Goal: Task Accomplishment & Management: Manage account settings

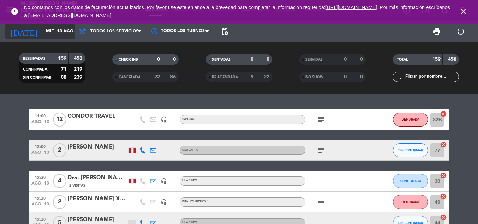
click at [71, 31] on icon "arrow_drop_down" at bounding box center [69, 31] width 8 height 8
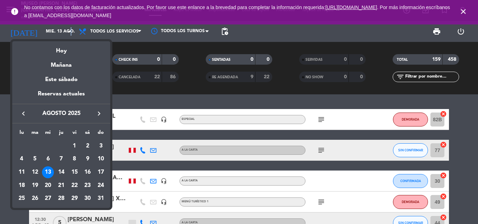
click at [99, 113] on icon "keyboard_arrow_right" at bounding box center [99, 113] width 8 height 8
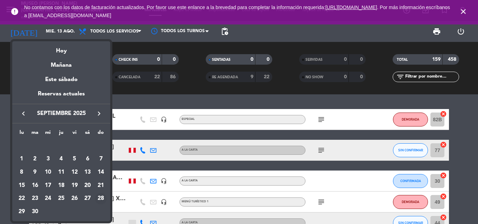
click at [102, 198] on div "28" at bounding box center [101, 199] width 12 height 12
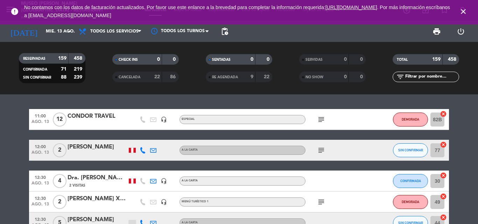
type input "[DATE]"
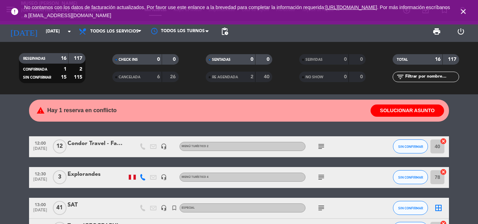
click at [463, 8] on icon "close" at bounding box center [463, 11] width 8 height 8
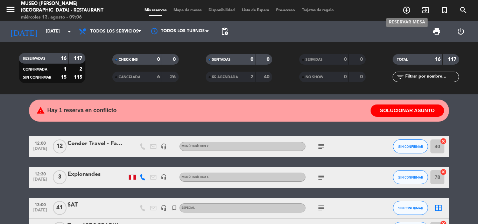
click at [406, 9] on icon "add_circle_outline" at bounding box center [406, 10] width 8 height 8
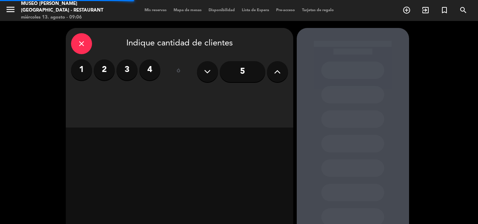
click at [107, 68] on label "2" at bounding box center [104, 69] width 21 height 21
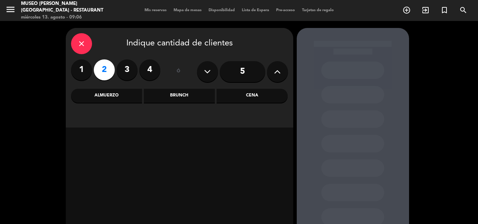
click at [253, 94] on div "Cena" at bounding box center [252, 96] width 71 height 14
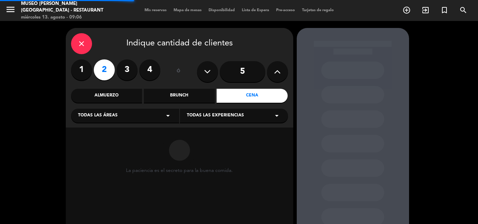
click at [117, 117] on div "Todas las áreas arrow_drop_down" at bounding box center [125, 116] width 108 height 14
click at [99, 145] on div "Jardines1" at bounding box center [125, 143] width 94 height 7
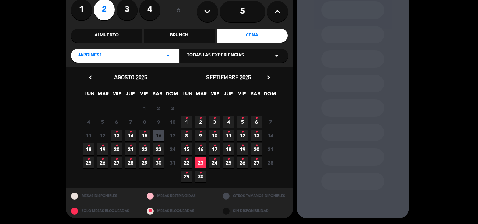
scroll to position [61, 0]
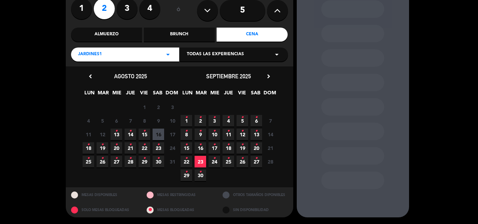
click at [116, 33] on div "Almuerzo" at bounding box center [106, 35] width 71 height 14
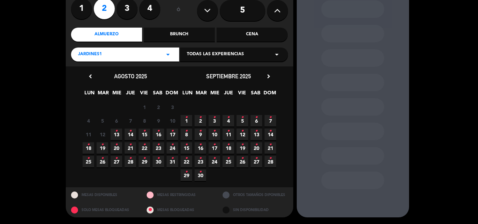
click at [271, 163] on span "28 •" at bounding box center [270, 162] width 12 height 12
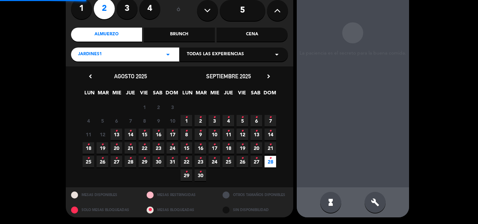
scroll to position [28, 0]
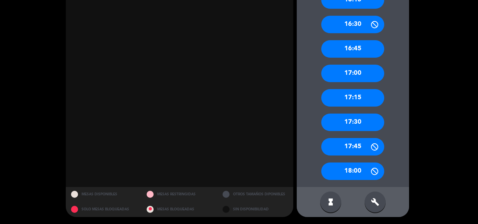
click at [360, 119] on div "17:30" at bounding box center [352, 122] width 63 height 17
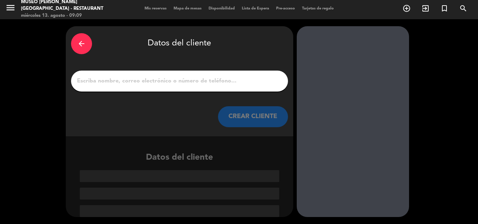
scroll to position [2, 0]
click at [144, 80] on input "1" at bounding box center [179, 81] width 206 height 10
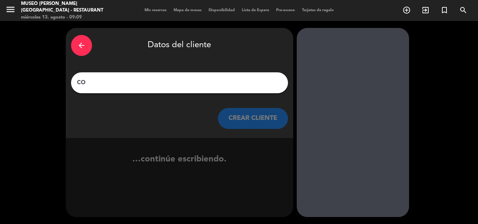
scroll to position [0, 0]
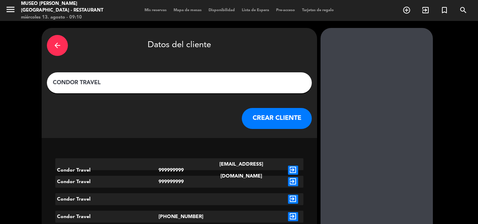
type input "CONDOR TRAVEL"
click at [245, 119] on button "CREAR CLIENTE" at bounding box center [277, 118] width 70 height 21
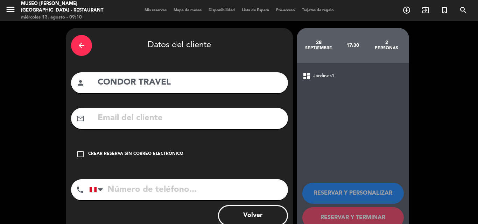
click at [122, 155] on div "Crear reserva sin correo electrónico" at bounding box center [135, 154] width 95 height 7
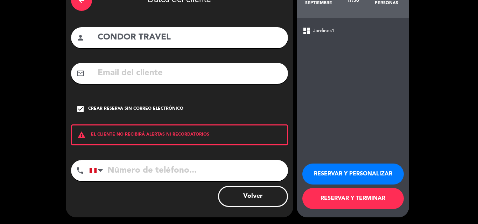
scroll to position [45, 0]
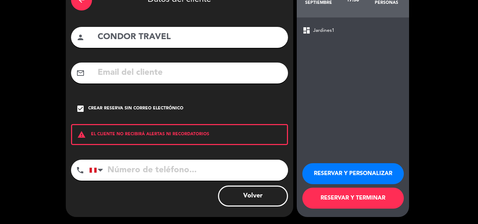
click at [333, 198] on button "RESERVAR Y TERMINAR" at bounding box center [352, 198] width 101 height 21
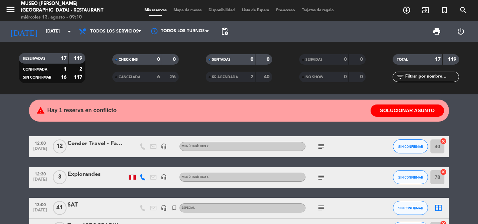
click at [426, 75] on input "text" at bounding box center [431, 77] width 54 height 8
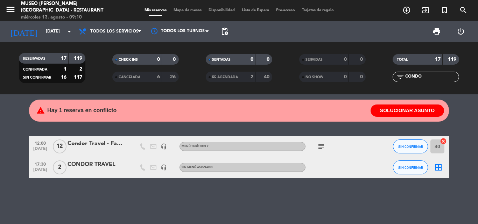
type input "CONDO"
click at [87, 164] on div "CONDOR TRAVEL" at bounding box center [97, 164] width 59 height 9
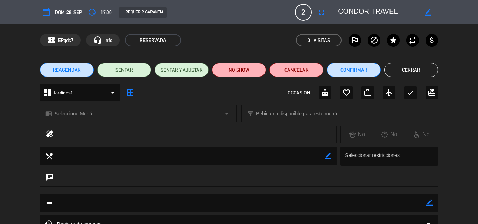
click at [430, 202] on icon "border_color" at bounding box center [429, 202] width 7 height 7
click at [340, 198] on textarea at bounding box center [239, 203] width 373 height 18
paste textarea "Solicitud de Reserva: [PERSON_NAME] x2 Booking Reference: PETM496463"
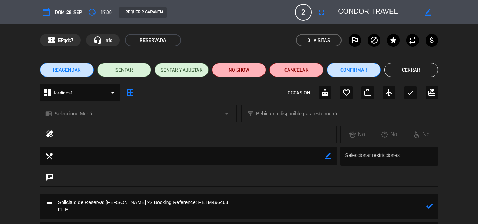
drag, startPoint x: 181, startPoint y: 201, endPoint x: 214, endPoint y: 201, distance: 33.2
click at [214, 201] on textarea at bounding box center [239, 206] width 373 height 25
click at [90, 211] on textarea at bounding box center [239, 206] width 373 height 25
paste textarea "PETM496463"
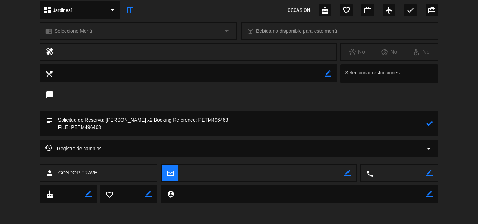
drag, startPoint x: 430, startPoint y: 206, endPoint x: 106, endPoint y: 222, distance: 324.0
click at [113, 224] on html "close × Museo [PERSON_NAME] Café - Restaurant × chrome_reader_mode Listado de R…" at bounding box center [239, 112] width 478 height 224
click at [105, 131] on textarea at bounding box center [239, 123] width 373 height 25
click at [108, 127] on textarea at bounding box center [239, 123] width 373 height 25
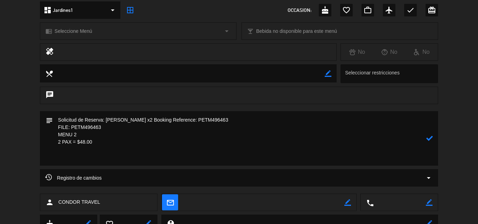
paste textarea "Incluye: 01 agua munay y 01 bebida caliente (café americano y/o infusiones). No…"
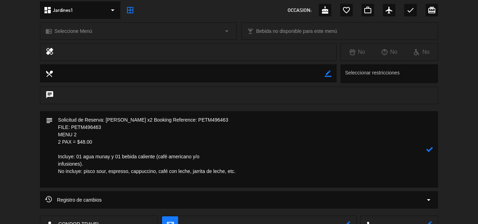
click at [208, 159] on textarea at bounding box center [239, 149] width 373 height 77
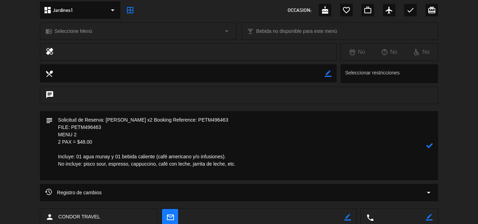
click at [430, 146] on icon at bounding box center [429, 145] width 7 height 7
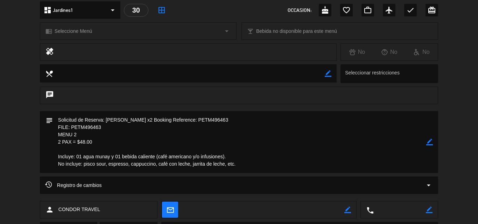
click at [87, 30] on span "Seleccione Menú" at bounding box center [73, 31] width 37 height 8
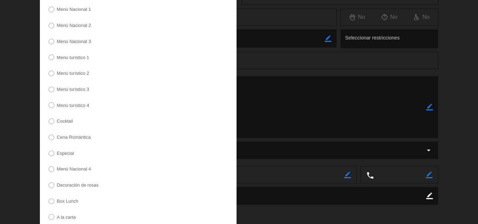
click at [65, 151] on label "Especial" at bounding box center [65, 153] width 17 height 5
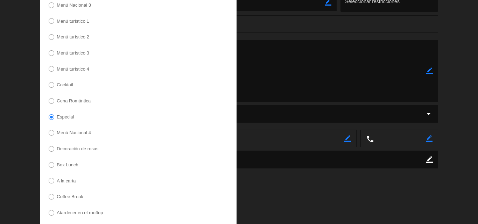
scroll to position [197, 0]
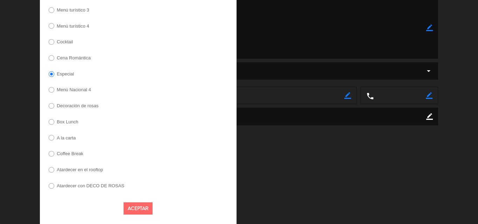
click at [127, 205] on button "Aceptar" at bounding box center [137, 209] width 29 height 12
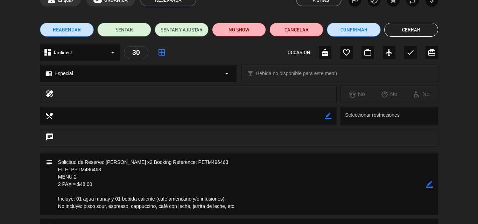
scroll to position [35, 0]
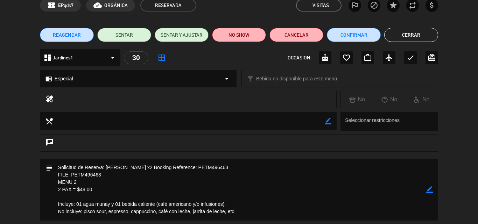
drag, startPoint x: 426, startPoint y: 188, endPoint x: 422, endPoint y: 188, distance: 4.2
click at [427, 188] on icon "border_color" at bounding box center [429, 189] width 7 height 7
click at [56, 167] on textarea at bounding box center [239, 190] width 373 height 62
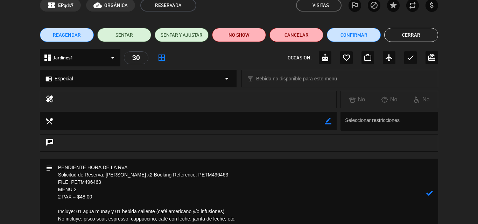
type textarea "PENDIENTE HORA DE LA RVA Solicitud de Reserva: [PERSON_NAME] x2 Booking Referen…"
click at [432, 192] on icon at bounding box center [429, 193] width 7 height 7
click at [399, 34] on button "Cerrar" at bounding box center [411, 35] width 54 height 14
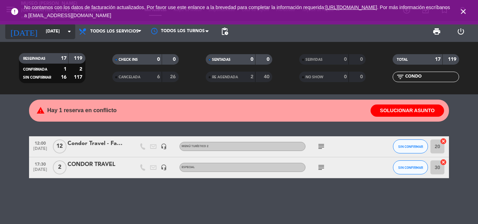
click at [49, 30] on input "[DATE]" at bounding box center [71, 32] width 59 height 12
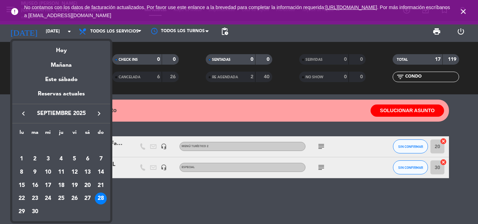
click at [26, 112] on icon "keyboard_arrow_left" at bounding box center [23, 113] width 8 height 8
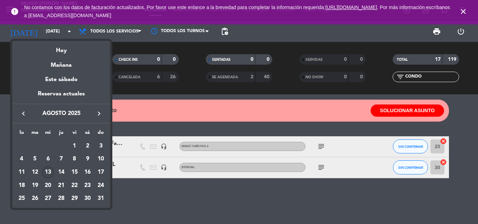
click at [50, 172] on div "13" at bounding box center [48, 173] width 12 height 12
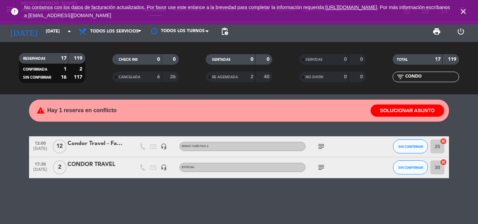
type input "mié. 13 ago."
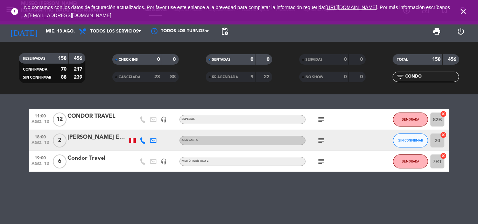
drag, startPoint x: 461, startPoint y: 11, endPoint x: 413, endPoint y: 9, distance: 48.0
click at [462, 11] on icon "close" at bounding box center [463, 11] width 8 height 8
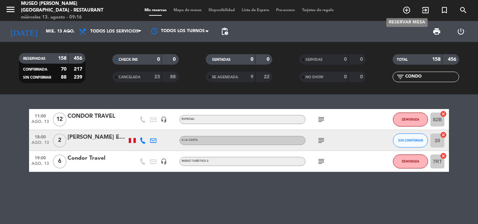
click at [406, 9] on icon "add_circle_outline" at bounding box center [406, 10] width 8 height 8
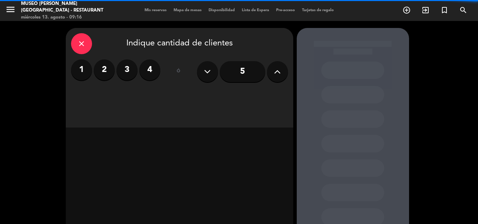
click at [104, 68] on label "2" at bounding box center [104, 69] width 21 height 21
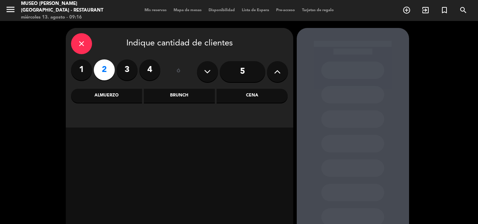
click at [247, 95] on div "Cena" at bounding box center [252, 96] width 71 height 14
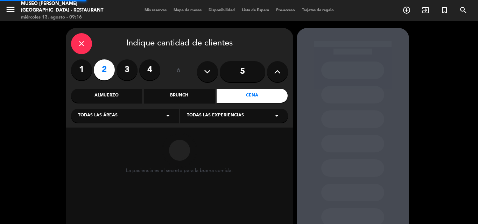
click at [114, 118] on span "Todas las áreas" at bounding box center [98, 115] width 40 height 7
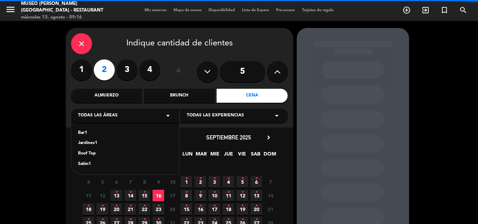
click at [95, 140] on div "Bar1 Jardines1 Roof Top Salón1" at bounding box center [125, 144] width 108 height 61
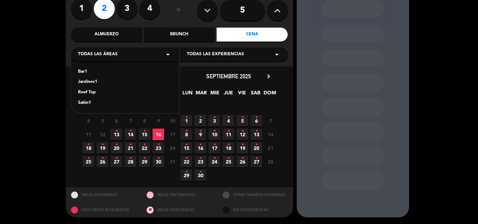
click at [102, 35] on div "Almuerzo" at bounding box center [106, 35] width 71 height 14
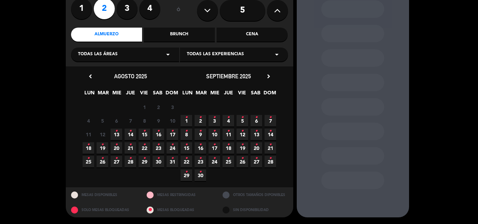
click at [172, 147] on icon "•" at bounding box center [172, 144] width 2 height 11
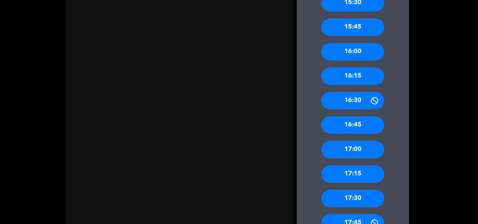
scroll to position [578, 0]
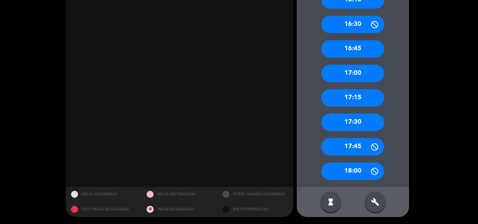
click at [356, 71] on div "17:00" at bounding box center [352, 73] width 63 height 17
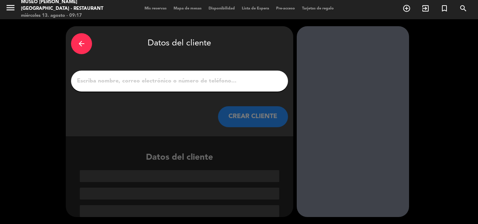
scroll to position [2, 0]
click at [183, 77] on input "1" at bounding box center [179, 81] width 206 height 10
paste input "[PERSON_NAME]"
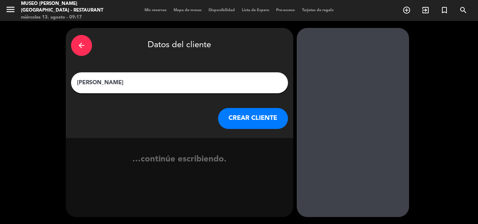
type input "[PERSON_NAME]"
click at [251, 118] on button "CREAR CLIENTE" at bounding box center [253, 118] width 70 height 21
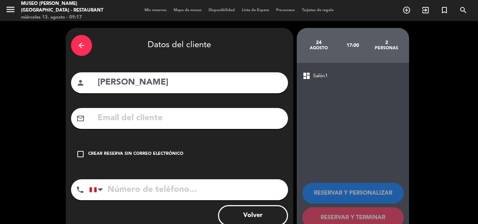
click at [189, 115] on input "text" at bounding box center [190, 118] width 186 height 14
paste input "[EMAIL_ADDRESS][DOMAIN_NAME]"
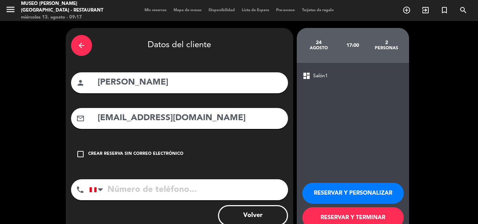
type input "[EMAIL_ADDRESS][DOMAIN_NAME]"
click at [156, 189] on input "tel" at bounding box center [188, 189] width 199 height 21
click at [188, 191] on input "tel" at bounding box center [188, 189] width 199 height 21
paste input "986462960"
type input "986462960"
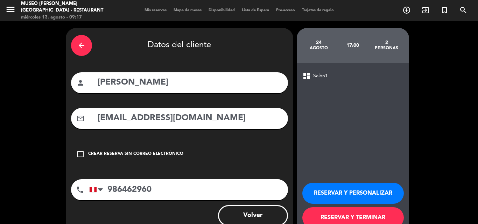
click at [363, 193] on button "RESERVAR Y PERSONALIZAR" at bounding box center [352, 193] width 101 height 21
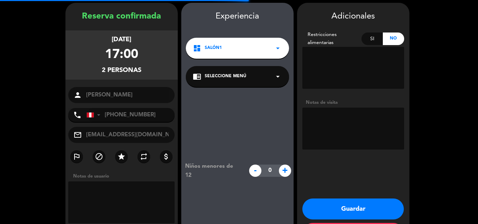
scroll to position [28, 0]
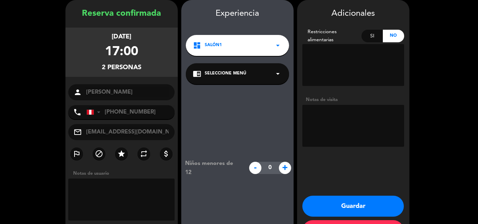
click at [203, 63] on div "Experiencia dashboard Salón1 arrow_drop_down chrome_reader_mode Seleccione Menú…" at bounding box center [237, 129] width 112 height 245
click at [221, 75] on span "Seleccione Menú" at bounding box center [226, 73] width 42 height 7
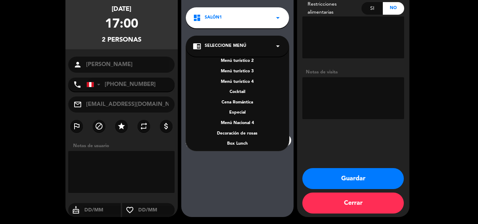
scroll to position [90, 0]
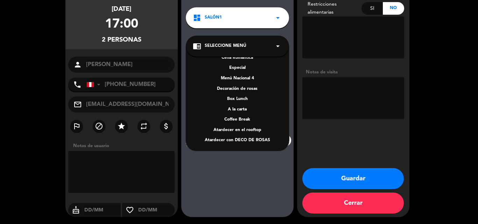
click at [235, 109] on div "A la carta" at bounding box center [237, 109] width 89 height 7
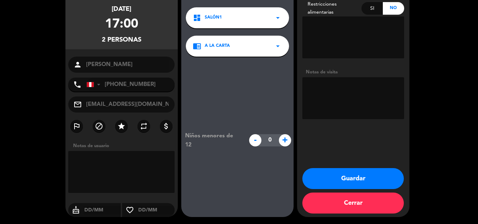
click at [340, 99] on textarea at bounding box center [353, 98] width 102 height 42
type textarea "LOS OLIVOS"
click at [346, 182] on button "Guardar" at bounding box center [352, 178] width 101 height 21
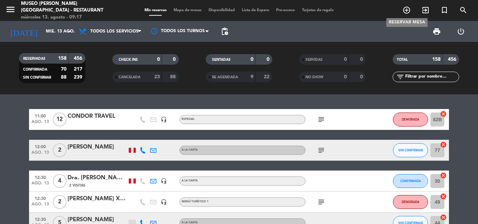
click at [410, 11] on icon "add_circle_outline" at bounding box center [406, 10] width 8 height 8
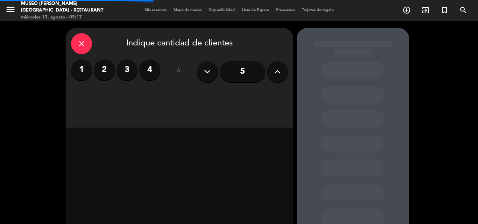
click at [109, 69] on label "2" at bounding box center [104, 69] width 21 height 21
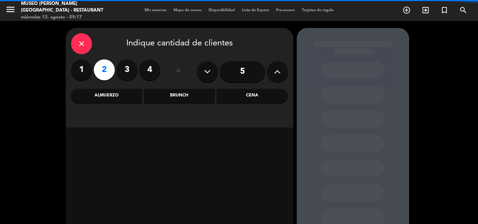
click at [263, 97] on div "Cena" at bounding box center [252, 96] width 71 height 14
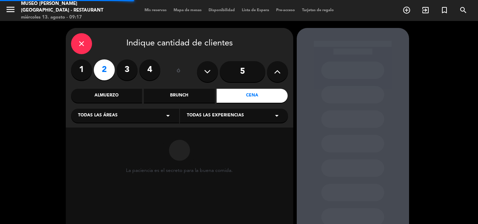
click at [135, 116] on div "Todas las áreas arrow_drop_down" at bounding box center [125, 116] width 108 height 14
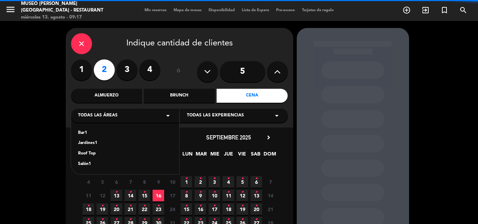
click at [88, 143] on div "Jardines1" at bounding box center [125, 143] width 94 height 7
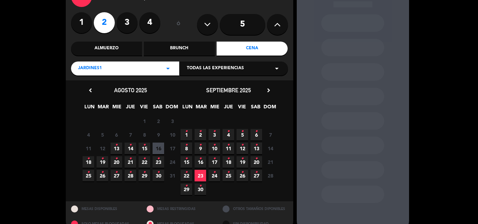
click at [156, 174] on span "30 •" at bounding box center [159, 176] width 12 height 12
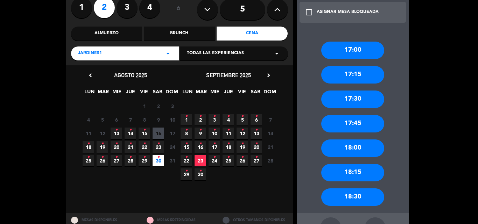
scroll to position [88, 0]
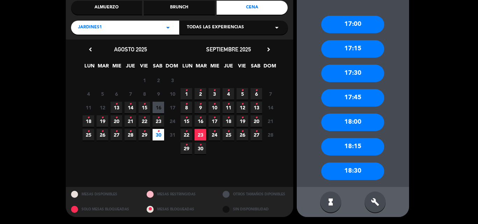
click at [107, 27] on div "Jardines1 arrow_drop_down" at bounding box center [125, 28] width 108 height 14
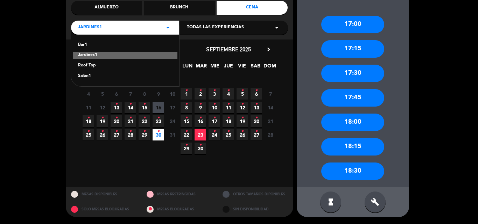
click at [89, 65] on div "Roof Top" at bounding box center [125, 65] width 94 height 7
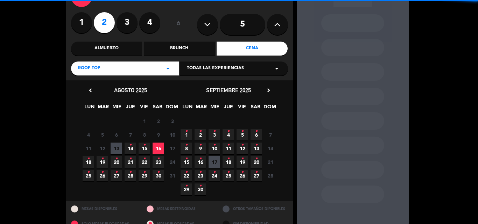
scroll to position [61, 0]
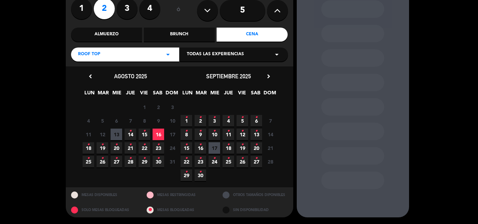
click at [158, 161] on icon "•" at bounding box center [158, 158] width 2 height 11
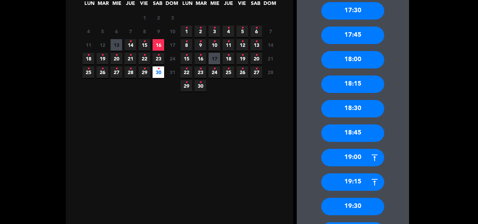
scroll to position [333, 0]
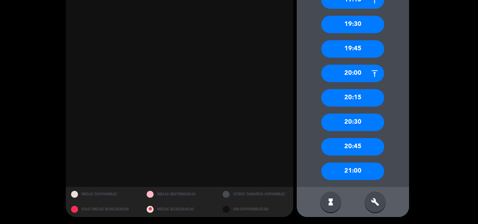
click at [363, 24] on div "19:30" at bounding box center [352, 24] width 63 height 17
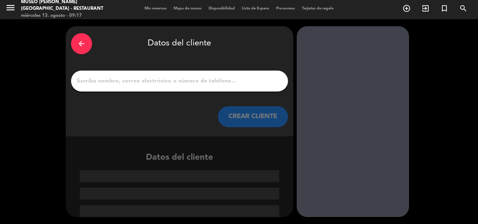
scroll to position [2, 0]
click at [179, 85] on input "1" at bounding box center [179, 81] width 206 height 10
paste input "[DEMOGRAPHIC_DATA][PERSON_NAME]"
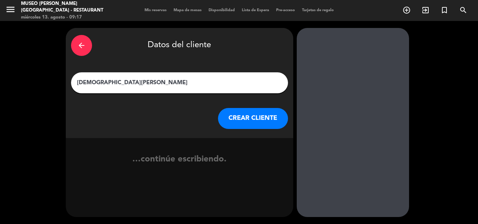
type input "[DEMOGRAPHIC_DATA][PERSON_NAME]"
click at [245, 117] on button "CREAR CLIENTE" at bounding box center [253, 118] width 70 height 21
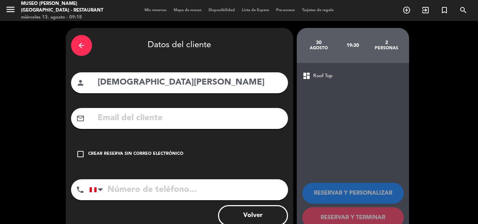
click at [180, 122] on input "text" at bounding box center [190, 118] width 186 height 14
paste input "[EMAIL_ADDRESS][DOMAIN_NAME]"
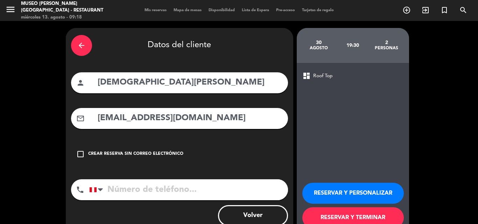
type input "[EMAIL_ADDRESS][DOMAIN_NAME]"
drag, startPoint x: 170, startPoint y: 186, endPoint x: 183, endPoint y: 125, distance: 61.8
click at [170, 186] on input "tel" at bounding box center [188, 189] width 199 height 21
click at [192, 193] on input "tel" at bounding box center [188, 189] width 199 height 21
paste input "927628752"
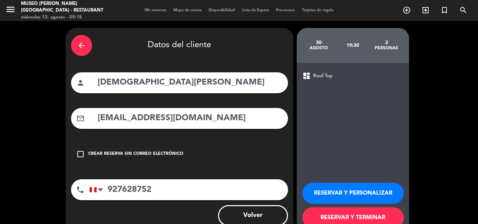
type input "927628752"
click at [352, 197] on button "RESERVAR Y PERSONALIZAR" at bounding box center [352, 193] width 101 height 21
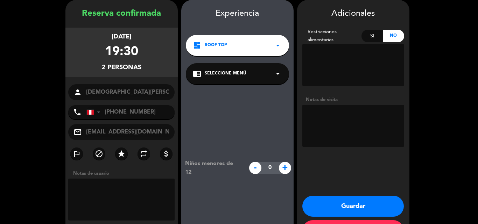
click at [236, 72] on span "Seleccione Menú" at bounding box center [226, 73] width 42 height 7
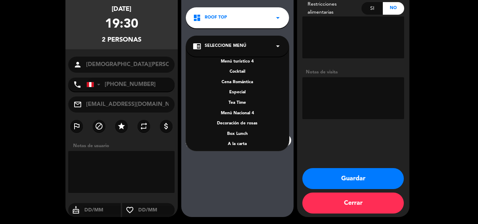
scroll to position [100, 0]
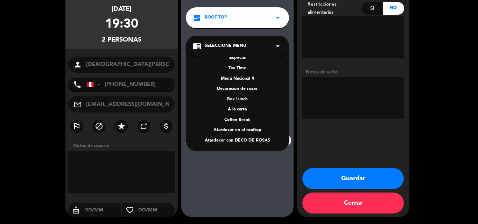
click at [239, 110] on div "A la carta" at bounding box center [237, 109] width 89 height 7
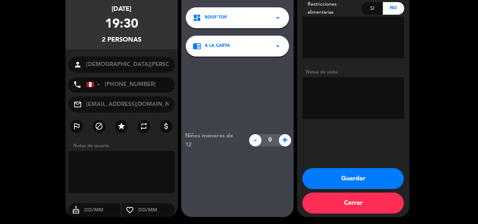
click at [331, 95] on textarea at bounding box center [353, 98] width 102 height 42
type textarea "SJL"
click at [336, 172] on button "Guardar" at bounding box center [352, 178] width 101 height 21
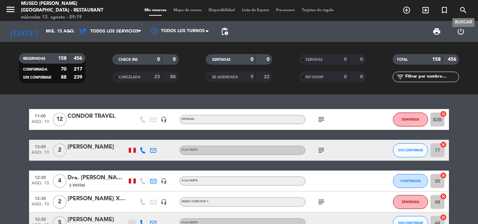
click at [464, 11] on icon "search" at bounding box center [463, 10] width 8 height 8
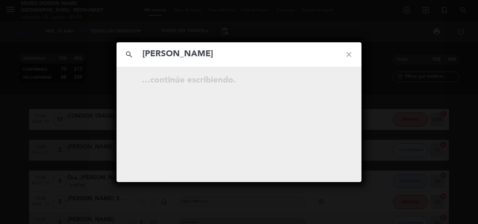
type input "[PERSON_NAME]"
click at [348, 54] on icon "close" at bounding box center [348, 54] width 25 height 25
click at [60, 43] on div "search close No hay resultados para """ at bounding box center [239, 112] width 478 height 224
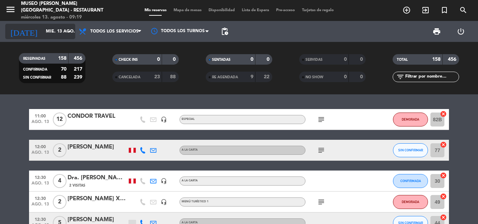
click at [53, 31] on input "mié. 13 ago." at bounding box center [71, 32] width 59 height 12
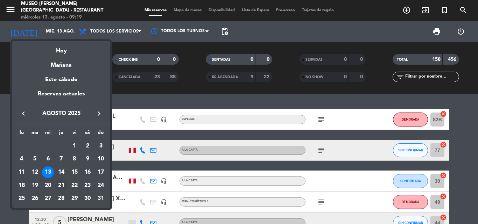
click at [61, 183] on div "21" at bounding box center [61, 186] width 12 height 12
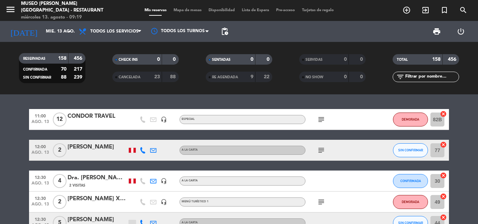
type input "jue. 21 ago."
click at [420, 75] on input "text" at bounding box center [431, 77] width 54 height 8
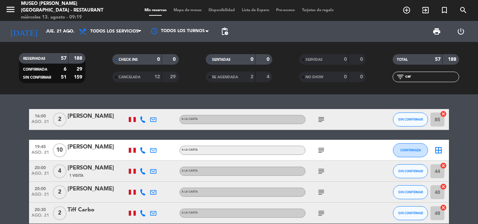
type input "car"
click at [88, 145] on div "[PERSON_NAME]" at bounding box center [97, 147] width 59 height 9
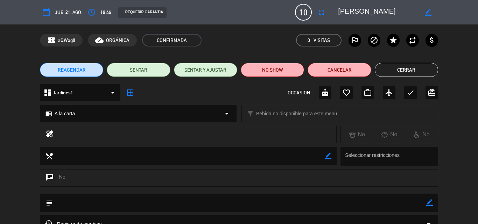
click at [394, 68] on button "Cerrar" at bounding box center [406, 70] width 63 height 14
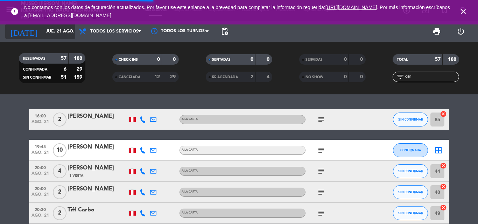
click at [58, 32] on input "jue. 21 ago." at bounding box center [71, 32] width 59 height 12
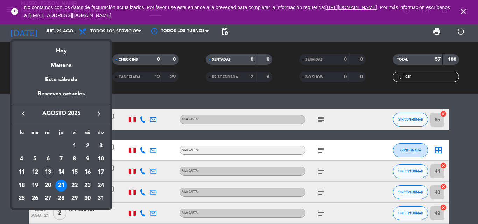
click at [92, 185] on div "23" at bounding box center [88, 186] width 12 height 12
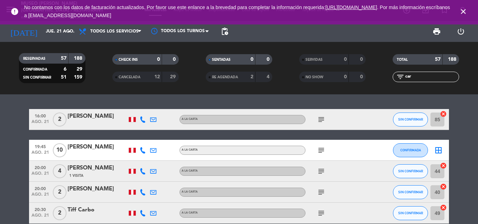
type input "sáb. 23 ago."
drag, startPoint x: 380, startPoint y: 79, endPoint x: 324, endPoint y: 71, distance: 56.6
click at [348, 79] on div "RESERVADAS 57 188 CONFIRMADA 6 29 SIN CONFIRMAR 51 159 CHECK INS 0 0 CANCELADA …" at bounding box center [239, 68] width 478 height 38
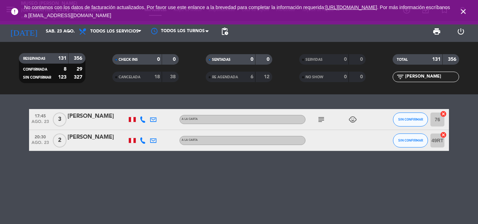
type input "[PERSON_NAME]"
click at [107, 140] on div "[PERSON_NAME]" at bounding box center [97, 137] width 59 height 9
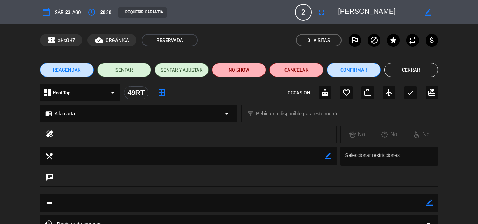
click at [427, 205] on icon "border_color" at bounding box center [429, 202] width 7 height 7
click at [292, 204] on textarea at bounding box center [239, 203] width 373 height 18
type textarea "cartel de cumpleaños + cortesia"
click at [431, 204] on icon at bounding box center [429, 202] width 7 height 7
click at [352, 70] on button "Confirmar" at bounding box center [354, 70] width 54 height 14
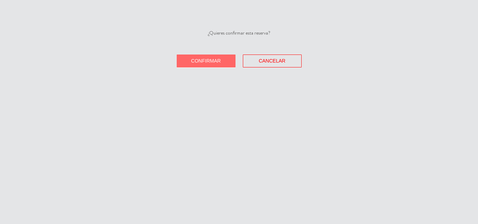
click at [222, 62] on button "Confirmar" at bounding box center [206, 61] width 59 height 13
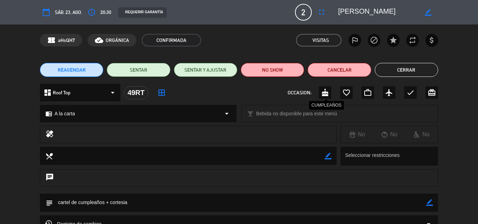
click at [324, 95] on icon "cake" at bounding box center [325, 92] width 8 height 8
click at [402, 71] on button "Cerrar" at bounding box center [406, 70] width 63 height 14
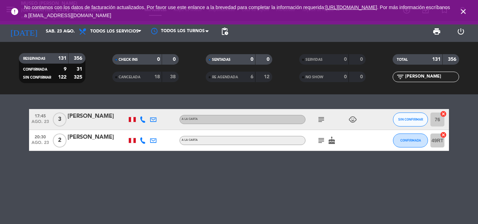
click at [464, 10] on icon "close" at bounding box center [463, 11] width 8 height 8
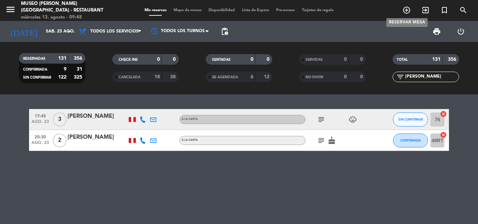
click at [404, 10] on icon "add_circle_outline" at bounding box center [406, 10] width 8 height 8
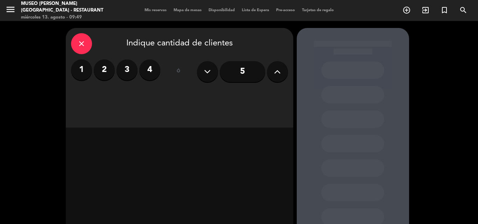
click at [99, 67] on label "2" at bounding box center [104, 69] width 21 height 21
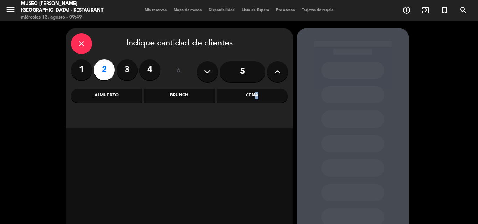
click at [254, 95] on div "Cena" at bounding box center [252, 96] width 71 height 14
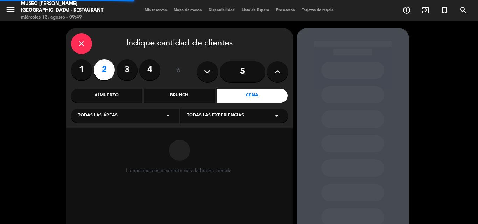
click at [121, 112] on div "Todas las áreas arrow_drop_down" at bounding box center [125, 116] width 108 height 14
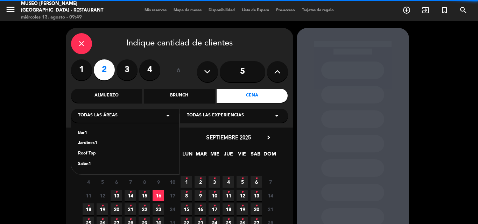
click at [90, 142] on div "Jardines1" at bounding box center [125, 143] width 94 height 7
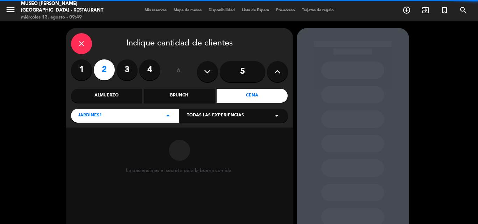
scroll to position [47, 0]
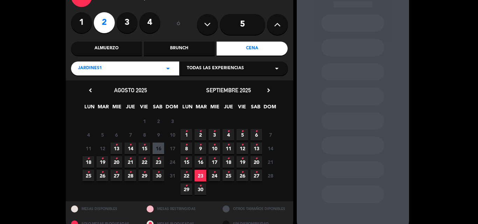
click at [119, 48] on div "Almuerzo" at bounding box center [106, 49] width 71 height 14
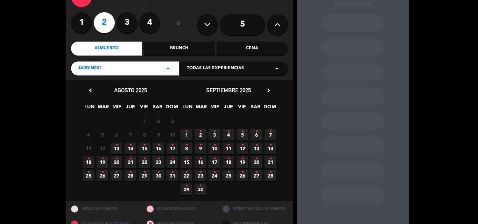
click at [177, 149] on span "17 •" at bounding box center [173, 149] width 12 height 12
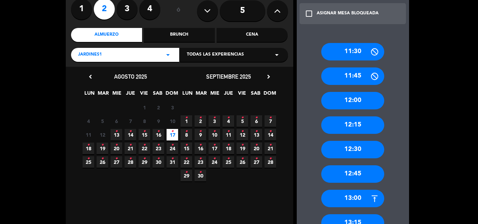
scroll to position [0, 0]
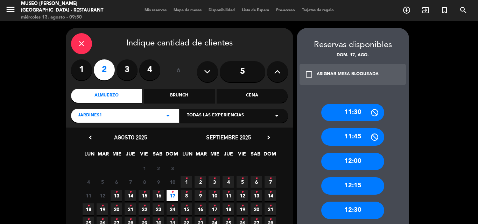
click at [249, 66] on input "5" at bounding box center [242, 71] width 45 height 21
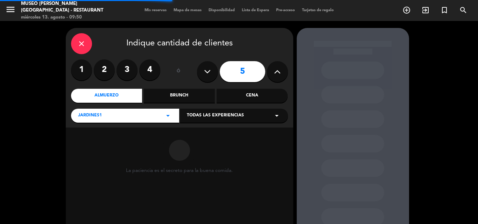
click at [249, 94] on div "Cena" at bounding box center [252, 96] width 71 height 14
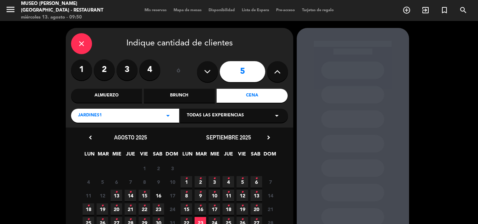
click at [116, 195] on icon "•" at bounding box center [116, 192] width 2 height 11
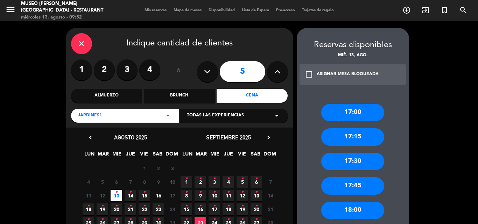
click at [109, 67] on label "2" at bounding box center [104, 69] width 21 height 21
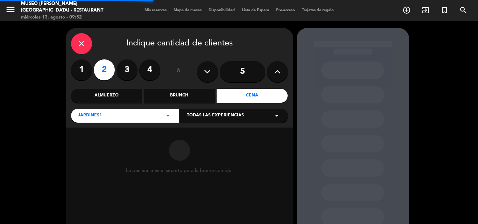
click at [109, 87] on div "close Indique cantidad de clientes 1 2 3 4 ó 5 Almuerzo Brunch Cena Jardines1 a…" at bounding box center [179, 78] width 227 height 100
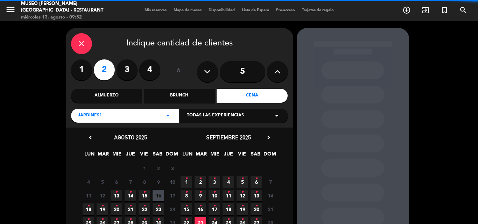
click at [106, 95] on div "Almuerzo" at bounding box center [106, 96] width 71 height 14
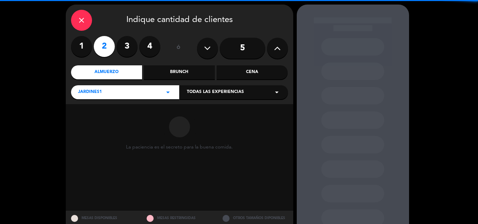
scroll to position [47, 0]
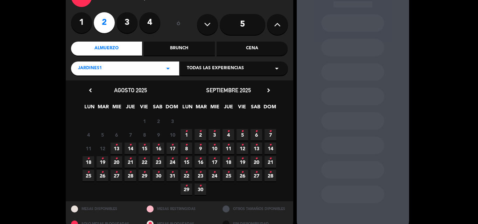
click at [113, 148] on span "13 •" at bounding box center [117, 149] width 12 height 12
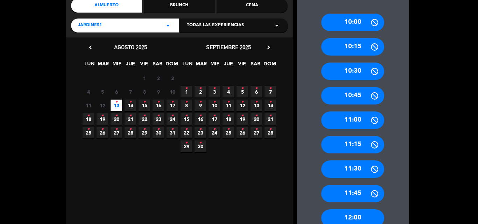
scroll to position [308, 0]
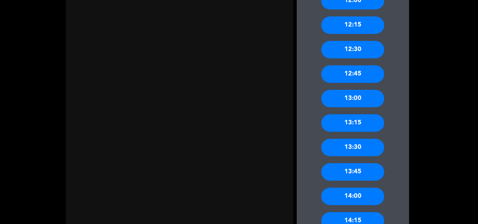
click at [358, 96] on div "13:00" at bounding box center [352, 98] width 63 height 17
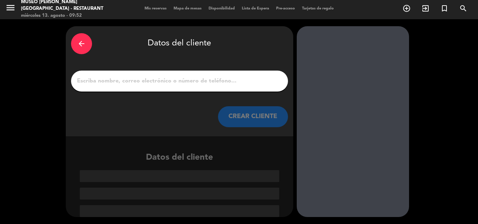
scroll to position [2, 0]
click at [192, 79] on input "1" at bounding box center [179, 81] width 206 height 10
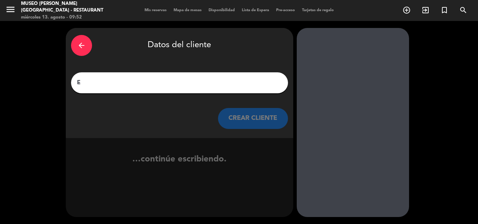
scroll to position [0, 0]
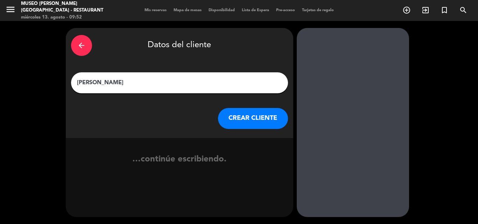
type input "[PERSON_NAME]"
click at [263, 118] on button "CREAR CLIENTE" at bounding box center [253, 118] width 70 height 21
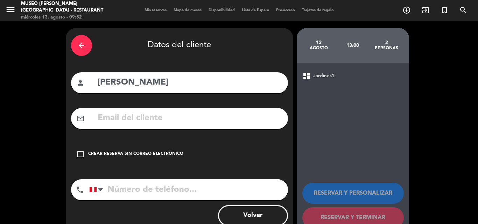
click at [82, 156] on icon "check_box_outline_blank" at bounding box center [80, 154] width 8 height 8
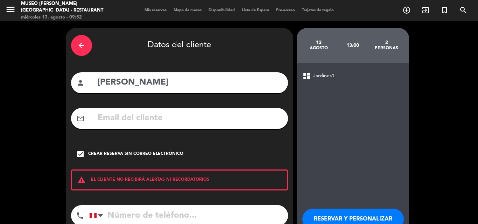
click at [324, 217] on button "RESERVAR Y PERSONALIZAR" at bounding box center [352, 219] width 101 height 21
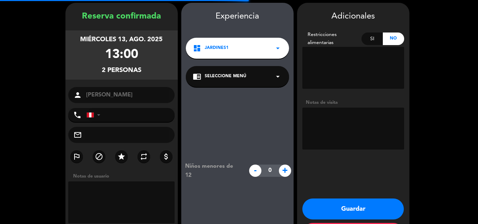
scroll to position [28, 0]
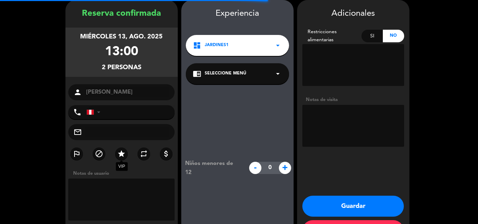
click at [121, 154] on icon "star" at bounding box center [121, 154] width 8 height 8
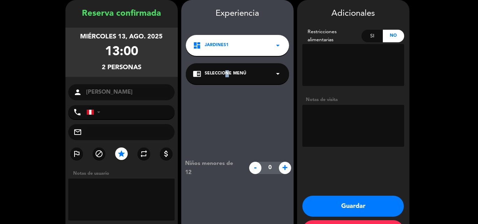
click at [224, 68] on div "chrome_reader_mode Seleccione Menú arrow_drop_down" at bounding box center [237, 73] width 103 height 21
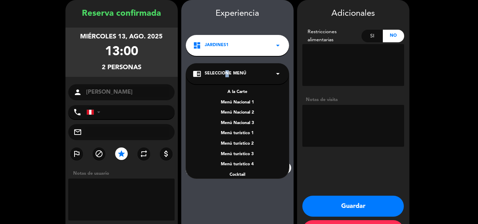
scroll to position [0, 0]
click at [238, 92] on div "A la Carte" at bounding box center [237, 93] width 89 height 7
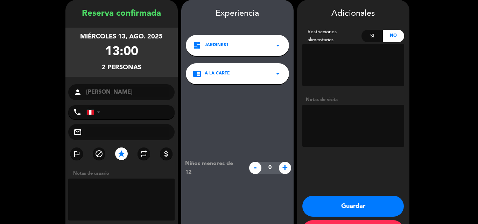
click at [344, 114] on textarea at bounding box center [353, 126] width 102 height 42
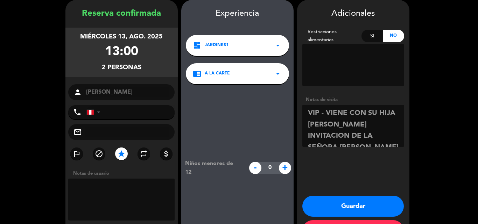
click at [307, 113] on textarea at bounding box center [353, 126] width 102 height 42
type textarea "VIP - VIENE CON SU HIJA [PERSON_NAME] INVITACION DE LA SEÑORA [PERSON_NAME] ACL"
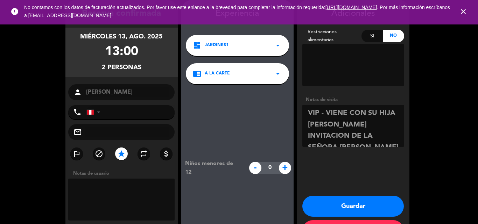
click at [61, 91] on booking-confirmed "Reserva confirmada [DATE] 13:00 2 personas person [PERSON_NAME] phone [GEOGRAPH…" at bounding box center [239, 122] width 464 height 245
click at [354, 207] on button "Guardar" at bounding box center [352, 206] width 101 height 21
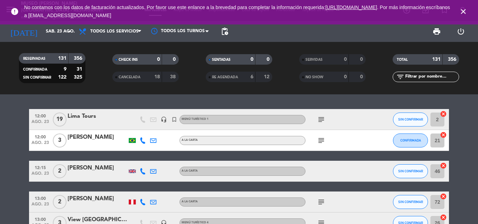
click at [466, 10] on icon "close" at bounding box center [463, 11] width 8 height 8
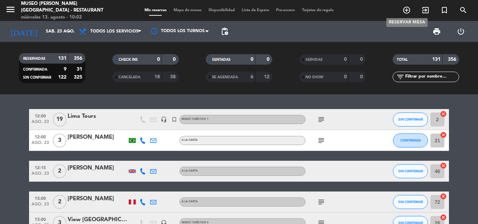
click at [407, 10] on icon "add_circle_outline" at bounding box center [406, 10] width 8 height 8
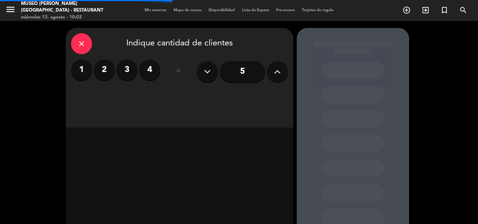
click at [101, 69] on label "2" at bounding box center [104, 69] width 21 height 21
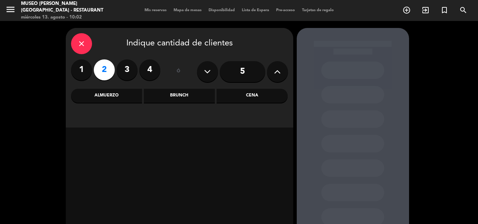
click at [108, 96] on div "Almuerzo" at bounding box center [106, 96] width 71 height 14
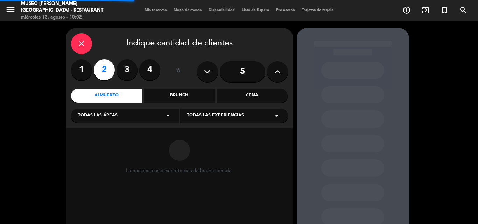
click at [110, 112] on div "Todas las áreas arrow_drop_down" at bounding box center [125, 116] width 108 height 14
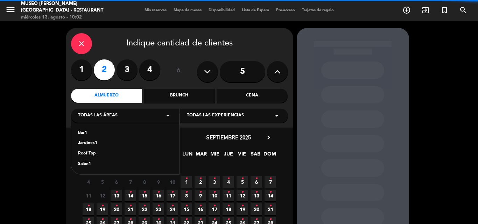
click at [80, 142] on div "Jardines1" at bounding box center [125, 143] width 94 height 7
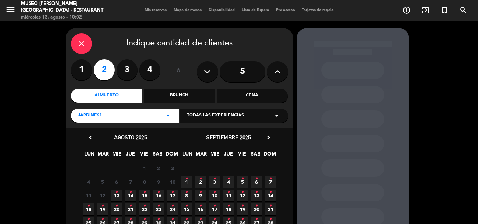
click at [172, 195] on icon "•" at bounding box center [172, 192] width 2 height 11
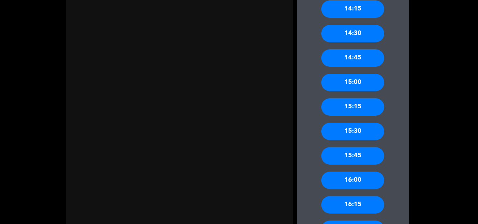
scroll to position [483, 0]
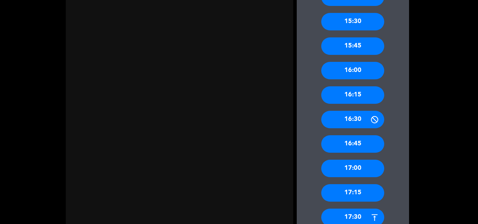
click at [361, 192] on div "17:15" at bounding box center [352, 192] width 63 height 17
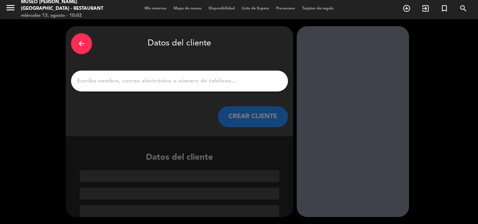
scroll to position [2, 0]
click at [255, 84] on input "1" at bounding box center [179, 81] width 206 height 10
paste input "[PERSON_NAME] Senador"
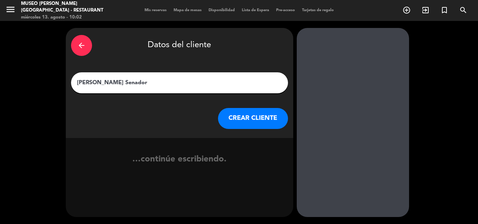
scroll to position [0, 0]
type input "[PERSON_NAME] Senador"
click at [256, 119] on button "CREAR CLIENTE" at bounding box center [253, 118] width 70 height 21
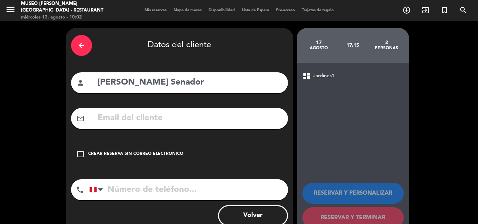
click at [182, 117] on input "text" at bounding box center [190, 118] width 186 height 14
paste input "[EMAIL_ADDRESS][DOMAIN_NAME]"
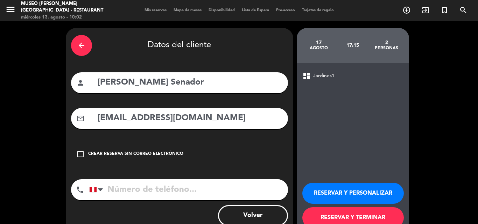
type input "[EMAIL_ADDRESS][DOMAIN_NAME]"
click at [170, 189] on input "tel" at bounding box center [188, 189] width 199 height 21
click at [209, 194] on input "tel" at bounding box center [188, 189] width 199 height 21
paste input "944254622"
type input "944254622"
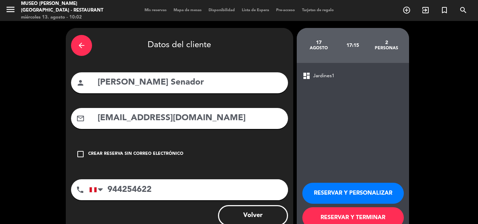
click at [304, 193] on div "dashboard Jardines1 RESERVAR Y PERSONALIZAR RESERVAR Y TERMINAR" at bounding box center [353, 150] width 112 height 174
click at [324, 193] on button "RESERVAR Y PERSONALIZAR" at bounding box center [352, 193] width 101 height 21
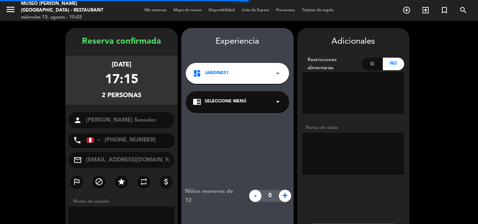
scroll to position [28, 0]
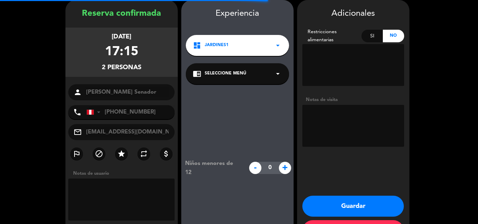
click at [225, 77] on div "chrome_reader_mode Seleccione Menú arrow_drop_down" at bounding box center [237, 73] width 103 height 21
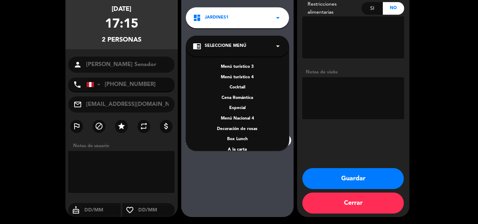
scroll to position [90, 0]
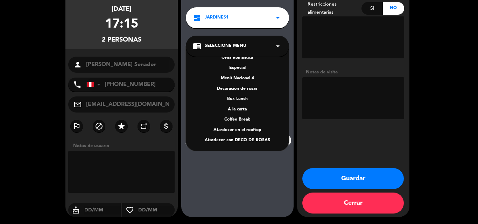
click at [243, 108] on div "A la carta" at bounding box center [237, 109] width 89 height 7
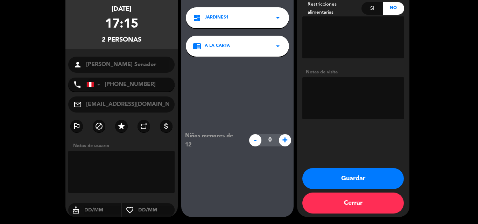
click at [334, 94] on textarea at bounding box center [353, 98] width 102 height 42
type textarea "[DATE][PERSON_NAME]"
click at [334, 179] on button "Guardar" at bounding box center [352, 178] width 101 height 21
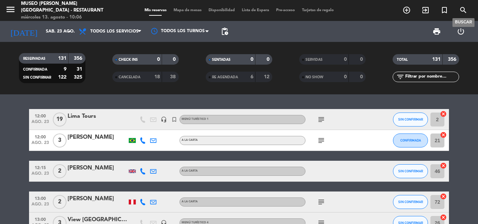
click at [463, 8] on icon "search" at bounding box center [463, 10] width 8 height 8
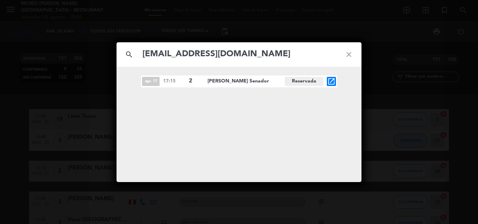
type input "[EMAIL_ADDRESS][DOMAIN_NAME]"
click at [331, 82] on icon "open_in_new" at bounding box center [331, 81] width 8 height 8
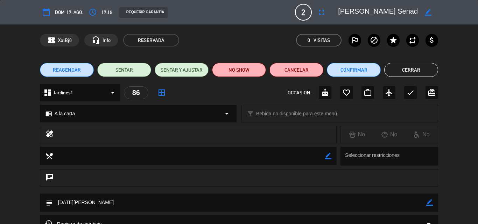
click at [428, 203] on icon "border_color" at bounding box center [429, 202] width 7 height 7
click at [107, 204] on textarea at bounding box center [239, 203] width 373 height 18
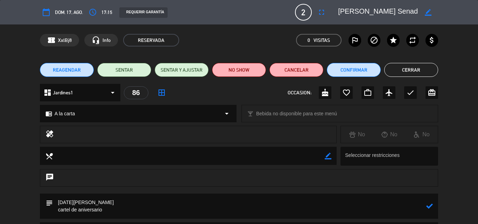
type textarea "[DATE][PERSON_NAME] cartel de aniversario"
click at [429, 205] on icon at bounding box center [429, 206] width 7 height 7
click at [351, 91] on div "favorite_border" at bounding box center [346, 92] width 13 height 13
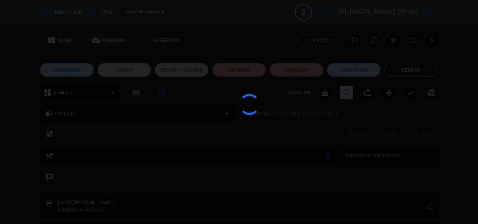
click at [349, 75] on div at bounding box center [239, 112] width 478 height 224
click at [349, 73] on button "Confirmar" at bounding box center [354, 70] width 54 height 14
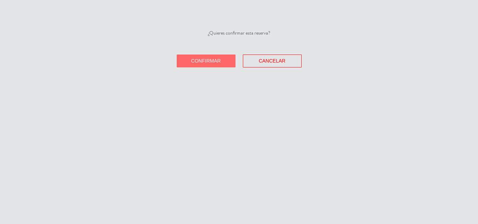
click at [223, 63] on button "Confirmar" at bounding box center [206, 61] width 59 height 13
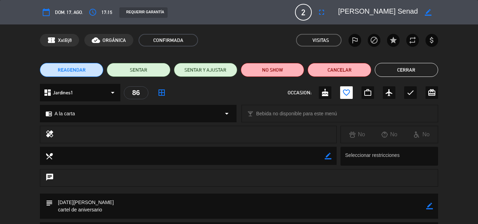
click at [418, 70] on button "Cerrar" at bounding box center [406, 70] width 63 height 14
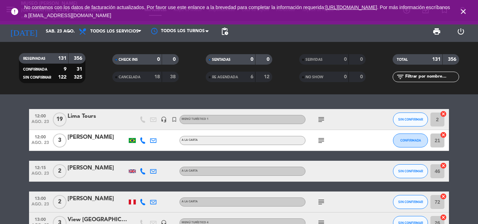
click at [464, 11] on icon "close" at bounding box center [463, 11] width 8 height 8
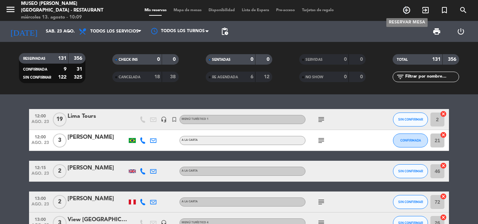
click at [405, 8] on icon "add_circle_outline" at bounding box center [406, 10] width 8 height 8
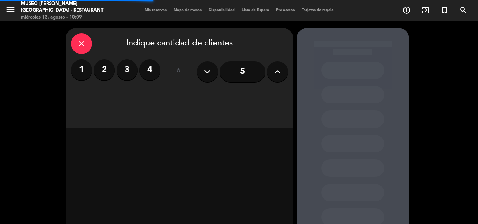
click at [278, 71] on icon at bounding box center [277, 71] width 7 height 10
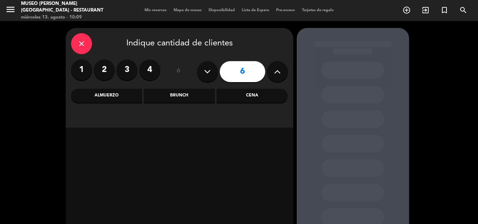
click at [234, 97] on div "Cena" at bounding box center [252, 96] width 71 height 14
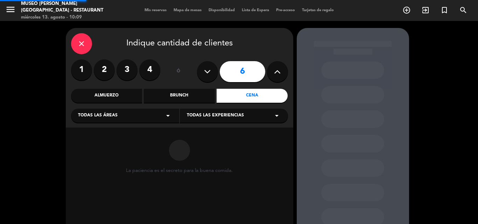
click at [126, 109] on div "Todas las áreas arrow_drop_down" at bounding box center [125, 116] width 108 height 14
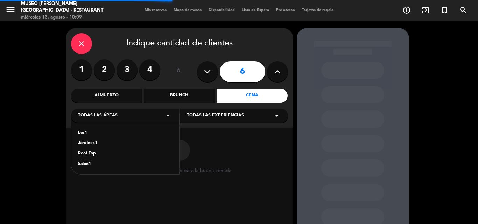
click at [87, 141] on div "Jardines1" at bounding box center [125, 143] width 94 height 7
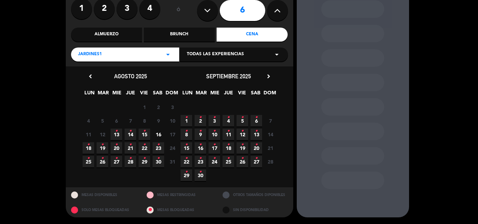
click at [119, 135] on span "13 •" at bounding box center [117, 135] width 12 height 12
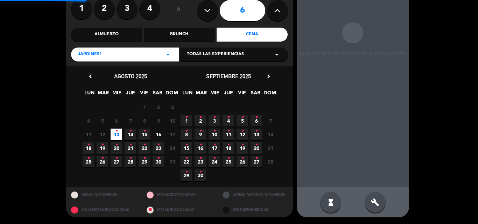
scroll to position [28, 0]
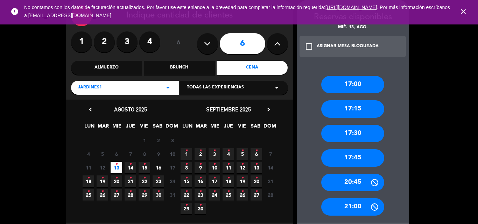
click at [98, 40] on label "2" at bounding box center [104, 41] width 21 height 21
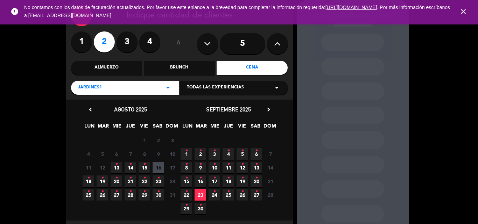
click at [146, 169] on span "15 •" at bounding box center [145, 168] width 12 height 12
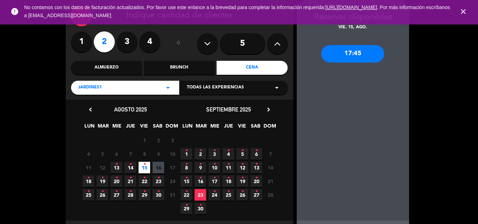
click at [116, 180] on icon "•" at bounding box center [116, 177] width 2 height 11
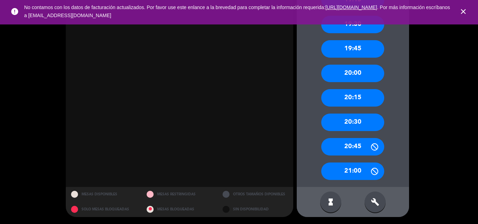
click at [362, 115] on div "20:30" at bounding box center [352, 122] width 63 height 17
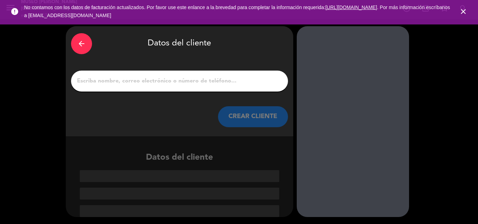
scroll to position [2, 0]
click at [146, 79] on input "1" at bounding box center [179, 81] width 206 height 10
paste input "[PERSON_NAME]"
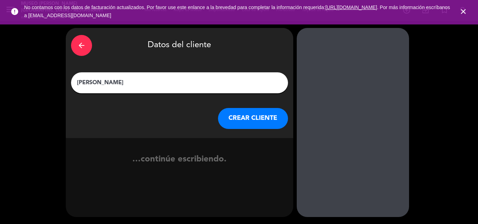
type input "[PERSON_NAME]"
click at [245, 119] on button "CREAR CLIENTE" at bounding box center [253, 118] width 70 height 21
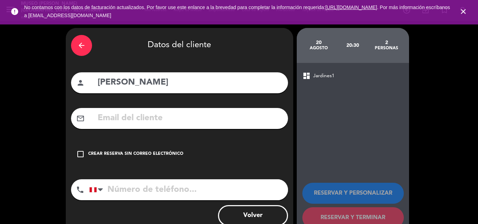
click at [140, 120] on input "text" at bounding box center [190, 118] width 186 height 14
paste input "[EMAIL_ADDRESS][DOMAIN_NAME]"
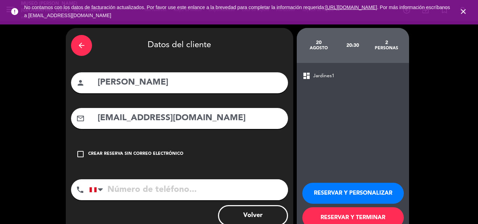
type input "[EMAIL_ADDRESS][DOMAIN_NAME]"
click at [149, 191] on input "tel" at bounding box center [188, 189] width 199 height 21
click at [204, 188] on input "tel" at bounding box center [188, 189] width 199 height 21
paste input "981594152"
type input "981594152"
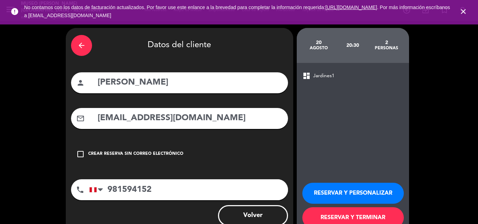
click at [323, 187] on button "RESERVAR Y PERSONALIZAR" at bounding box center [352, 193] width 101 height 21
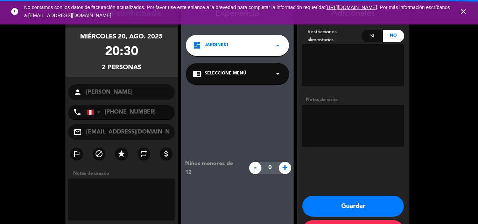
click at [224, 75] on span "Seleccione Menú" at bounding box center [226, 73] width 42 height 7
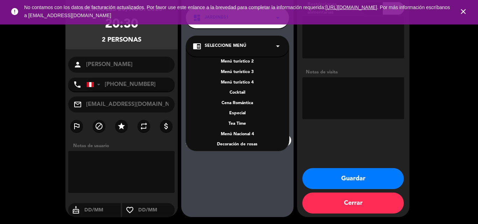
scroll to position [100, 0]
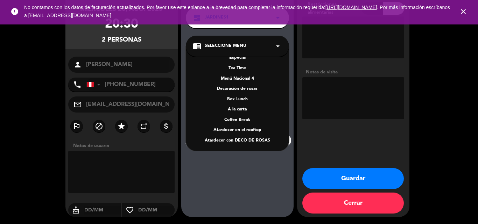
click at [242, 111] on div "A la carta" at bounding box center [237, 109] width 89 height 7
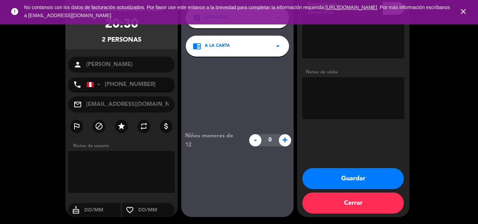
click at [304, 90] on textarea at bounding box center [353, 98] width 102 height 42
click at [333, 89] on textarea at bounding box center [353, 98] width 102 height 42
type textarea "surco"
click at [335, 177] on button "Guardar" at bounding box center [352, 178] width 101 height 21
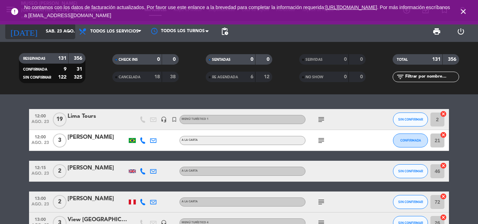
click at [62, 29] on input "sáb. 23 ago." at bounding box center [71, 32] width 59 height 12
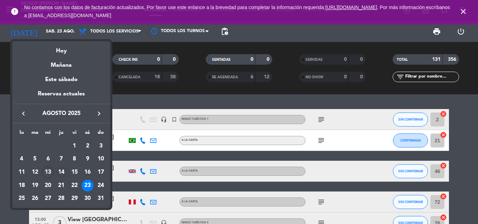
click at [63, 172] on div "14" at bounding box center [61, 173] width 12 height 12
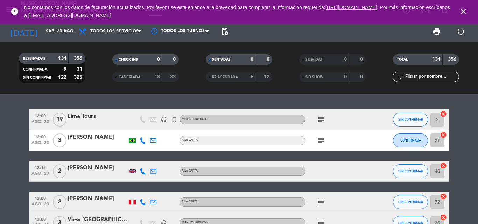
type input "jue. 14 ago."
click at [436, 78] on input "text" at bounding box center [431, 77] width 54 height 8
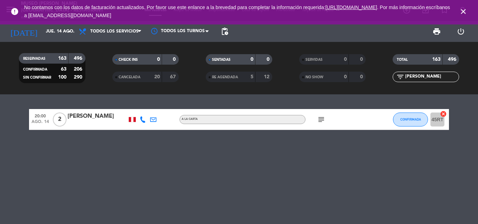
type input "[PERSON_NAME]"
click at [101, 119] on div "[PERSON_NAME]" at bounding box center [97, 116] width 59 height 9
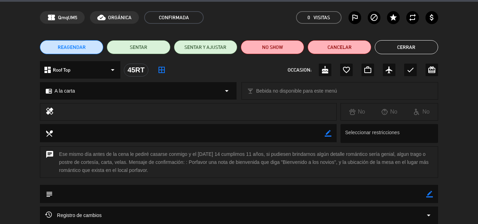
scroll to position [35, 0]
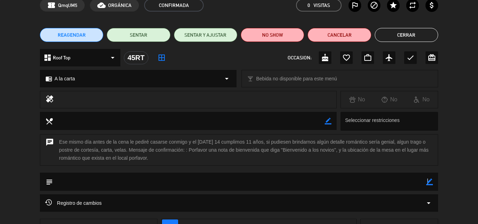
click at [427, 180] on icon "border_color" at bounding box center [429, 182] width 7 height 7
click at [300, 185] on textarea at bounding box center [239, 182] width 373 height 18
paste textarea "Bienvenido a los novios""
type textarea "NOTA IMPRESA: Bienvenido a los novios""
click at [428, 182] on icon at bounding box center [429, 182] width 7 height 7
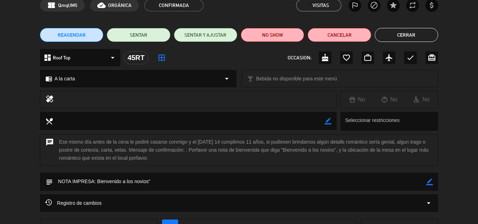
scroll to position [0, 0]
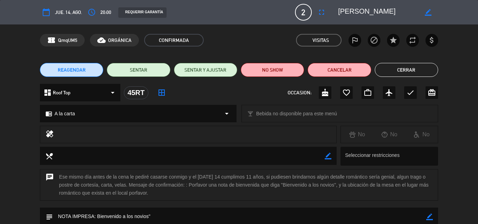
click at [409, 71] on button "Cerrar" at bounding box center [406, 70] width 63 height 14
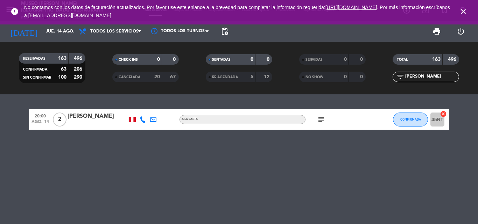
click at [467, 10] on span "close" at bounding box center [463, 11] width 19 height 19
click at [464, 10] on icon "close" at bounding box center [463, 11] width 8 height 8
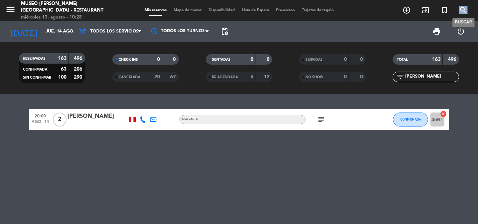
click at [464, 10] on icon "search" at bounding box center [463, 10] width 8 height 8
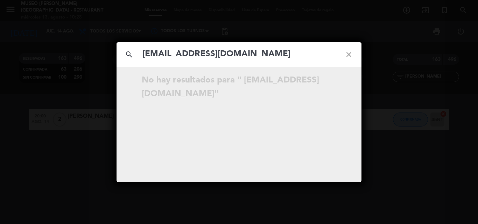
click at [144, 55] on input "[EMAIL_ADDRESS][DOMAIN_NAME]" at bounding box center [239, 54] width 194 height 14
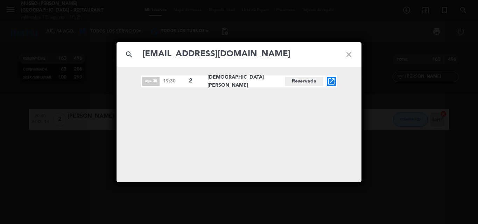
type input "[EMAIL_ADDRESS][DOMAIN_NAME]"
click at [332, 79] on icon "open_in_new" at bounding box center [331, 81] width 8 height 8
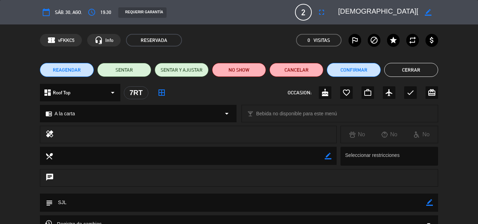
drag, startPoint x: 429, startPoint y: 205, endPoint x: 396, endPoint y: 206, distance: 32.9
click at [429, 205] on icon "border_color" at bounding box center [429, 202] width 7 height 7
click at [396, 206] on textarea at bounding box center [239, 203] width 373 height 18
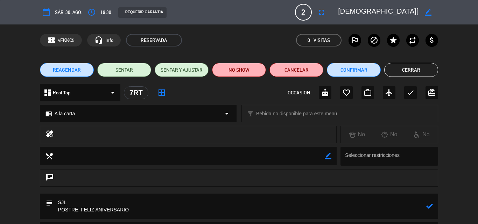
type textarea "SJL POSTRE: FELIZ ANIVERSARIO"
click at [429, 206] on icon at bounding box center [429, 206] width 7 height 7
click at [340, 68] on button "Confirmar" at bounding box center [354, 70] width 54 height 14
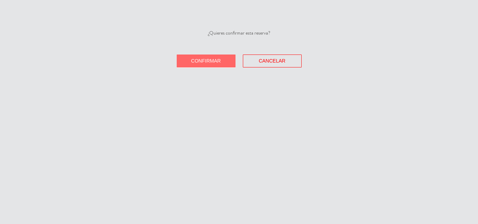
click at [218, 56] on button "Confirmar" at bounding box center [206, 61] width 59 height 13
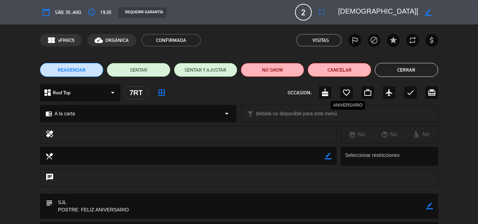
click at [346, 92] on icon "favorite_border" at bounding box center [346, 92] width 8 height 8
click at [405, 70] on button "Cerrar" at bounding box center [406, 70] width 63 height 14
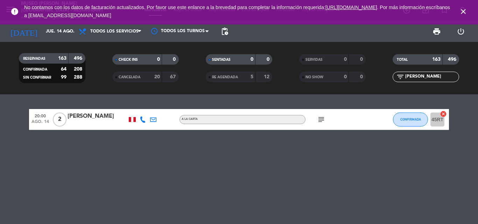
click at [463, 9] on icon "close" at bounding box center [463, 11] width 8 height 8
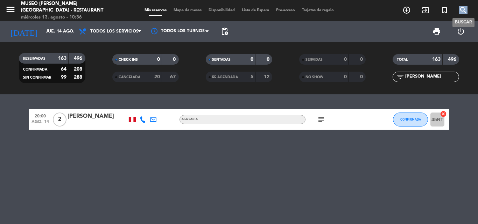
click at [463, 9] on icon "search" at bounding box center [463, 10] width 8 height 8
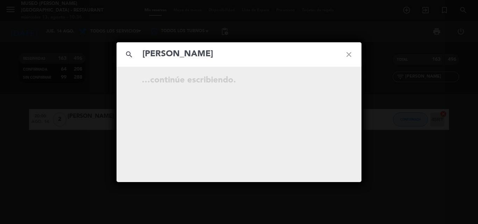
type input "[PERSON_NAME]"
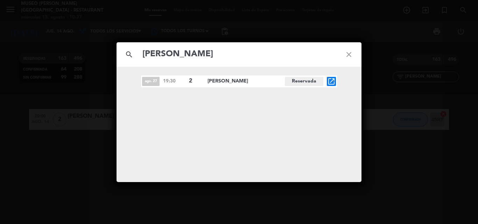
click at [332, 80] on icon "open_in_new" at bounding box center [331, 81] width 8 height 8
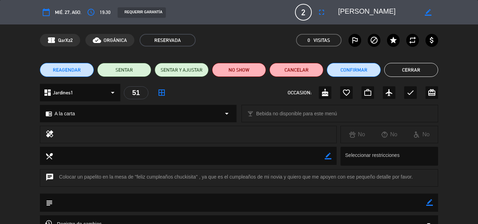
drag, startPoint x: 428, startPoint y: 203, endPoint x: 422, endPoint y: 203, distance: 6.0
click at [425, 203] on div "subject border_color" at bounding box center [239, 203] width 398 height 18
click at [356, 206] on textarea at bounding box center [239, 203] width 373 height 18
click at [427, 203] on icon "border_color" at bounding box center [429, 202] width 7 height 7
click at [399, 205] on textarea at bounding box center [239, 203] width 373 height 18
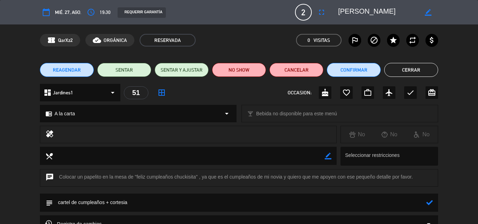
type textarea "cartel de cumpleaños + cortesia"
drag, startPoint x: 429, startPoint y: 201, endPoint x: 421, endPoint y: 156, distance: 45.8
click at [429, 201] on icon at bounding box center [429, 202] width 7 height 7
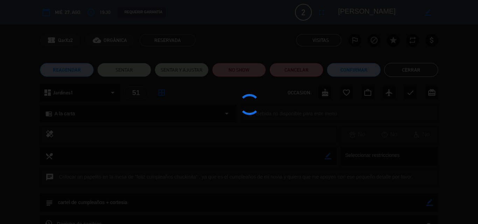
click at [344, 70] on div at bounding box center [239, 112] width 478 height 224
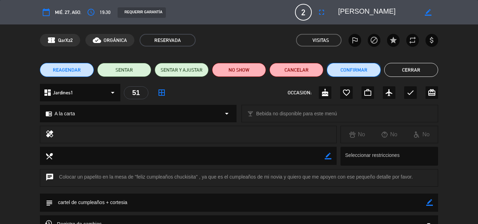
click at [344, 70] on button "Confirmar" at bounding box center [354, 70] width 54 height 14
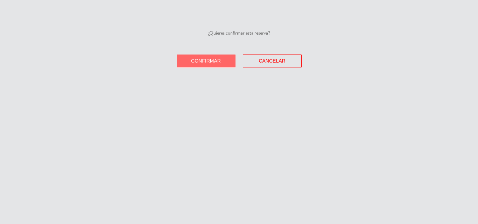
click at [207, 57] on button "Confirmar" at bounding box center [206, 61] width 59 height 13
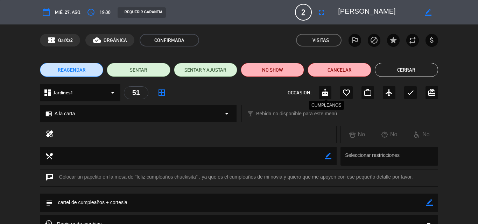
drag, startPoint x: 325, startPoint y: 93, endPoint x: 340, endPoint y: 88, distance: 15.8
click at [325, 93] on icon "cake" at bounding box center [325, 92] width 8 height 8
click at [401, 70] on button "Cerrar" at bounding box center [406, 70] width 63 height 14
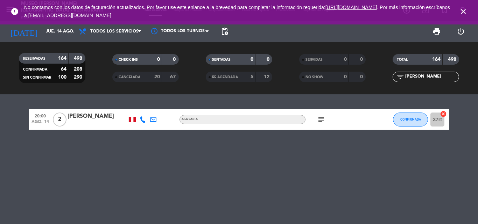
click at [464, 8] on icon "close" at bounding box center [463, 11] width 8 height 8
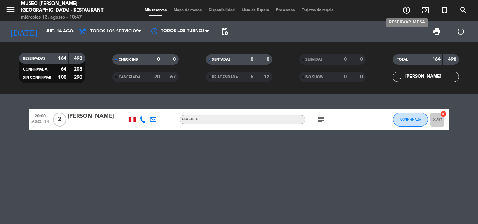
click at [409, 9] on icon "add_circle_outline" at bounding box center [406, 10] width 8 height 8
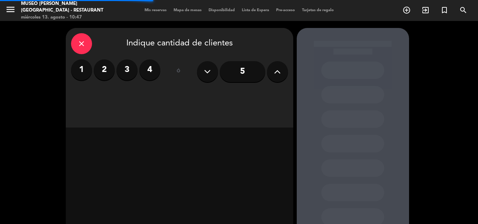
click at [281, 71] on button at bounding box center [277, 71] width 21 height 21
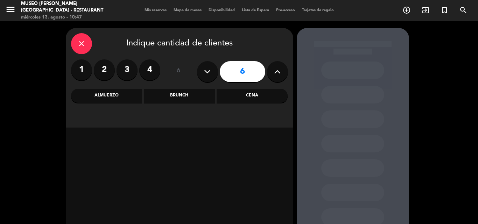
click at [267, 96] on div "Cena" at bounding box center [252, 96] width 71 height 14
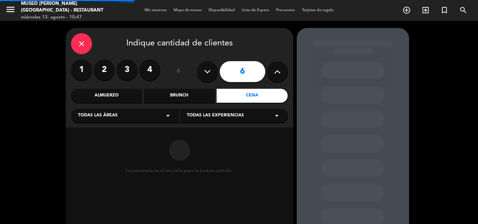
click at [99, 113] on span "Todas las áreas" at bounding box center [98, 115] width 40 height 7
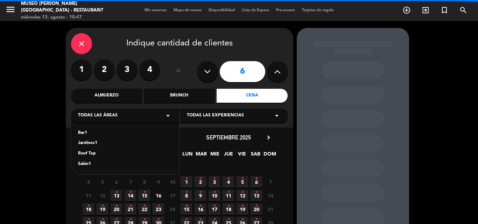
click at [90, 143] on div "Jardines1" at bounding box center [125, 143] width 94 height 7
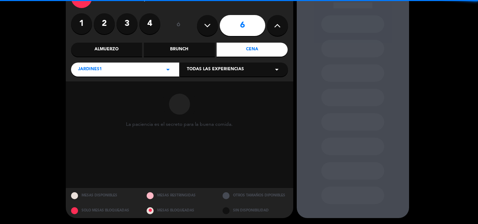
scroll to position [47, 0]
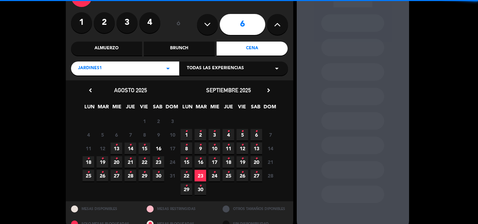
click at [117, 148] on icon "•" at bounding box center [116, 145] width 2 height 11
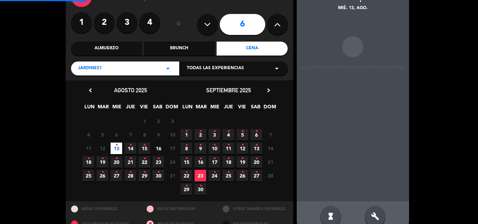
scroll to position [28, 0]
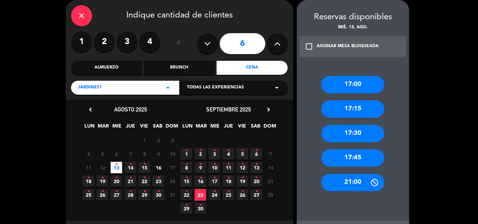
click at [86, 83] on div "Jardines1 arrow_drop_down" at bounding box center [125, 88] width 108 height 14
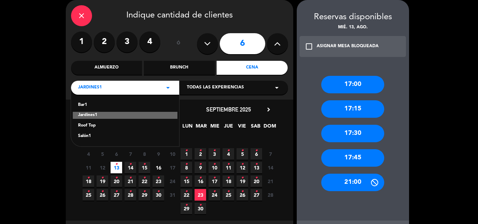
click at [95, 124] on div "Roof Top" at bounding box center [125, 125] width 94 height 7
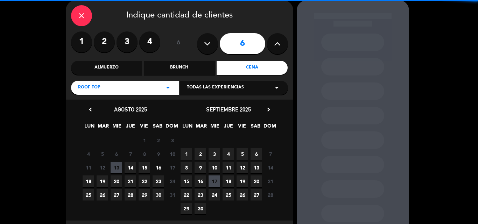
click at [118, 169] on span "13" at bounding box center [117, 168] width 12 height 12
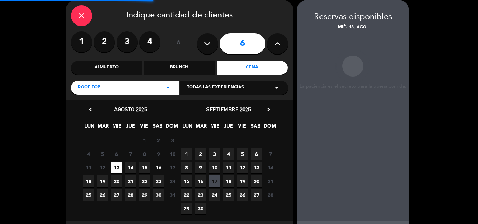
click at [121, 85] on div "Roof Top arrow_drop_down" at bounding box center [125, 88] width 108 height 14
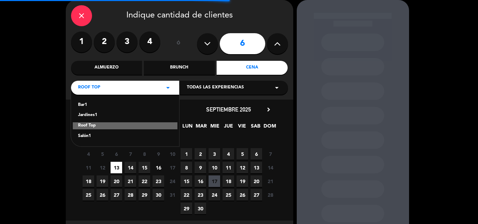
click at [90, 134] on div "Salón1" at bounding box center [125, 136] width 94 height 7
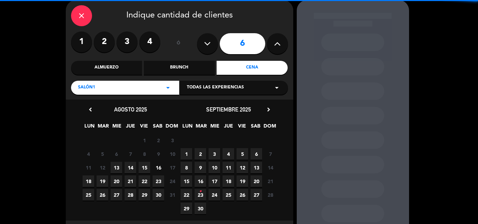
click at [118, 169] on span "13" at bounding box center [117, 168] width 12 height 12
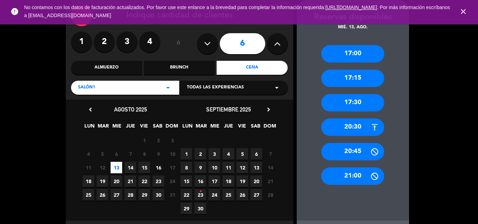
click at [463, 11] on icon "close" at bounding box center [463, 11] width 8 height 8
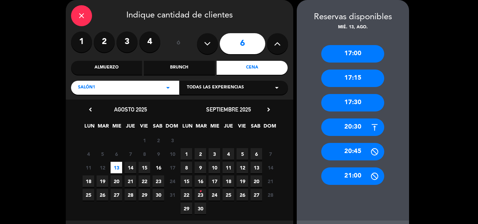
click at [83, 16] on icon "close" at bounding box center [81, 16] width 8 height 8
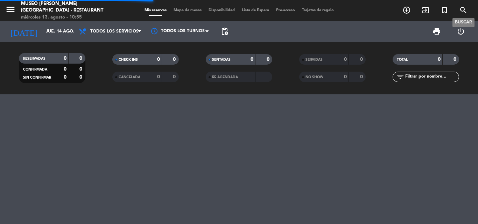
click at [463, 9] on icon "search" at bounding box center [463, 10] width 8 height 8
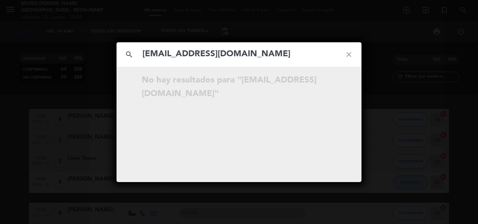
click at [141, 54] on icon "search" at bounding box center [128, 54] width 25 height 25
click at [143, 55] on input "[EMAIL_ADDRESS][DOMAIN_NAME]" at bounding box center [239, 54] width 194 height 14
click at [206, 55] on input "[EMAIL_ADDRESS][DOMAIN_NAME]" at bounding box center [239, 54] width 194 height 14
type input "[EMAIL_ADDRESS][DOMAIN_NAME]"
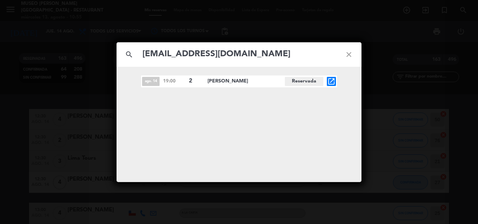
click at [332, 80] on icon "open_in_new" at bounding box center [331, 81] width 8 height 8
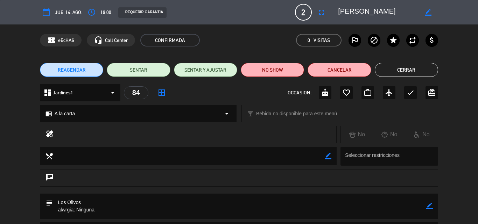
click at [429, 206] on icon "border_color" at bounding box center [429, 206] width 7 height 7
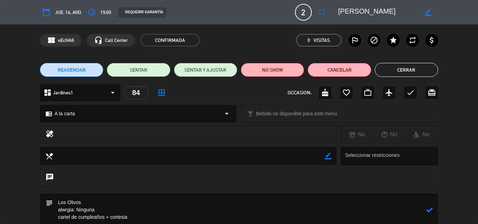
drag, startPoint x: 424, startPoint y: 210, endPoint x: 428, endPoint y: 211, distance: 4.4
click at [424, 210] on textarea at bounding box center [239, 210] width 373 height 33
type textarea "Los Olivos alwrgia: Ninguna cartel de cumpleaños + cortesia"
click at [429, 211] on icon at bounding box center [429, 210] width 7 height 7
click at [326, 94] on icon "cake" at bounding box center [325, 92] width 8 height 8
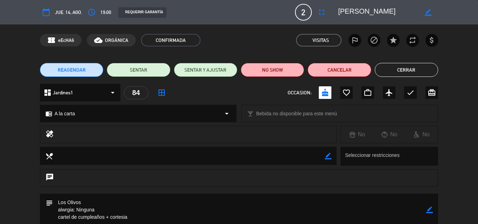
click at [404, 69] on button "Cerrar" at bounding box center [406, 70] width 63 height 14
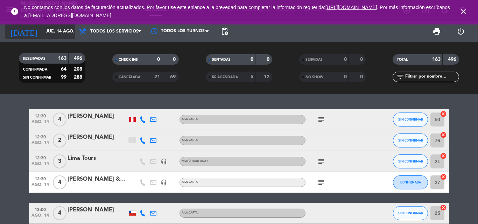
click at [42, 28] on input "jue. 14 ago." at bounding box center [71, 32] width 59 height 12
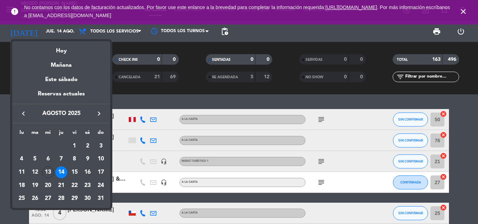
click at [100, 112] on icon "keyboard_arrow_right" at bounding box center [99, 113] width 8 height 8
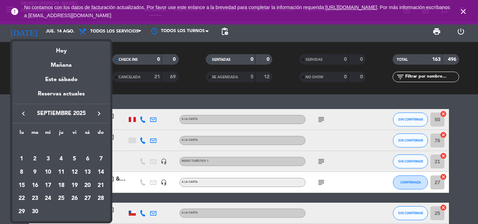
click at [100, 112] on icon "keyboard_arrow_right" at bounding box center [99, 113] width 8 height 8
click at [50, 158] on div "1" at bounding box center [48, 159] width 12 height 12
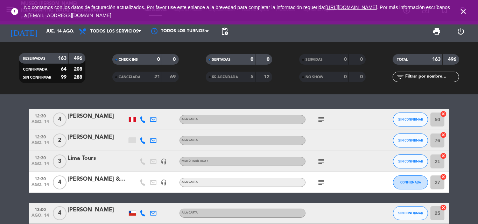
type input "[DATE]"
click at [426, 76] on input "text" at bounding box center [431, 77] width 54 height 8
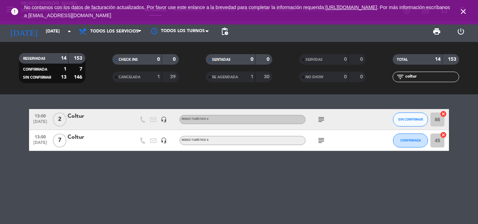
type input "coltur"
click at [71, 116] on div "Coltur" at bounding box center [97, 116] width 59 height 9
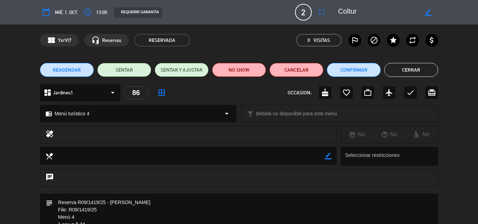
click at [419, 67] on button "Cerrar" at bounding box center [411, 70] width 54 height 14
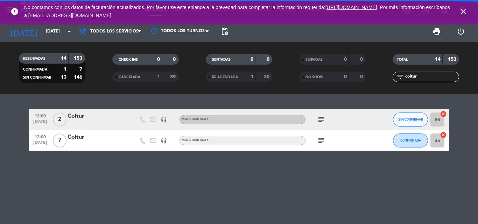
click at [80, 139] on div "Coltur" at bounding box center [97, 137] width 59 height 9
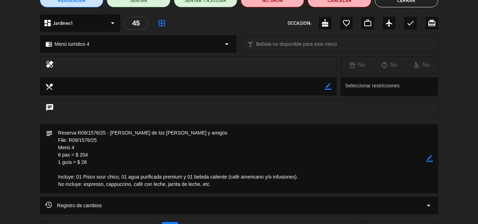
scroll to position [70, 0]
click at [431, 159] on icon "border_color" at bounding box center [429, 158] width 7 height 7
drag, startPoint x: 91, startPoint y: 162, endPoint x: 31, endPoint y: 162, distance: 59.8
click at [31, 162] on div "subject" at bounding box center [239, 160] width 478 height 73
click at [61, 154] on textarea at bounding box center [239, 158] width 373 height 69
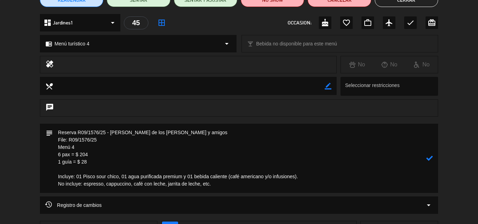
drag, startPoint x: 61, startPoint y: 154, endPoint x: 52, endPoint y: 155, distance: 8.8
click at [53, 155] on textarea at bounding box center [239, 158] width 373 height 69
drag, startPoint x: 85, startPoint y: 153, endPoint x: 78, endPoint y: 153, distance: 7.0
click at [78, 153] on textarea at bounding box center [239, 158] width 373 height 69
type textarea "Reserva R09/1576/25 - [PERSON_NAME] de los [PERSON_NAME] y amigos File: R09/157…"
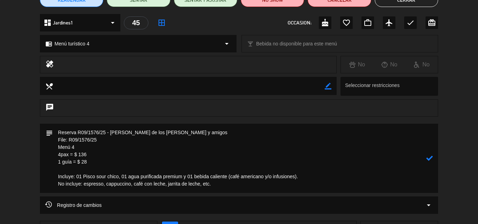
click at [429, 158] on icon at bounding box center [429, 158] width 7 height 7
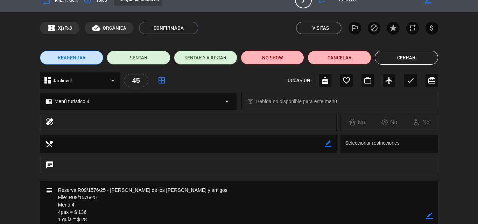
scroll to position [0, 0]
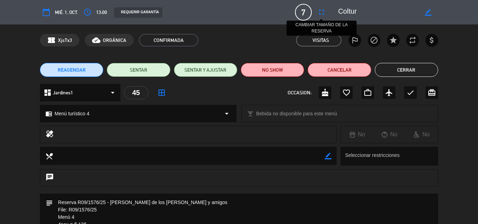
click at [321, 13] on icon "fullscreen" at bounding box center [321, 12] width 8 height 8
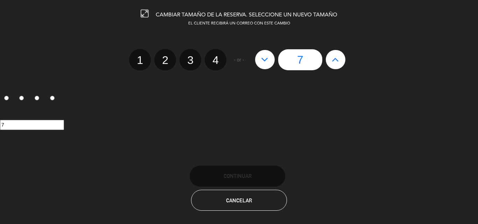
click at [263, 59] on icon at bounding box center [264, 59] width 7 height 11
type input "6"
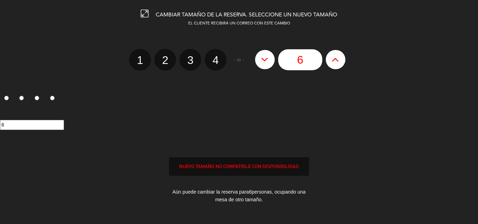
click at [263, 59] on icon at bounding box center [264, 59] width 7 height 11
type input "5"
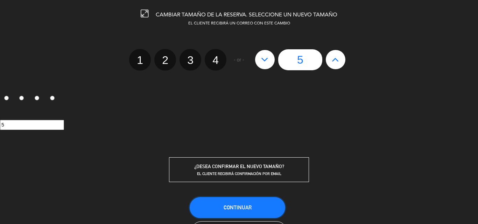
click at [228, 209] on span "Continuar" at bounding box center [238, 208] width 28 height 6
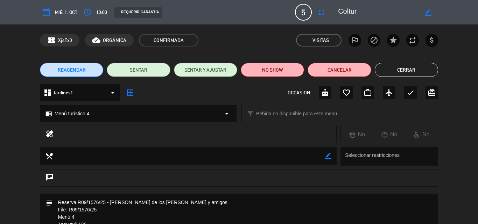
scroll to position [35, 0]
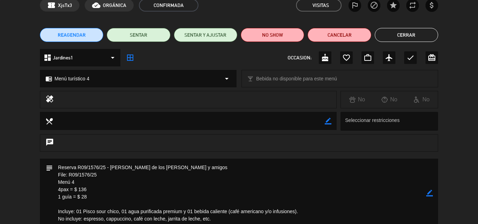
click at [404, 30] on button "Cerrar" at bounding box center [406, 35] width 63 height 14
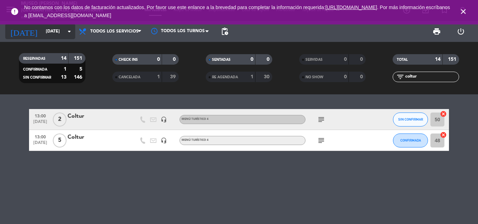
click at [49, 33] on input "[DATE]" at bounding box center [71, 32] width 59 height 12
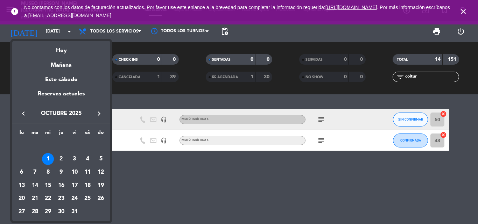
click at [27, 116] on icon "keyboard_arrow_left" at bounding box center [23, 113] width 8 height 8
drag, startPoint x: 24, startPoint y: 115, endPoint x: 26, endPoint y: 119, distance: 3.9
click at [24, 115] on icon "keyboard_arrow_left" at bounding box center [23, 113] width 8 height 8
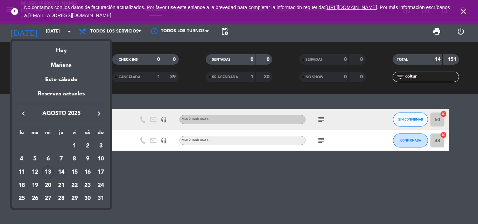
click at [59, 170] on div "14" at bounding box center [61, 173] width 12 height 12
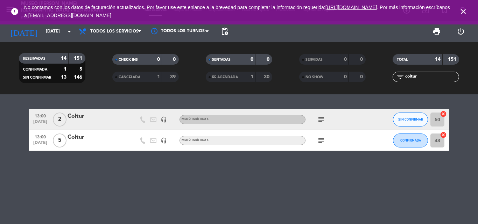
type input "jue. 14 ago."
drag, startPoint x: 421, startPoint y: 75, endPoint x: 311, endPoint y: 77, distance: 110.2
click at [312, 77] on div "RESERVADAS 14 151 CONFIRMADA 1 5 SIN CONFIRMAR 13 146 CHECK INS 0 0 CANCELADA 1…" at bounding box center [239, 68] width 478 height 38
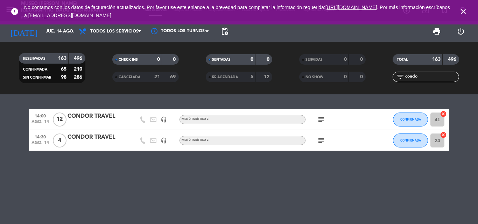
type input "condo"
click at [108, 136] on div "CONDOR TRAVEL" at bounding box center [97, 137] width 59 height 9
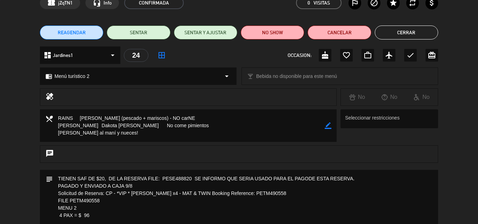
scroll to position [0, 0]
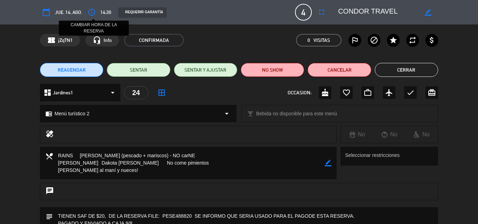
click at [90, 12] on icon "access_time" at bounding box center [91, 12] width 8 height 8
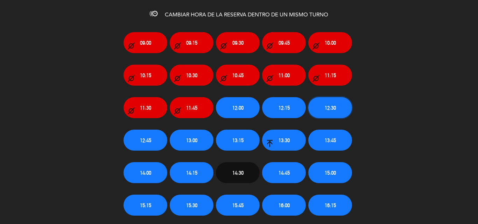
click at [328, 108] on span "12:30" at bounding box center [330, 108] width 11 height 8
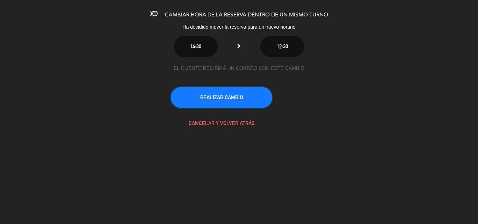
click at [220, 97] on button "REALIZAR CAMBIO" at bounding box center [221, 97] width 101 height 21
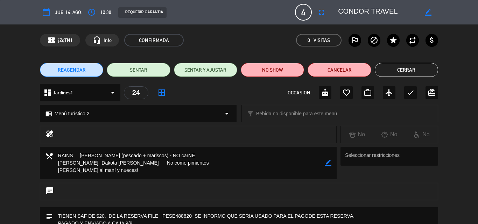
click at [398, 69] on button "Cerrar" at bounding box center [406, 70] width 63 height 14
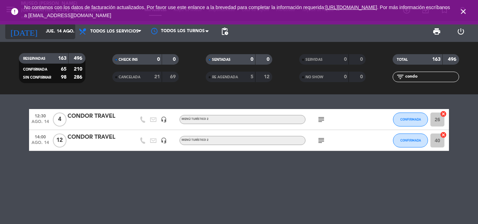
click at [70, 31] on icon "arrow_drop_down" at bounding box center [69, 31] width 8 height 8
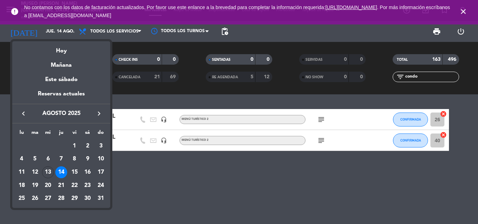
click at [96, 112] on icon "keyboard_arrow_right" at bounding box center [99, 113] width 8 height 8
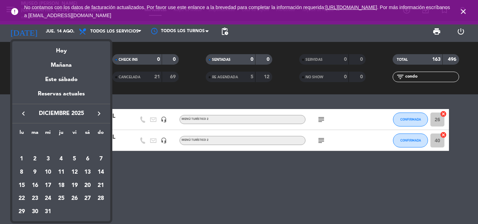
click at [96, 112] on icon "keyboard_arrow_right" at bounding box center [99, 113] width 8 height 8
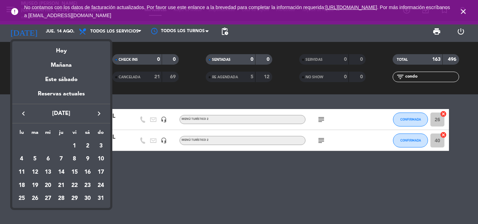
click at [96, 112] on icon "keyboard_arrow_right" at bounding box center [99, 113] width 8 height 8
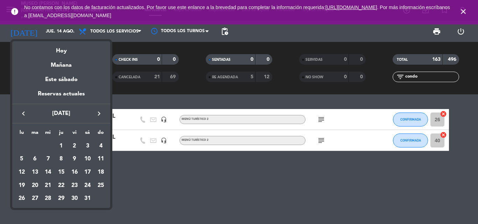
click at [96, 112] on icon "keyboard_arrow_right" at bounding box center [99, 113] width 8 height 8
click at [97, 112] on icon "keyboard_arrow_right" at bounding box center [99, 113] width 8 height 8
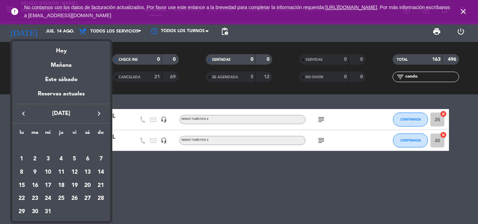
click at [97, 112] on icon "keyboard_arrow_right" at bounding box center [99, 113] width 8 height 8
click at [461, 10] on div at bounding box center [239, 112] width 478 height 224
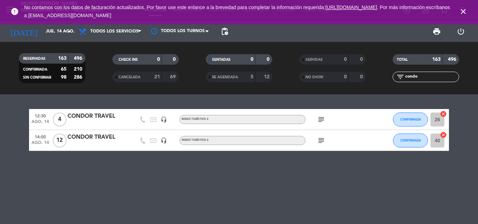
click at [447, 9] on span "No contamos con los datos de facturación actualizados. Por favor use este enlan…" at bounding box center [239, 11] width 430 height 23
click at [445, 9] on span "No contamos con los datos de facturación actualizados. Por favor use este enlan…" at bounding box center [239, 11] width 430 height 23
click at [465, 11] on icon "close" at bounding box center [463, 11] width 8 height 8
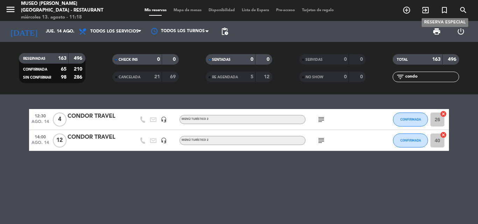
click at [446, 10] on icon "turned_in_not" at bounding box center [444, 10] width 8 height 8
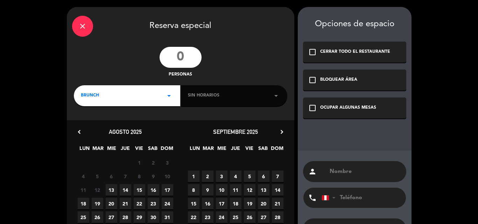
click at [193, 58] on input "number" at bounding box center [181, 57] width 42 height 21
type input "42"
click at [134, 88] on div "BRUNCH arrow_drop_down" at bounding box center [127, 95] width 106 height 21
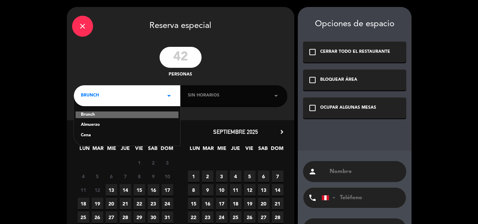
click at [92, 125] on div "Almuerzo" at bounding box center [127, 125] width 92 height 7
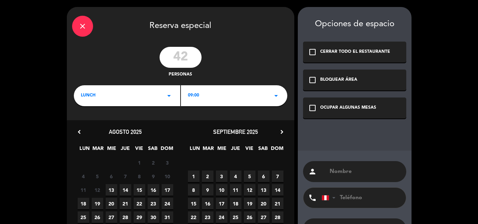
click at [198, 94] on span "09:00" at bounding box center [193, 95] width 11 height 7
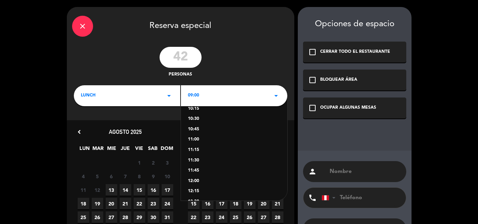
scroll to position [70, 0]
click at [196, 167] on div "12:00" at bounding box center [234, 169] width 92 height 7
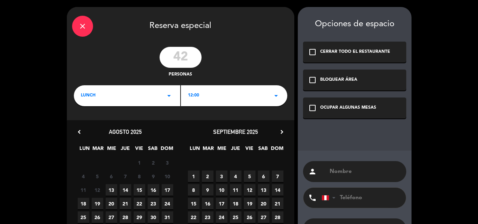
click at [281, 132] on icon "chevron_right" at bounding box center [281, 131] width 7 height 7
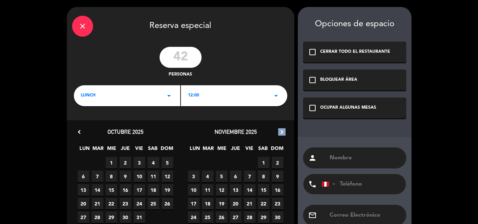
click at [281, 132] on icon "chevron_right" at bounding box center [281, 131] width 7 height 7
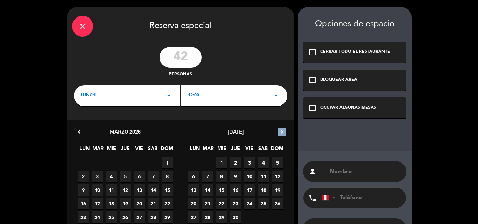
click at [281, 132] on icon "chevron_right" at bounding box center [281, 131] width 7 height 7
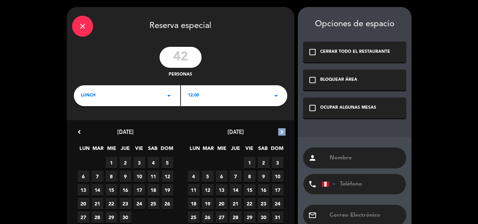
click at [281, 132] on icon "chevron_right" at bounding box center [281, 131] width 7 height 7
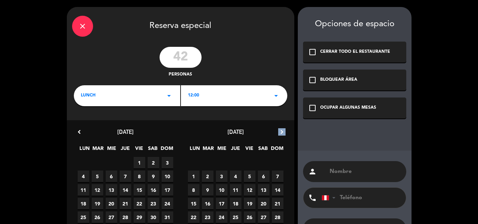
click at [281, 132] on icon "chevron_right" at bounding box center [281, 131] width 7 height 7
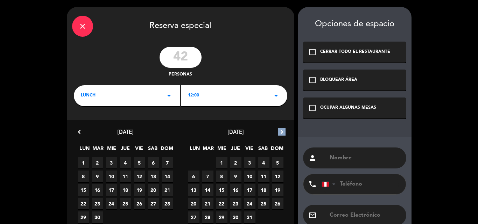
click at [281, 132] on icon "chevron_right" at bounding box center [281, 131] width 7 height 7
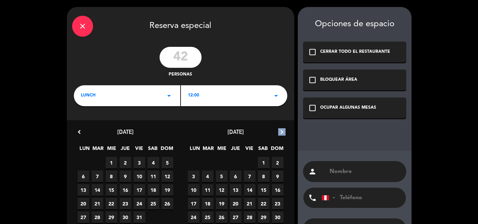
click at [281, 132] on icon "chevron_right" at bounding box center [281, 131] width 7 height 7
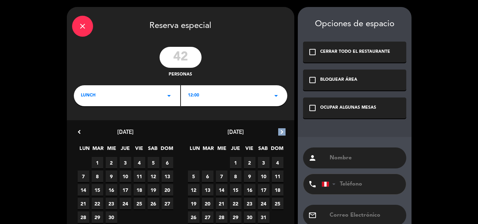
click at [281, 132] on icon "chevron_right" at bounding box center [281, 131] width 7 height 7
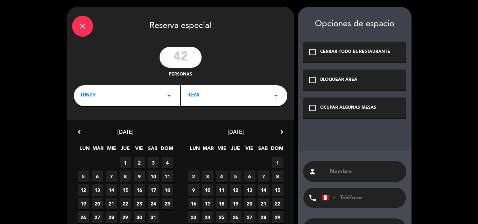
click at [281, 132] on icon "chevron_right" at bounding box center [281, 131] width 7 height 7
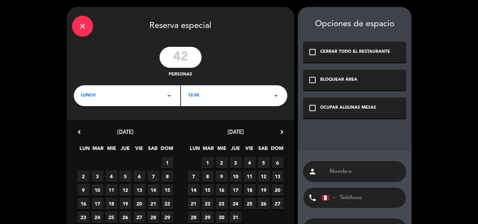
click at [281, 132] on icon "chevron_right" at bounding box center [281, 131] width 7 height 7
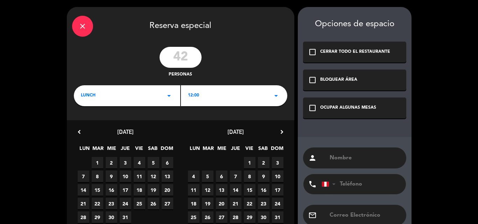
click at [281, 132] on icon "chevron_right" at bounding box center [281, 131] width 7 height 7
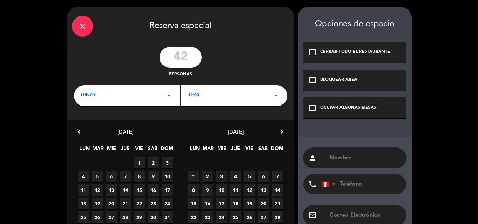
click at [82, 175] on span "4" at bounding box center [84, 177] width 12 height 12
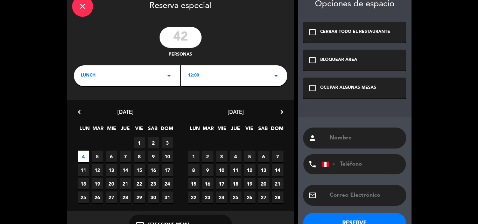
scroll to position [42, 0]
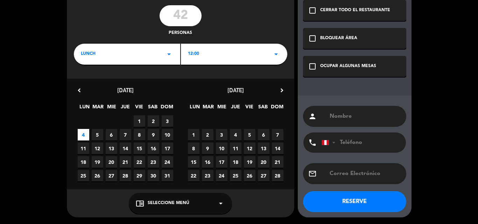
click at [193, 205] on div "chrome_reader_mode Seleccione Menú arrow_drop_down" at bounding box center [180, 203] width 103 height 21
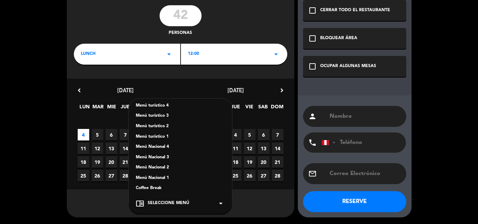
scroll to position [78, 0]
click at [161, 117] on div "Menú turístico 4" at bounding box center [180, 117] width 89 height 7
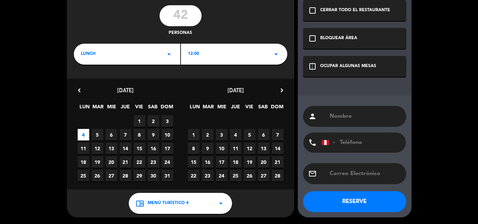
click at [312, 66] on icon "check_box_outline_blank" at bounding box center [312, 66] width 8 height 8
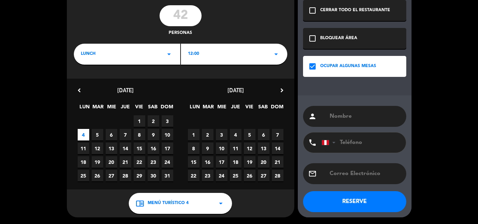
click at [355, 116] on input "text" at bounding box center [365, 117] width 72 height 10
type input "COLTUR"
click at [350, 199] on button "RESERVE" at bounding box center [354, 201] width 103 height 21
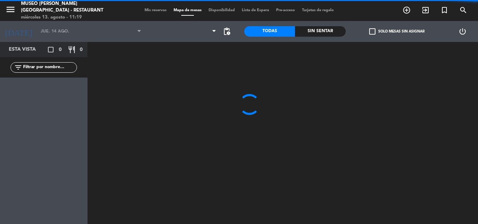
type input "[DATE]"
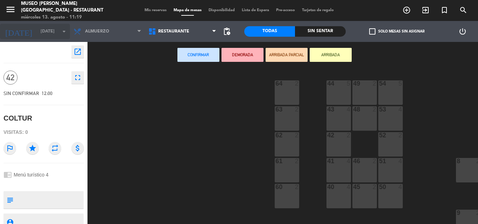
click at [61, 32] on icon "arrow_drop_down" at bounding box center [64, 31] width 8 height 8
click at [65, 32] on icon "arrow_drop_down" at bounding box center [64, 31] width 8 height 8
click at [77, 52] on icon "open_in_new" at bounding box center [77, 52] width 8 height 8
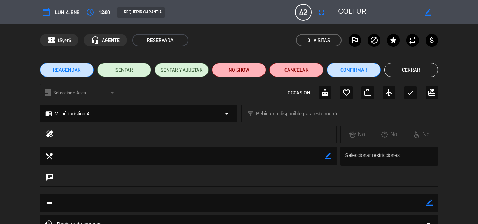
click at [48, 13] on icon "calendar_today" at bounding box center [46, 12] width 8 height 8
drag, startPoint x: 430, startPoint y: 204, endPoint x: 426, endPoint y: 199, distance: 5.9
click at [430, 204] on icon "border_color" at bounding box center [429, 202] width 7 height 7
click at [356, 199] on textarea at bounding box center [239, 203] width 373 height 18
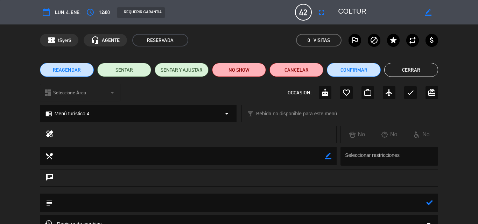
paste textarea "Reserva R12/0212/26 - Pre Cruise LE20270105 Machu picchu 2026 starpride - RESTA…"
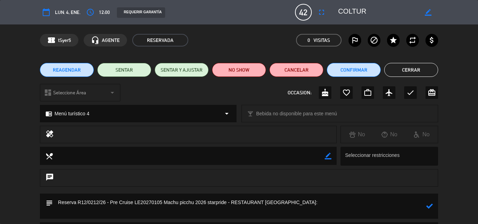
paste textarea "R12/0212/26"
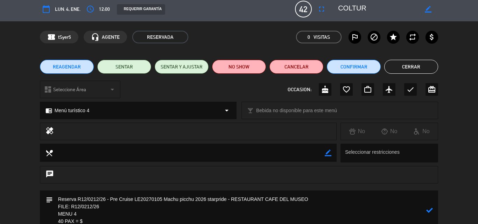
scroll to position [10, 0]
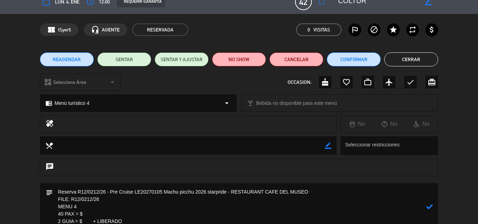
click at [56, 192] on textarea at bounding box center [239, 206] width 373 height 47
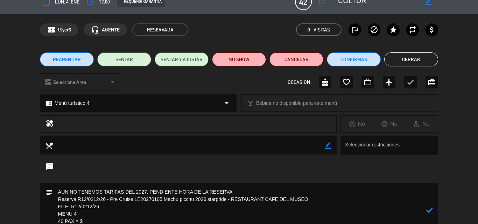
type textarea "AUN NO TENEMOS TARIFAS DEL 2027. PENDIENTE HORA DE LA RESERVA Reserva R12/0212/…"
click at [429, 210] on icon at bounding box center [429, 210] width 7 height 7
click at [70, 82] on span "Seleccione Área" at bounding box center [69, 82] width 33 height 8
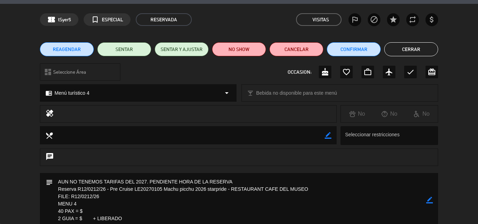
scroll to position [0, 0]
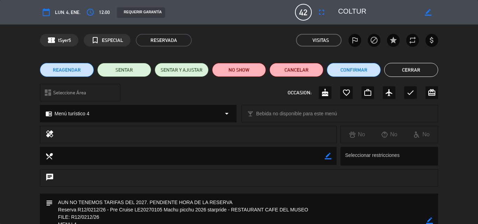
drag, startPoint x: 417, startPoint y: 70, endPoint x: 267, endPoint y: 10, distance: 161.5
click at [417, 71] on button "Cerrar" at bounding box center [411, 70] width 54 height 14
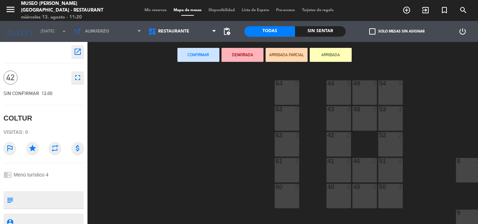
type textarea "AUN NO TENEMOS TARIFAS DEL 2027. PENDIENTE HORA DE LA RESERVA Reserva R12/0212/…"
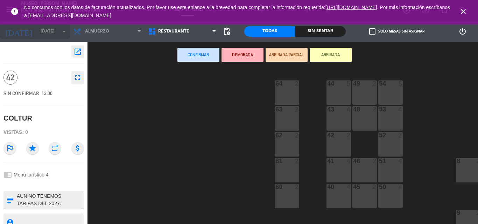
click at [37, 32] on input "[DATE]" at bounding box center [66, 32] width 59 height 12
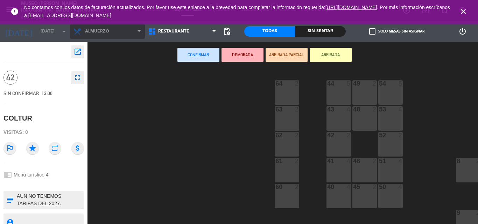
drag, startPoint x: 154, startPoint y: 83, endPoint x: 118, endPoint y: 35, distance: 60.7
click at [155, 84] on div "44 5 49 2 54 5 64 2 48 2 53 4 63 2 43 4 62 2 42 2 52 2 41 4 46 2 51 4 61 2 7 4 …" at bounding box center [284, 146] width 385 height 156
click at [463, 10] on icon "close" at bounding box center [463, 11] width 8 height 8
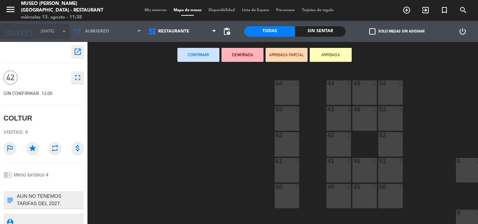
click at [47, 27] on input "[DATE]" at bounding box center [66, 32] width 59 height 12
click at [146, 8] on span "Mis reservas" at bounding box center [155, 10] width 29 height 4
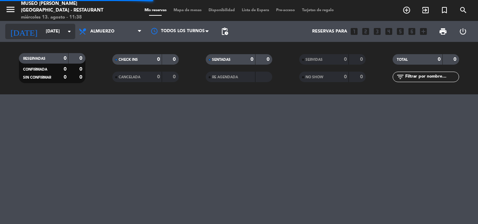
click at [64, 31] on input "[DATE]" at bounding box center [71, 32] width 59 height 12
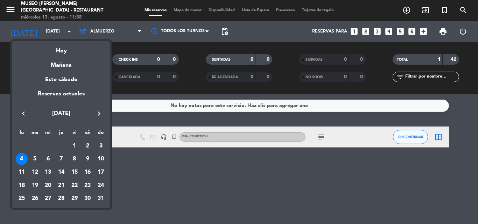
click at [22, 113] on icon "keyboard_arrow_left" at bounding box center [23, 113] width 8 height 8
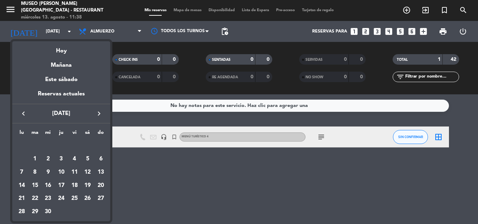
click at [22, 113] on icon "keyboard_arrow_left" at bounding box center [23, 113] width 8 height 8
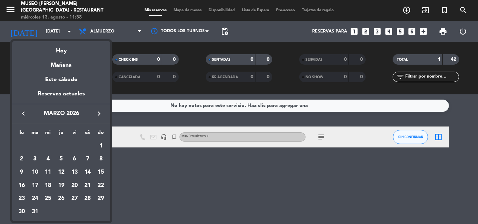
click at [22, 113] on icon "keyboard_arrow_left" at bounding box center [23, 113] width 8 height 8
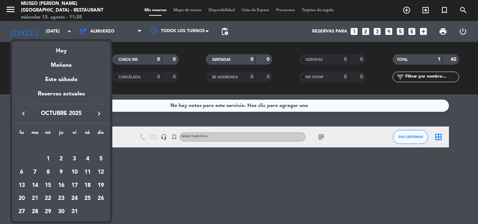
click at [22, 113] on icon "keyboard_arrow_left" at bounding box center [23, 113] width 8 height 8
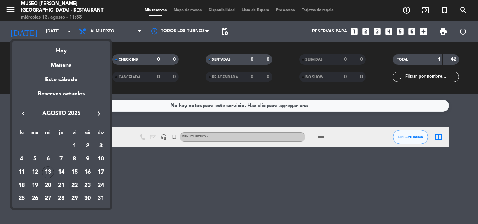
click at [73, 185] on div "22" at bounding box center [75, 186] width 12 height 12
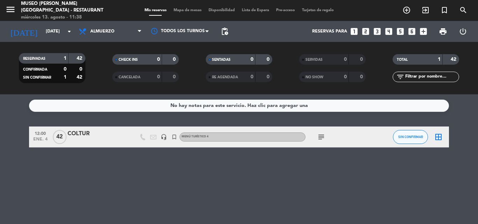
type input "vie. 22 ago."
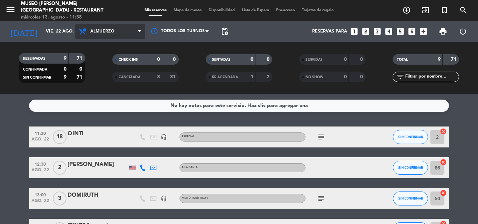
click at [104, 33] on span "Almuerzo" at bounding box center [102, 31] width 24 height 5
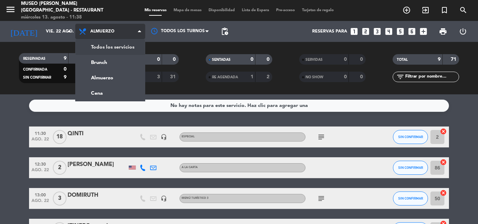
click at [102, 48] on div "menu [GEOGRAPHIC_DATA][PERSON_NAME] - Restaurant [DATE] 13. agosto - 11:38 Mis …" at bounding box center [239, 47] width 478 height 94
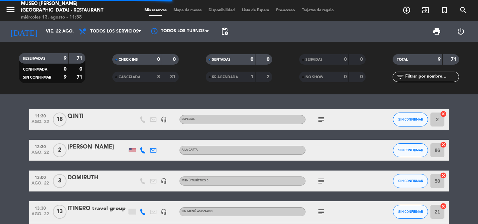
click at [420, 78] on input "text" at bounding box center [431, 77] width 54 height 8
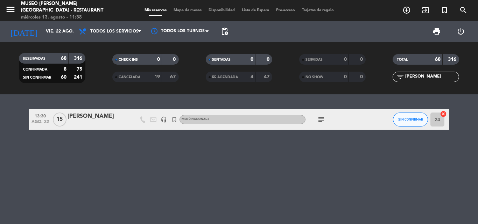
type input "[PERSON_NAME]"
click at [98, 114] on div "[PERSON_NAME]" at bounding box center [97, 116] width 59 height 9
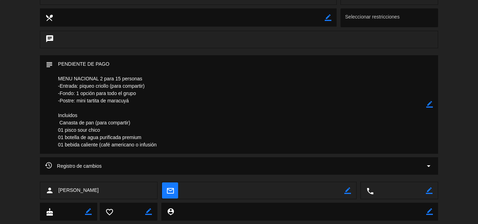
scroll to position [140, 0]
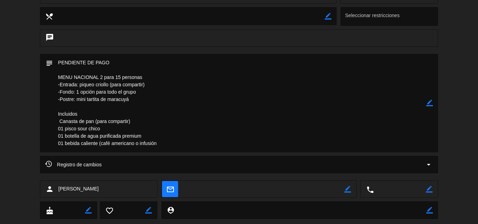
click at [431, 104] on icon "border_color" at bounding box center [429, 103] width 7 height 7
click at [120, 62] on textarea at bounding box center [239, 103] width 373 height 99
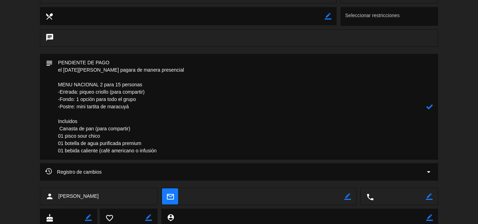
type textarea "PENDIENTE DE PAGO el [DATE][PERSON_NAME] pagara de manera presencial MENU NACIO…"
click at [432, 106] on icon at bounding box center [429, 107] width 7 height 7
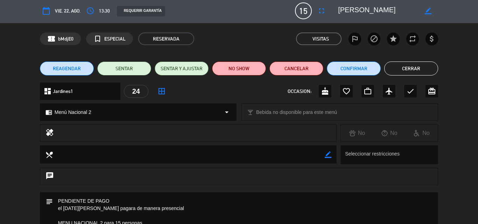
scroll to position [0, 0]
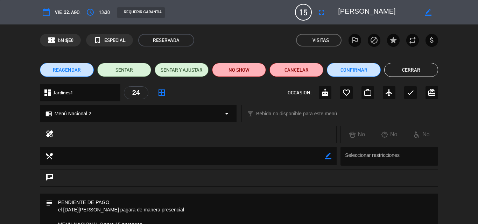
click at [405, 71] on button "Cerrar" at bounding box center [411, 70] width 54 height 14
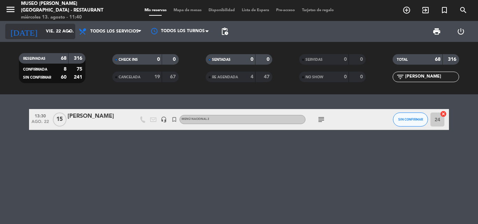
click at [66, 30] on icon "arrow_drop_down" at bounding box center [69, 31] width 8 height 8
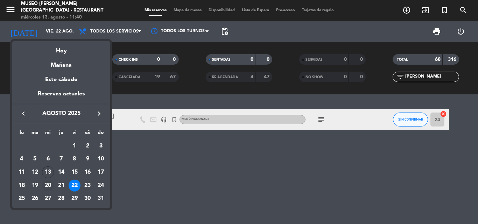
click at [49, 184] on div "20" at bounding box center [48, 186] width 12 height 12
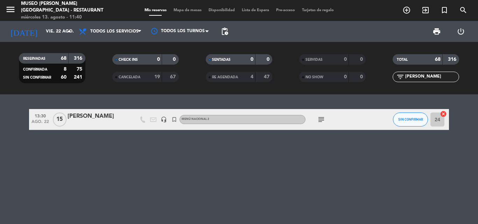
type input "mié. 20 ago."
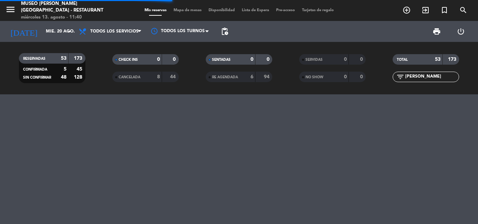
drag, startPoint x: 419, startPoint y: 77, endPoint x: 245, endPoint y: 77, distance: 173.8
click at [246, 77] on div "RESERVADAS 53 173 CONFIRMADA 5 45 SIN CONFIRMAR 48 128 CHECK INS 0 0 CANCELADA …" at bounding box center [239, 68] width 478 height 38
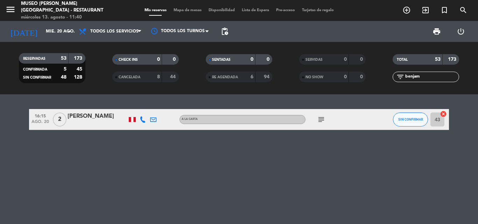
type input "benjam"
click at [80, 120] on div "[PERSON_NAME]" at bounding box center [97, 116] width 59 height 9
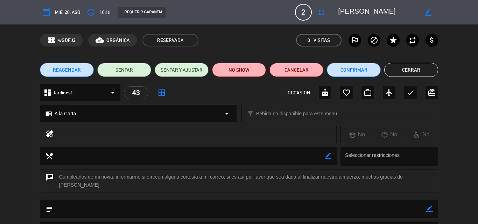
click at [65, 68] on span "REAGENDAR" at bounding box center [67, 69] width 28 height 7
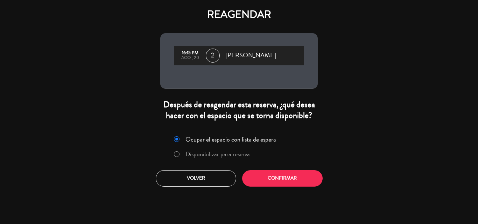
click at [231, 153] on label "Disponibilizar para reserva" at bounding box center [217, 154] width 64 height 6
click at [266, 178] on button "Confirmar" at bounding box center [282, 178] width 80 height 16
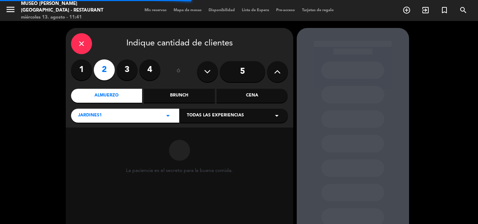
click at [260, 98] on div "Cena" at bounding box center [252, 96] width 71 height 14
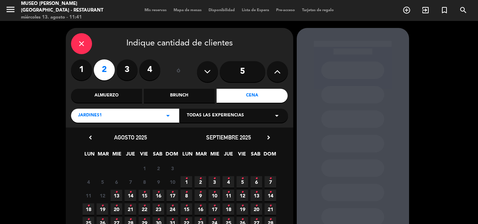
click at [118, 207] on span "20 •" at bounding box center [117, 210] width 12 height 12
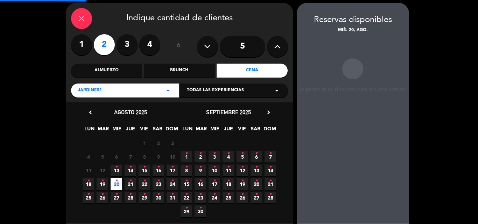
scroll to position [28, 0]
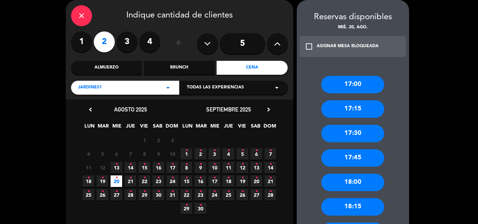
click at [353, 183] on div "18:00" at bounding box center [352, 182] width 63 height 17
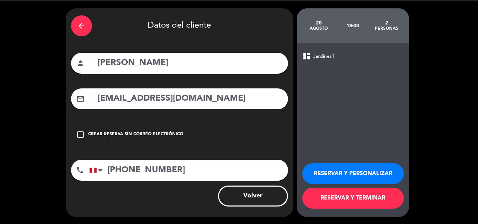
scroll to position [20, 0]
click at [342, 171] on button "RESERVAR Y PERSONALIZAR" at bounding box center [352, 173] width 101 height 21
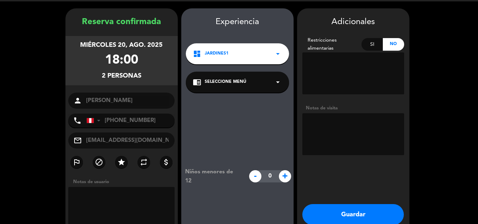
scroll to position [28, 0]
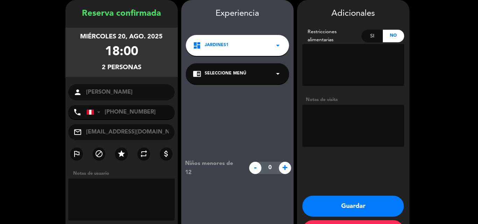
click at [246, 73] on div "chrome_reader_mode Seleccione Menú arrow_drop_down" at bounding box center [237, 73] width 103 height 21
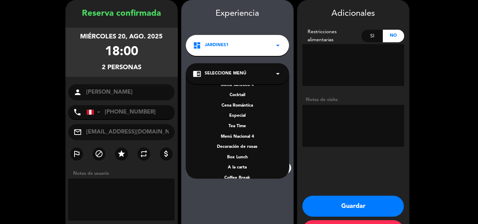
scroll to position [100, 0]
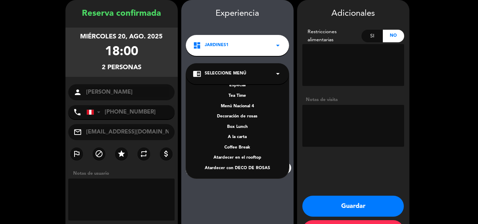
click at [234, 136] on div "A la carta" at bounding box center [237, 137] width 89 height 7
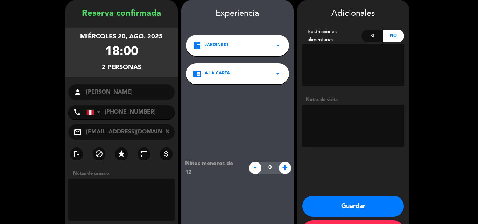
click at [356, 205] on button "Guardar" at bounding box center [352, 206] width 101 height 21
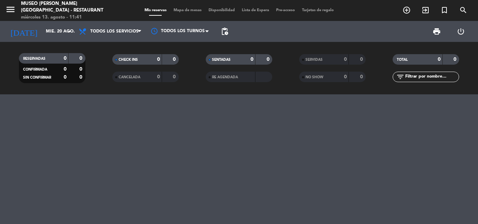
click at [421, 78] on input "text" at bounding box center [431, 77] width 54 height 8
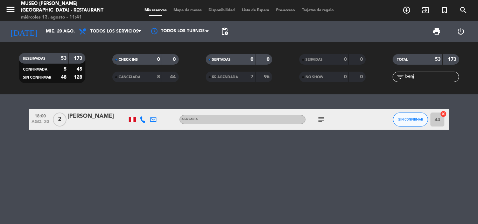
type input "benj"
click at [85, 120] on div "[PERSON_NAME]" at bounding box center [97, 116] width 59 height 9
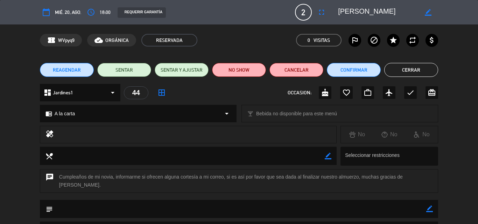
click at [430, 12] on icon "border_color" at bounding box center [428, 12] width 7 height 7
click at [387, 12] on textarea at bounding box center [378, 12] width 80 height 13
type textarea "[PERSON_NAME]"
click at [427, 10] on icon at bounding box center [428, 12] width 7 height 7
click at [323, 96] on icon "cake" at bounding box center [325, 92] width 8 height 8
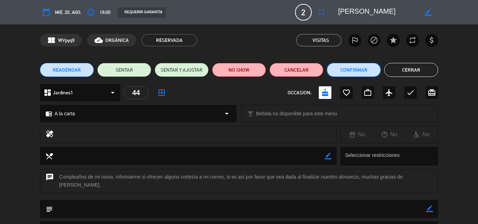
click at [358, 70] on button "Confirmar" at bounding box center [354, 70] width 54 height 14
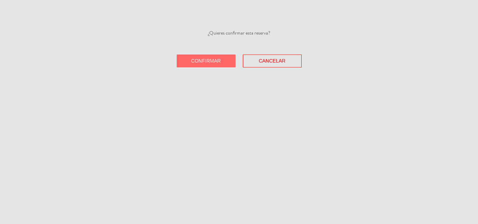
drag, startPoint x: 188, startPoint y: 64, endPoint x: 223, endPoint y: 64, distance: 35.0
click at [189, 64] on button "Confirmar" at bounding box center [206, 61] width 59 height 13
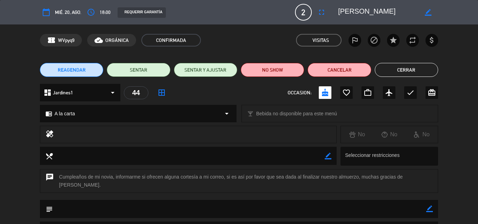
click at [402, 69] on button "Cerrar" at bounding box center [406, 70] width 63 height 14
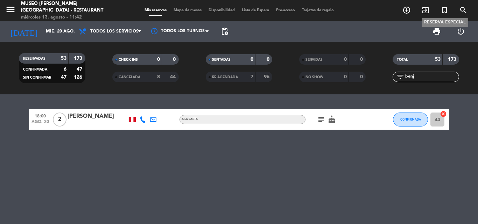
click at [448, 7] on icon "turned_in_not" at bounding box center [444, 10] width 8 height 8
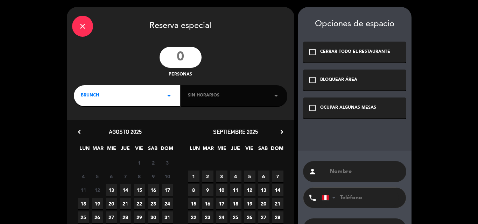
click at [183, 57] on input "number" at bounding box center [181, 57] width 42 height 21
type input "26"
click at [100, 95] on div "BRUNCH arrow_drop_down" at bounding box center [127, 95] width 106 height 21
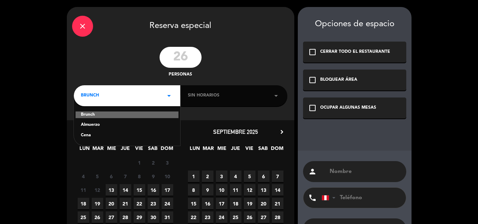
click at [95, 123] on div "Almuerzo" at bounding box center [127, 125] width 92 height 7
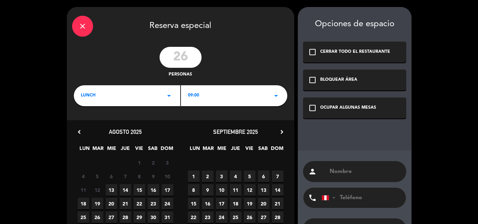
click at [207, 95] on div "09:00 arrow_drop_down" at bounding box center [234, 95] width 106 height 21
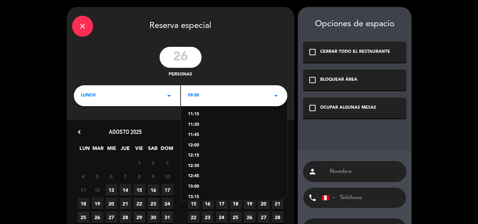
scroll to position [105, 0]
click at [198, 176] on div "13:00" at bounding box center [234, 175] width 92 height 7
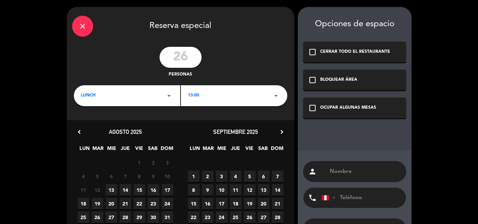
click at [282, 133] on icon "chevron_right" at bounding box center [281, 131] width 7 height 7
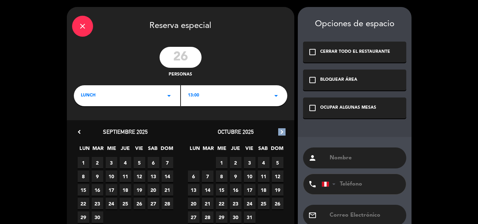
click at [282, 133] on icon "chevron_right" at bounding box center [281, 131] width 7 height 7
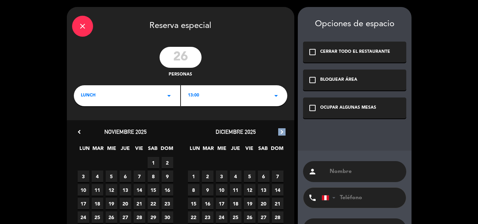
click at [282, 133] on icon "chevron_right" at bounding box center [281, 131] width 7 height 7
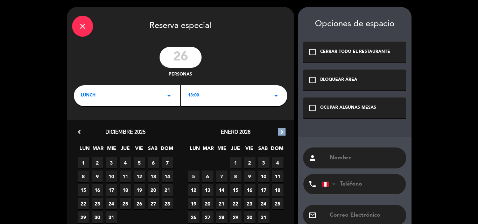
click at [282, 133] on icon "chevron_right" at bounding box center [281, 131] width 7 height 7
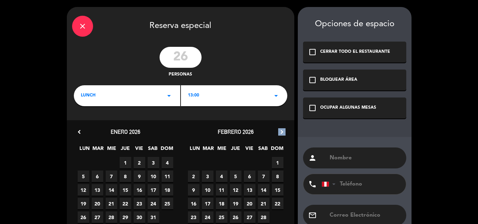
click at [282, 133] on icon "chevron_right" at bounding box center [281, 131] width 7 height 7
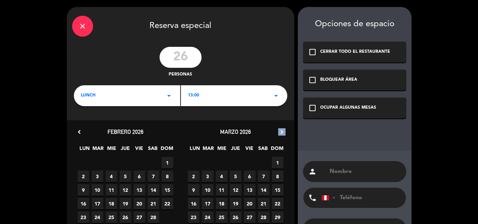
click at [282, 133] on icon "chevron_right" at bounding box center [281, 131] width 7 height 7
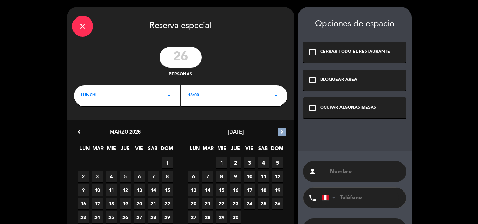
click at [282, 133] on icon "chevron_right" at bounding box center [281, 131] width 7 height 7
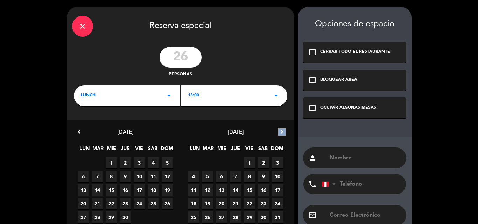
click at [282, 133] on icon "chevron_right" at bounding box center [281, 131] width 7 height 7
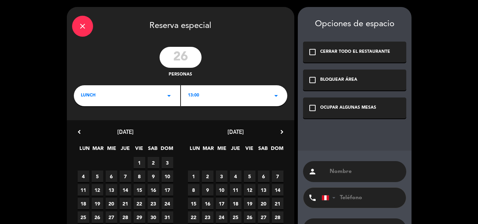
click at [209, 175] on span "2" at bounding box center [208, 177] width 12 height 12
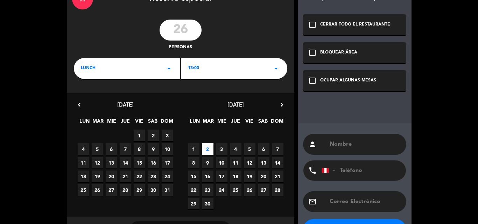
scroll to position [55, 0]
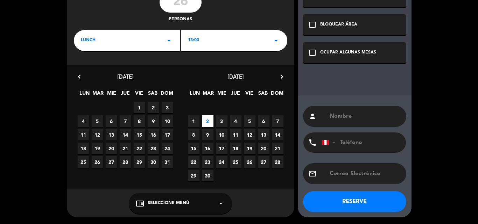
click at [186, 200] on span "Seleccione Menú" at bounding box center [169, 203] width 42 height 7
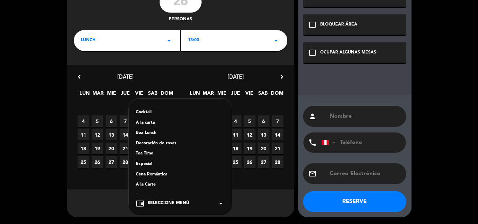
scroll to position [70, 0]
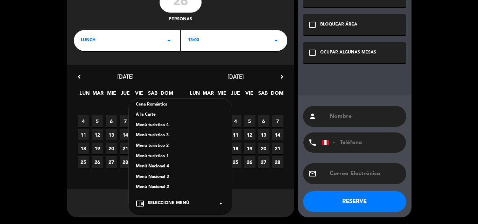
click at [165, 157] on div "Menú turístico 1" at bounding box center [180, 156] width 89 height 7
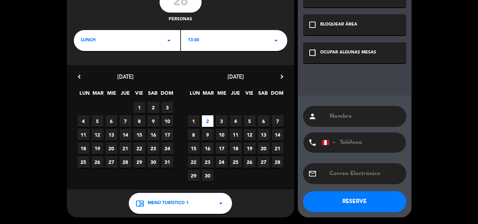
drag, startPoint x: 314, startPoint y: 49, endPoint x: 312, endPoint y: 64, distance: 14.4
click at [314, 50] on icon "check_box_outline_blank" at bounding box center [312, 53] width 8 height 8
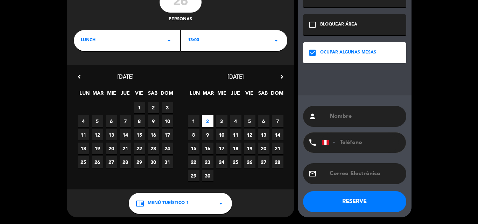
click at [344, 114] on input "text" at bounding box center [365, 117] width 72 height 10
type input "CHAVIN TOURS"
click at [345, 199] on button "RESERVE" at bounding box center [354, 201] width 103 height 21
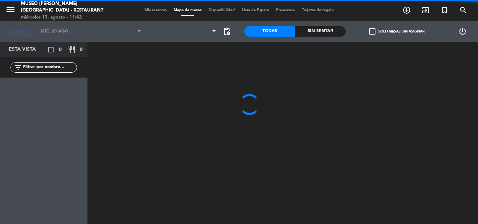
type input "[DATE]"
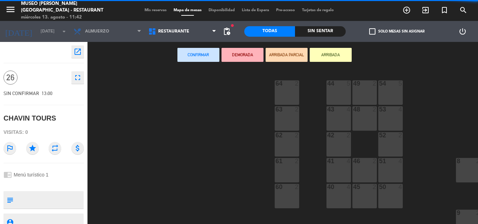
click at [150, 10] on span "Mis reservas" at bounding box center [155, 10] width 29 height 4
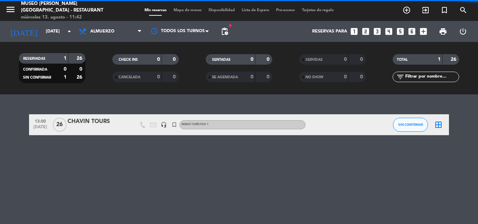
click at [98, 29] on span "Almuerzo" at bounding box center [102, 31] width 24 height 5
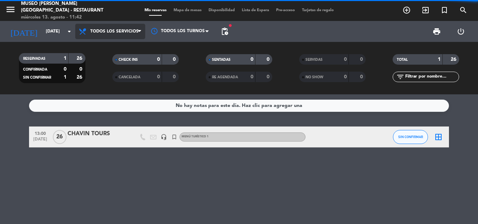
click at [95, 45] on div "menu [GEOGRAPHIC_DATA][PERSON_NAME] - Restaurant [DATE] 13. agosto - 11:42 Mis …" at bounding box center [239, 47] width 478 height 94
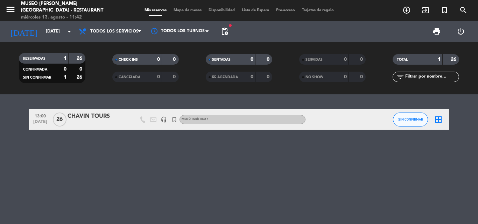
click at [95, 118] on div "CHAVIN TOURS" at bounding box center [97, 116] width 59 height 9
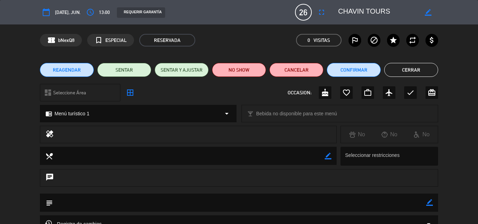
click at [431, 204] on icon "border_color" at bounding box center [429, 202] width 7 height 7
click at [402, 206] on textarea at bounding box center [239, 203] width 373 height 18
paste textarea "F-2026 XARITOURS - GRUPO MARAVILLAS DEL [GEOGRAPHIC_DATA]"
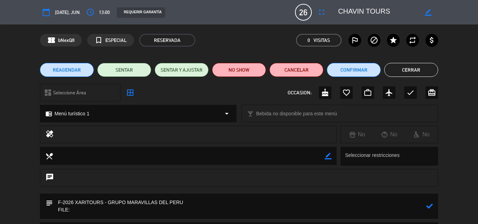
paste textarea "F- 2026 XARITOURS"
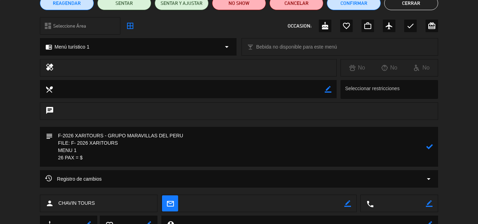
scroll to position [73, 0]
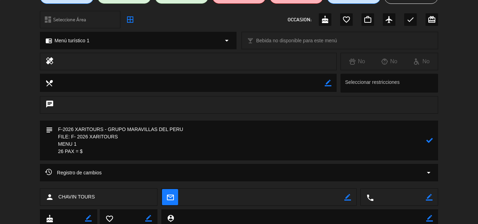
click at [105, 153] on textarea at bounding box center [239, 141] width 373 height 40
click at [430, 139] on icon at bounding box center [429, 140] width 7 height 7
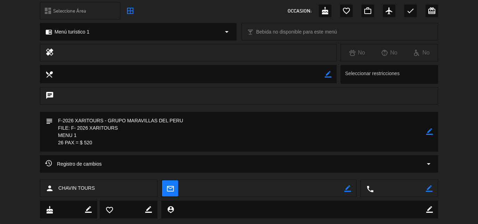
scroll to position [97, 0]
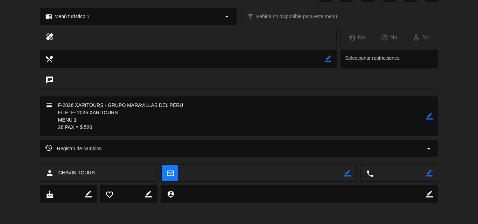
drag, startPoint x: 429, startPoint y: 116, endPoint x: 258, endPoint y: 127, distance: 171.0
click at [428, 116] on icon "border_color" at bounding box center [429, 116] width 7 height 7
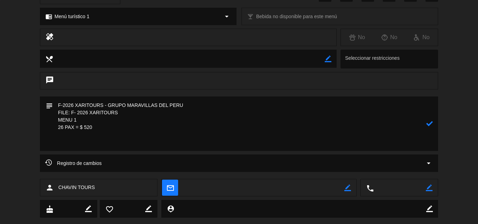
paste textarea "Incluye: 01 agua MUNAY No incluye: pisco sour ni bebida caliente"
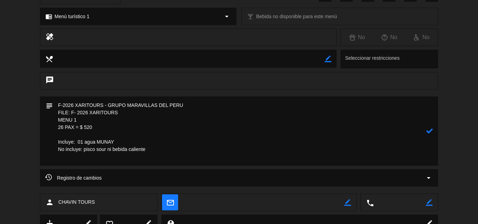
click at [431, 132] on icon at bounding box center [429, 131] width 7 height 7
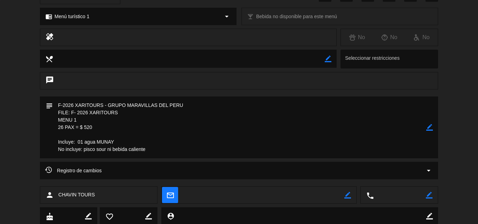
click at [95, 127] on textarea at bounding box center [239, 128] width 373 height 62
click at [428, 127] on icon "border_color" at bounding box center [429, 127] width 7 height 7
drag, startPoint x: 91, startPoint y: 128, endPoint x: 86, endPoint y: 127, distance: 5.3
click at [86, 127] on textarea at bounding box center [239, 128] width 373 height 62
type textarea "F-2026 XARITOURS - GRUPO MARAVILLAS DEL PERU FILE: F- 2026 XARITOURS MENU 1 26 …"
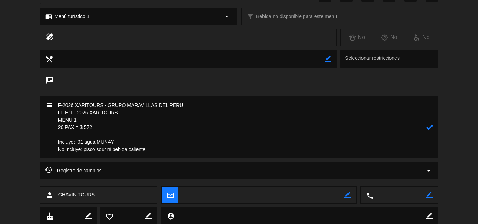
click at [430, 125] on icon at bounding box center [429, 127] width 7 height 7
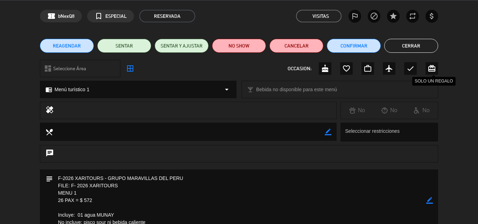
scroll to position [0, 0]
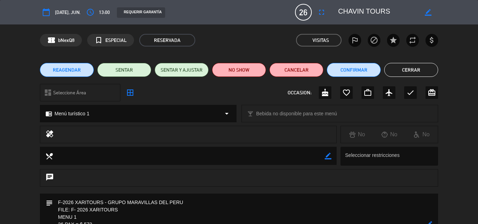
click at [405, 71] on button "Cerrar" at bounding box center [411, 70] width 54 height 14
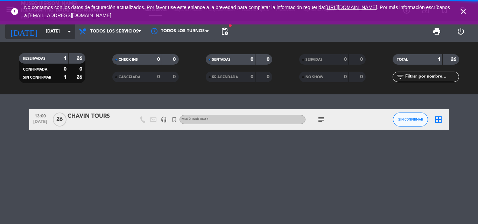
click at [42, 29] on input "[DATE]" at bounding box center [71, 32] width 59 height 12
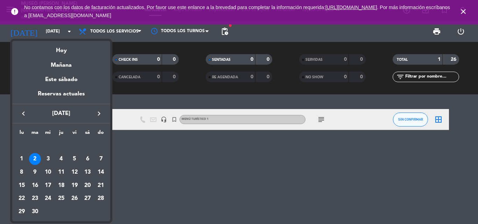
click at [24, 114] on icon "keyboard_arrow_left" at bounding box center [23, 113] width 8 height 8
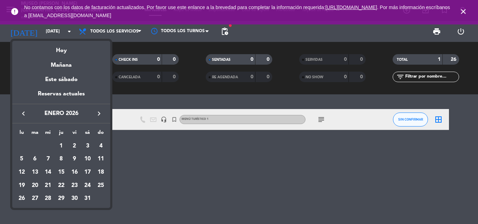
click at [24, 114] on icon "keyboard_arrow_left" at bounding box center [23, 113] width 8 height 8
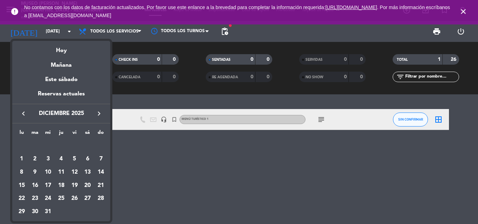
click at [24, 114] on icon "keyboard_arrow_left" at bounding box center [23, 113] width 8 height 8
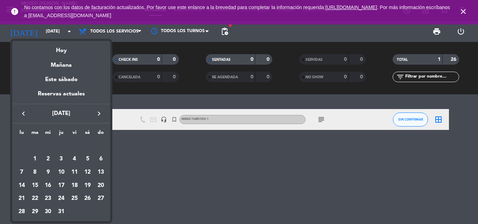
click at [99, 112] on icon "keyboard_arrow_right" at bounding box center [99, 113] width 8 height 8
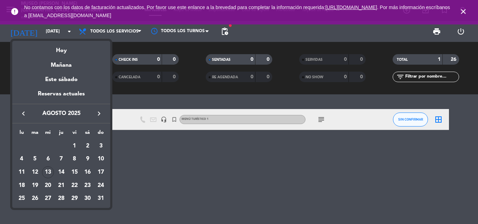
click at [75, 172] on div "15" at bounding box center [75, 173] width 12 height 12
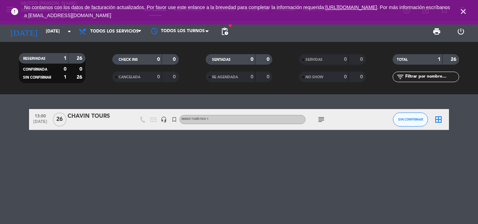
type input "vie. 15 ago."
click at [423, 76] on input "text" at bounding box center [431, 77] width 54 height 8
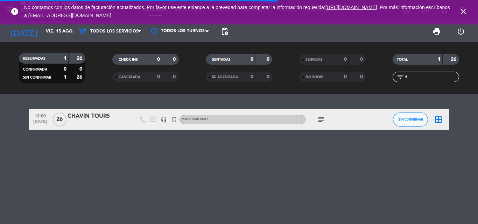
type input "a&"
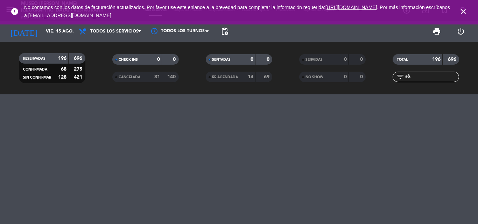
drag, startPoint x: 421, startPoint y: 76, endPoint x: 348, endPoint y: 82, distance: 73.0
click at [348, 82] on div "RESERVADAS 196 696 CONFIRMADA 68 275 SIN CONFIRMAR 128 421 CHECK INS 0 0 CANCEL…" at bounding box center [239, 68] width 478 height 38
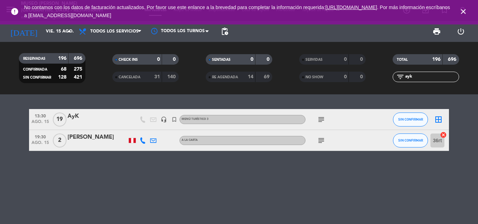
type input "ayk"
click at [73, 117] on div "AyK" at bounding box center [97, 116] width 59 height 9
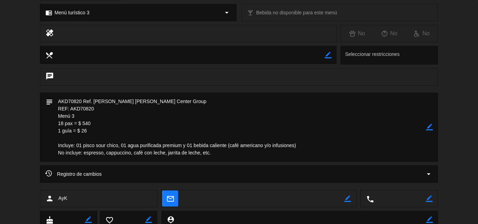
scroll to position [105, 0]
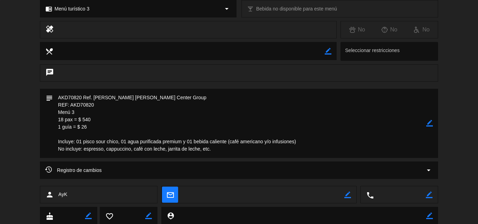
click at [430, 121] on icon "border_color" at bounding box center [429, 123] width 7 height 7
click at [107, 126] on textarea at bounding box center [239, 123] width 373 height 69
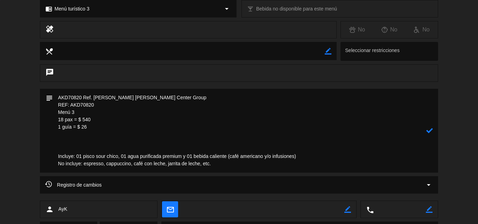
paste textarea "Peruvian Causa stuffed with chicken, tomatoes and avocado Main course Ají [PERS…"
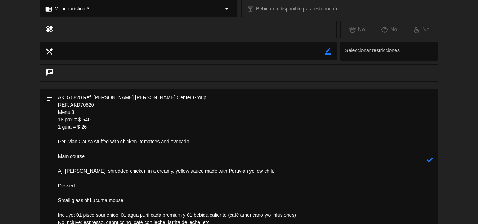
click at [62, 136] on textarea at bounding box center [239, 160] width 373 height 143
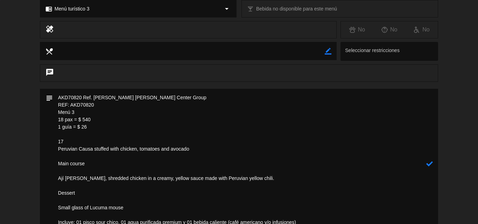
click at [71, 140] on textarea at bounding box center [239, 164] width 373 height 150
drag, startPoint x: 91, startPoint y: 163, endPoint x: 58, endPoint y: 156, distance: 33.5
click at [58, 156] on textarea at bounding box center [239, 164] width 373 height 150
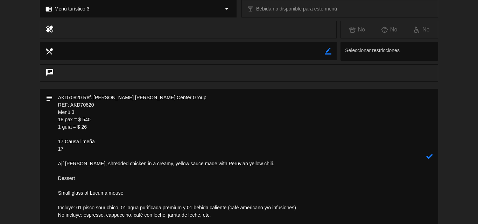
click at [73, 149] on textarea at bounding box center [239, 156] width 373 height 135
drag, startPoint x: 56, startPoint y: 164, endPoint x: 273, endPoint y: 163, distance: 216.5
click at [273, 163] on textarea at bounding box center [239, 156] width 373 height 135
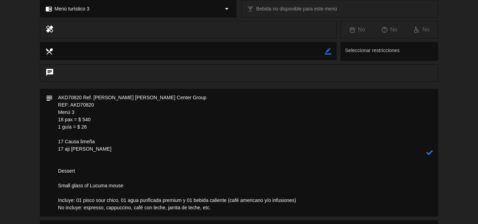
click at [64, 159] on textarea at bounding box center [239, 153] width 373 height 128
drag, startPoint x: 83, startPoint y: 173, endPoint x: 43, endPoint y: 168, distance: 40.2
click at [43, 168] on div "subject" at bounding box center [239, 153] width 398 height 128
click at [75, 156] on textarea at bounding box center [239, 153] width 373 height 128
drag, startPoint x: 128, startPoint y: 185, endPoint x: 52, endPoint y: 185, distance: 76.3
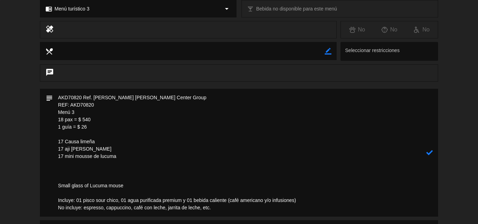
click at [52, 185] on div "subject" at bounding box center [239, 153] width 398 height 128
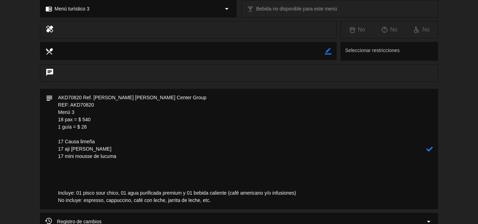
click at [61, 140] on textarea at bounding box center [239, 149] width 373 height 121
click at [100, 142] on textarea at bounding box center [239, 149] width 373 height 121
click at [99, 147] on textarea at bounding box center [239, 149] width 373 height 121
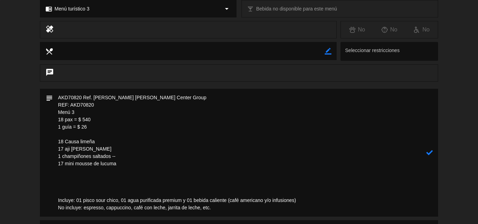
paste textarea "-Mr. [PERSON_NAME]: Vegetarian but eats chicken/Fish prefers veggie meals."
drag, startPoint x: 166, startPoint y: 156, endPoint x: 172, endPoint y: 156, distance: 6.3
click at [172, 156] on textarea at bounding box center [239, 153] width 373 height 128
drag, startPoint x: 143, startPoint y: 156, endPoint x: 256, endPoint y: 155, distance: 113.0
click at [256, 155] on textarea at bounding box center [239, 153] width 373 height 128
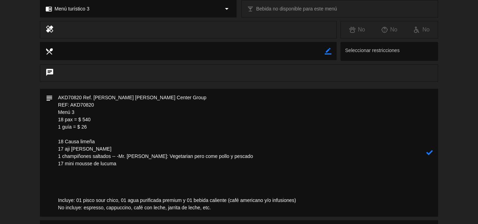
paste textarea "Vegetariana pero come pollo / pescado prefiere las comidas vegetarianas"
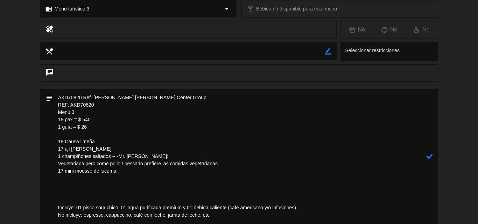
click at [155, 156] on textarea at bounding box center [239, 156] width 373 height 135
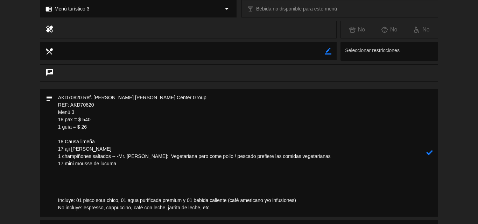
drag, startPoint x: 180, startPoint y: 127, endPoint x: 63, endPoint y: 168, distance: 124.2
click at [180, 126] on textarea at bounding box center [239, 153] width 373 height 128
click at [125, 163] on textarea at bounding box center [239, 153] width 373 height 128
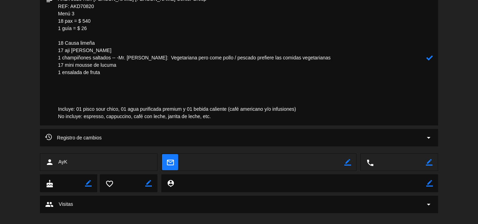
scroll to position [210, 0]
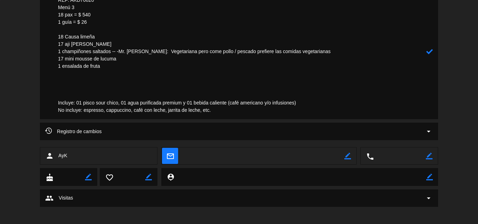
click at [224, 113] on textarea at bounding box center [239, 51] width 373 height 135
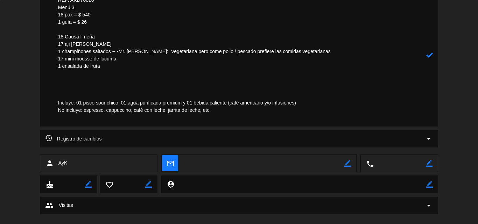
paste textarea "-Guia A&K: [PERSON_NAME] Cel: 996992608"
click at [74, 73] on textarea at bounding box center [239, 55] width 373 height 143
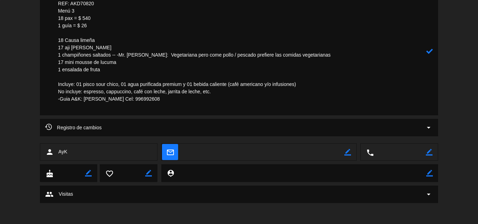
scroll to position [199, 0]
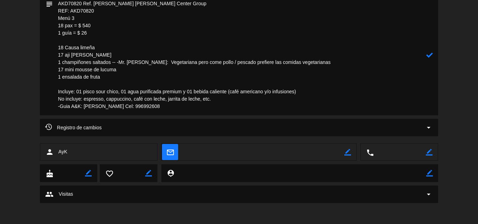
type textarea "AKD70820 Ref. [PERSON_NAME] [PERSON_NAME] Center Group REF: AKD70820 Menú 3 18 …"
click at [430, 54] on icon at bounding box center [429, 55] width 7 height 7
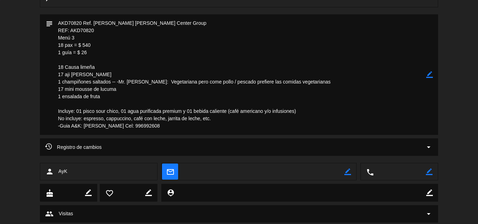
scroll to position [59, 0]
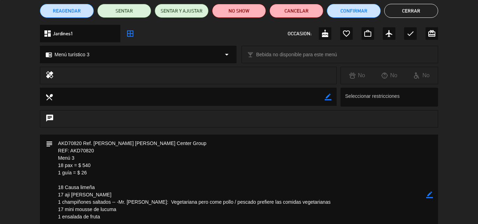
click at [328, 96] on icon "border_color" at bounding box center [328, 97] width 7 height 7
click at [181, 102] on textarea at bounding box center [189, 97] width 272 height 18
click at [180, 100] on textarea at bounding box center [189, 97] width 272 height 18
paste textarea "Sin gluten 100% Necesita atención especial. Ella es bastante exigente."
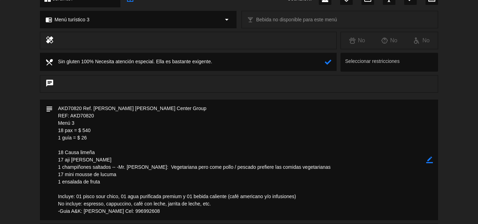
click at [58, 61] on textarea at bounding box center [189, 62] width 272 height 18
paste textarea "-Mrs. Emrani"
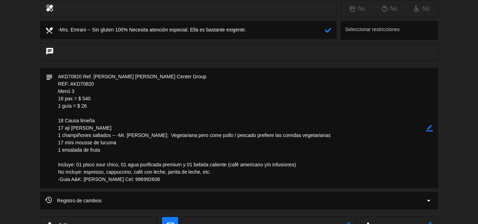
scroll to position [164, 0]
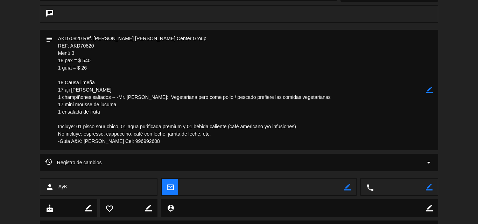
drag, startPoint x: 118, startPoint y: 96, endPoint x: 305, endPoint y: 97, distance: 186.4
click at [305, 97] on textarea at bounding box center [239, 90] width 373 height 121
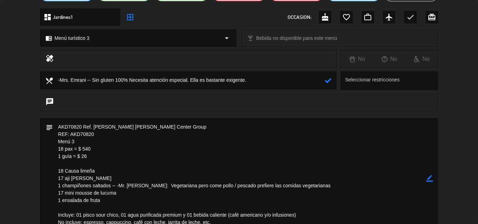
scroll to position [0, 0]
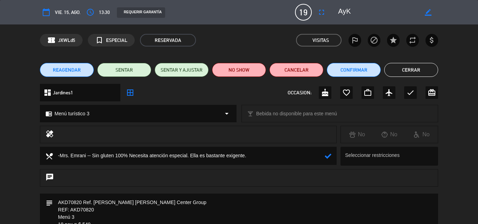
click at [275, 158] on textarea at bounding box center [189, 156] width 272 height 18
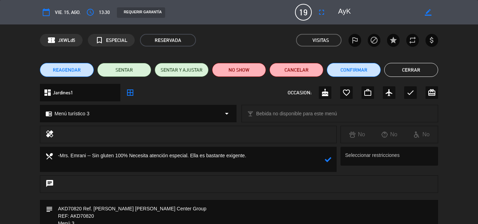
paste textarea "Mr. [PERSON_NAME]: Vegetariana pero come pollo / pescado prefiere las comidas v…"
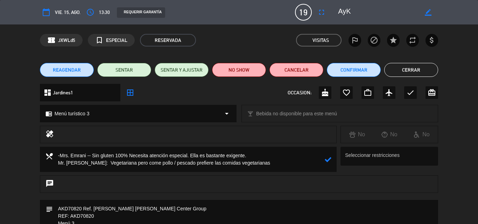
drag, startPoint x: 239, startPoint y: 166, endPoint x: 39, endPoint y: 155, distance: 200.0
click at [39, 155] on div "local_dining Seleccionar restricciones" at bounding box center [239, 161] width 478 height 29
type textarea "-Mrs. Emrani -- Sin gluten 100% Necesita atención especial. Ella es bastante ex…"
click at [330, 162] on icon at bounding box center [328, 159] width 7 height 7
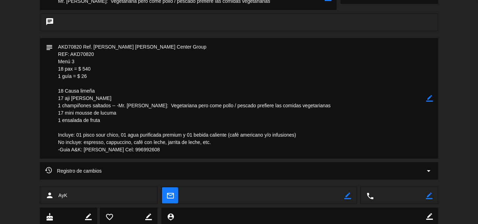
scroll to position [100, 0]
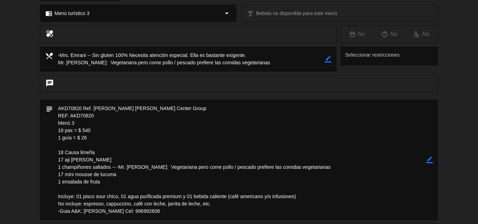
click at [429, 158] on icon "border_color" at bounding box center [429, 160] width 7 height 7
click at [58, 110] on textarea at bounding box center [239, 160] width 373 height 121
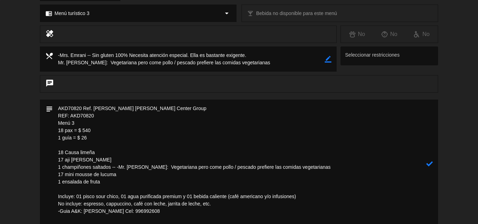
paste textarea "-Mrs. Emrani -- Sin gluten 100% Necesita atención especial. Ella es bastante ex…"
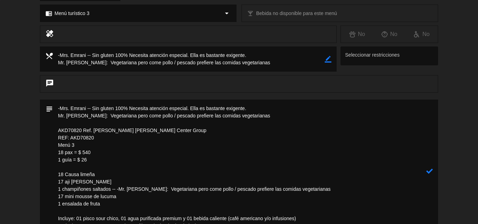
click at [57, 108] on textarea at bounding box center [239, 171] width 373 height 143
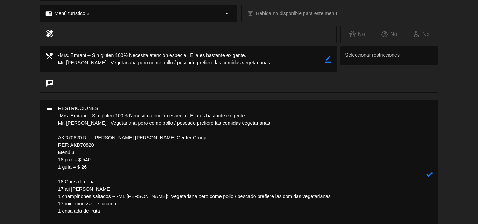
type textarea "RESTRICCIONES: -Mrs. Emrani -- Sin gluten 100% Necesita atención especial. Ella…"
click at [433, 173] on div "subject" at bounding box center [239, 175] width 398 height 150
click at [431, 175] on icon at bounding box center [429, 174] width 7 height 7
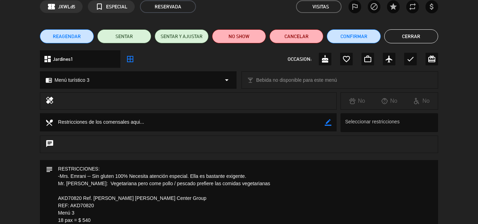
scroll to position [0, 0]
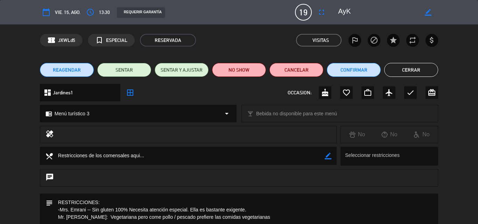
click at [412, 66] on button "Cerrar" at bounding box center [411, 70] width 54 height 14
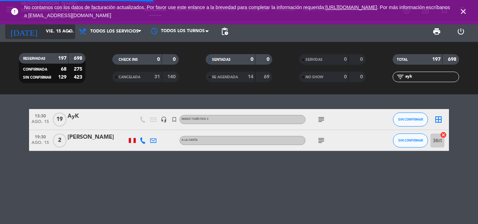
click at [48, 33] on input "vie. 15 ago." at bounding box center [71, 32] width 59 height 12
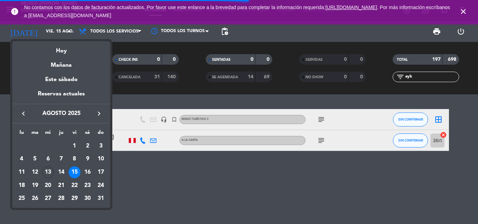
click at [72, 172] on div "15" at bounding box center [75, 173] width 12 height 12
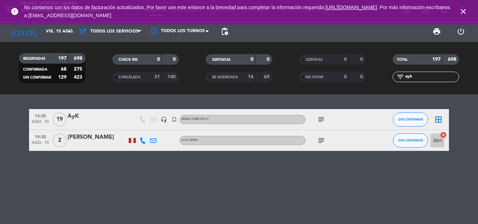
drag, startPoint x: 368, startPoint y: 74, endPoint x: 328, endPoint y: 74, distance: 39.9
click at [328, 74] on div "RESERVADAS 197 698 CONFIRMADA 68 275 SIN CONFIRMAR 129 423 CHECK INS 0 0 CANCEL…" at bounding box center [239, 68] width 478 height 38
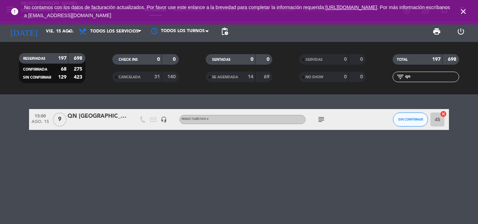
type input "qn"
click at [81, 115] on div "QN [GEOGRAPHIC_DATA]" at bounding box center [97, 116] width 59 height 9
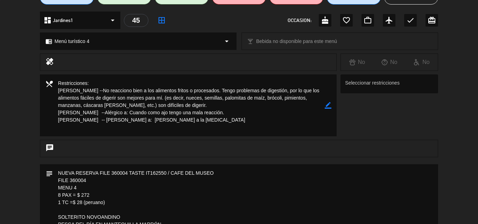
scroll to position [140, 0]
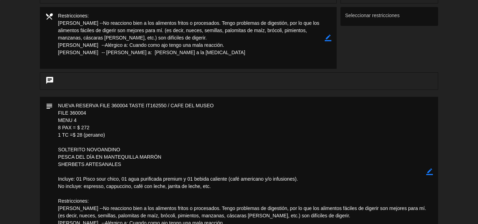
click at [432, 172] on icon "border_color" at bounding box center [429, 172] width 7 height 7
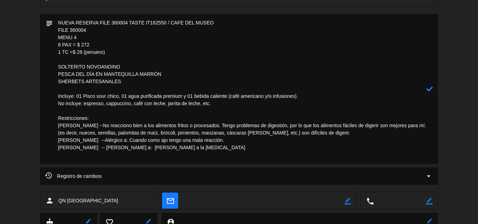
scroll to position [180, 0]
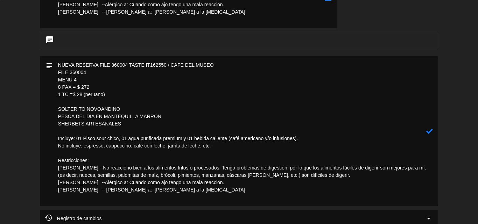
drag, startPoint x: 60, startPoint y: 87, endPoint x: 56, endPoint y: 86, distance: 4.2
click at [56, 86] on textarea at bounding box center [239, 131] width 373 height 150
drag, startPoint x: 89, startPoint y: 87, endPoint x: 84, endPoint y: 86, distance: 4.6
click at [84, 86] on textarea at bounding box center [239, 131] width 373 height 150
type textarea "NUEVA RESERVA FILE 360004 TASTE IT162550 / CAFE DEL MUSEO FILE 360004 MENU 4 6 …"
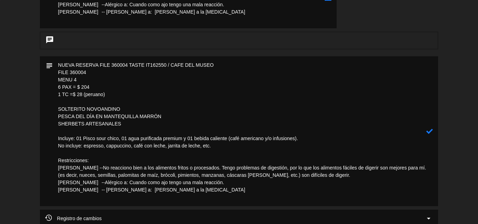
click at [428, 132] on icon at bounding box center [429, 131] width 7 height 7
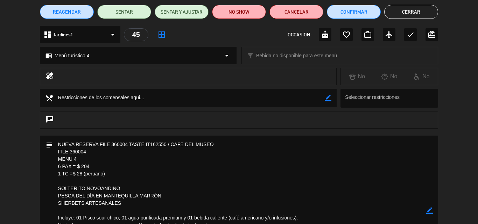
scroll to position [6, 0]
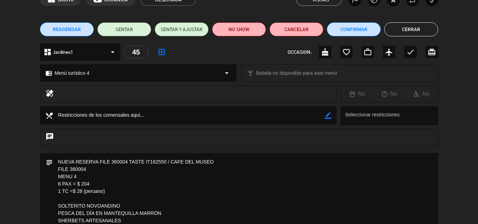
click at [191, 191] on textarea at bounding box center [239, 228] width 373 height 150
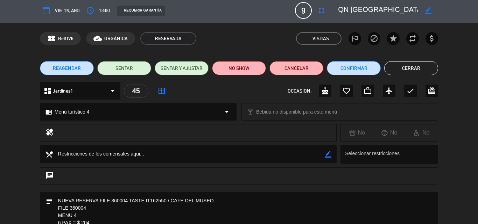
scroll to position [0, 0]
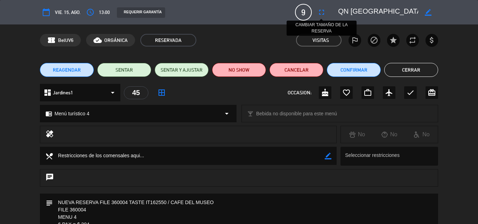
click at [323, 12] on icon "fullscreen" at bounding box center [321, 12] width 8 height 8
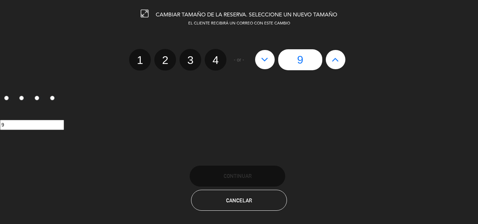
click at [261, 59] on icon at bounding box center [264, 59] width 7 height 11
type input "8"
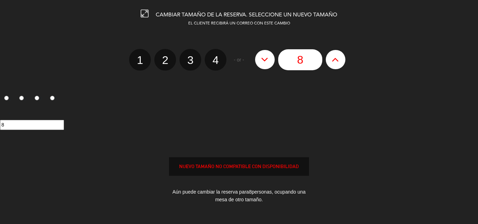
click at [261, 59] on icon at bounding box center [264, 59] width 7 height 11
type input "7"
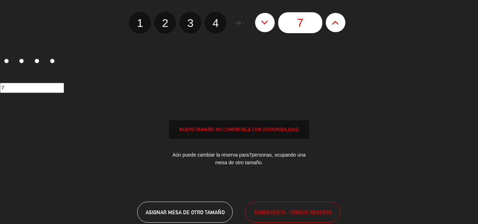
scroll to position [80, 0]
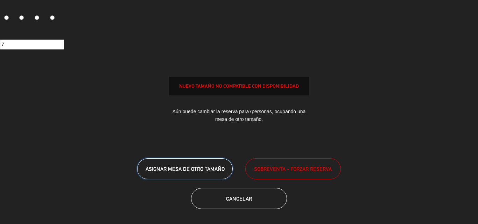
click at [198, 167] on span "ASIGNAR MESA DE OTRO TAMAÑO" at bounding box center [185, 169] width 79 height 6
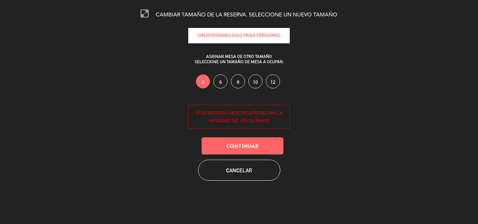
click at [239, 79] on label "8" at bounding box center [238, 82] width 14 height 14
click at [239, 143] on button "Continuar" at bounding box center [242, 145] width 82 height 17
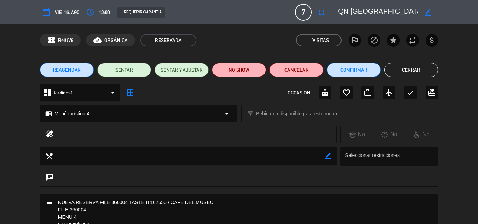
drag, startPoint x: 410, startPoint y: 73, endPoint x: 405, endPoint y: 73, distance: 4.9
click at [410, 73] on button "Cerrar" at bounding box center [411, 70] width 54 height 14
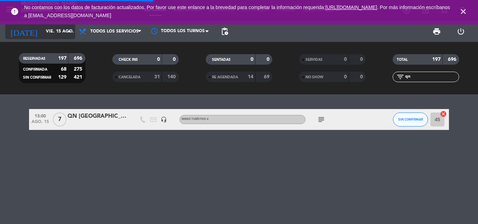
click at [43, 28] on input "vie. 15 ago." at bounding box center [71, 32] width 59 height 12
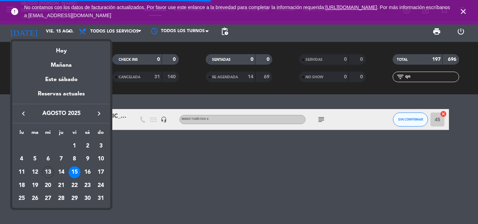
click at [418, 75] on div at bounding box center [239, 112] width 478 height 224
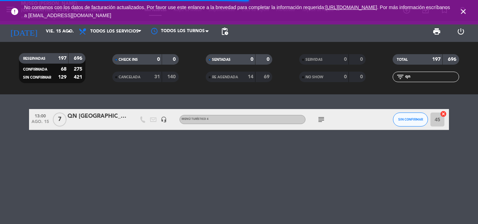
drag, startPoint x: 399, startPoint y: 76, endPoint x: 351, endPoint y: 76, distance: 48.3
click at [351, 76] on div "RESERVADAS 197 696 CONFIRMADA 68 275 SIN CONFIRMAR 129 421 CHECK INS 0 0 CANCEL…" at bounding box center [239, 68] width 478 height 38
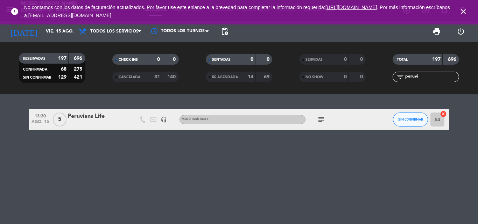
type input "peruvi"
click at [93, 119] on div "Peruvians Life" at bounding box center [97, 116] width 59 height 9
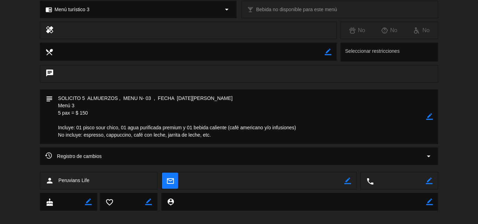
scroll to position [105, 0]
click at [428, 154] on icon "arrow_drop_down" at bounding box center [428, 155] width 8 height 8
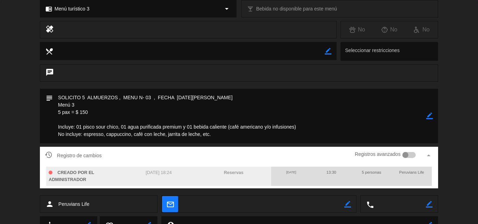
click at [365, 111] on textarea at bounding box center [239, 116] width 373 height 55
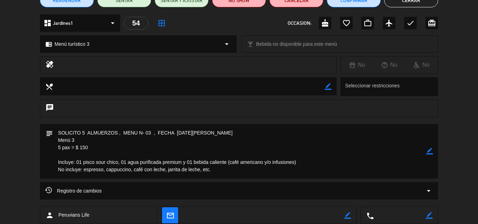
scroll to position [70, 0]
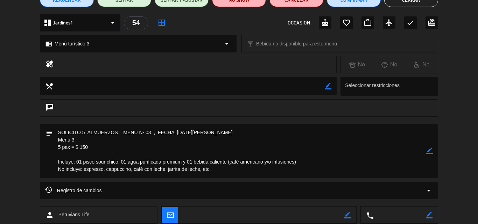
drag, startPoint x: 432, startPoint y: 149, endPoint x: 413, endPoint y: 154, distance: 19.9
click at [432, 149] on icon "border_color" at bounding box center [429, 151] width 7 height 7
click at [229, 170] on textarea at bounding box center [239, 151] width 373 height 55
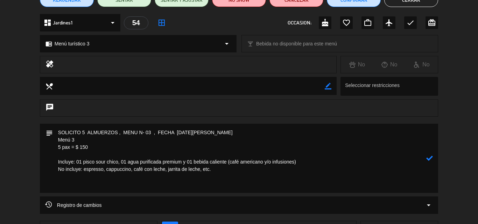
paste textarea "guia [PERSON_NAME]."
click at [430, 157] on icon at bounding box center [429, 158] width 7 height 7
drag, startPoint x: 93, startPoint y: 148, endPoint x: 44, endPoint y: 141, distance: 49.8
click at [44, 141] on div "subject border_color" at bounding box center [239, 158] width 398 height 69
click at [100, 147] on textarea at bounding box center [239, 158] width 373 height 69
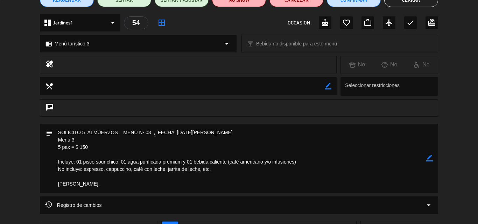
drag, startPoint x: 96, startPoint y: 149, endPoint x: 48, endPoint y: 130, distance: 50.9
click at [48, 130] on div "subject border_color" at bounding box center [239, 158] width 398 height 69
click at [429, 156] on icon "border_color" at bounding box center [429, 158] width 7 height 7
click at [56, 137] on textarea at bounding box center [239, 158] width 373 height 69
click at [58, 130] on textarea at bounding box center [239, 158] width 373 height 69
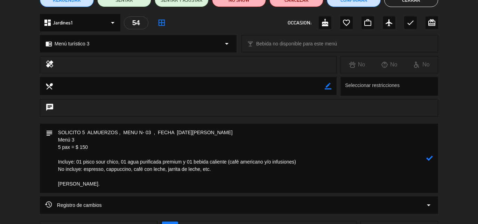
click at [58, 130] on textarea at bounding box center [239, 158] width 373 height 69
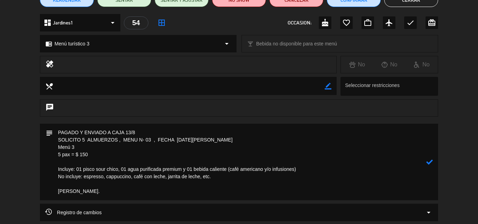
type textarea "PAGADO Y ENVIADO A CAJA 13/8 SOLICITO 5 ALMUERZOS , MENU N- 03 , FECHA [DATE][P…"
click at [430, 163] on icon at bounding box center [429, 162] width 7 height 7
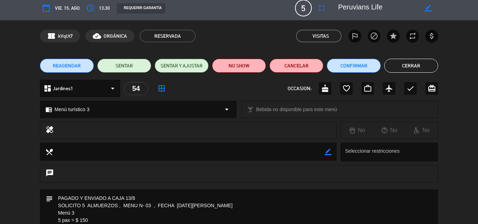
scroll to position [0, 0]
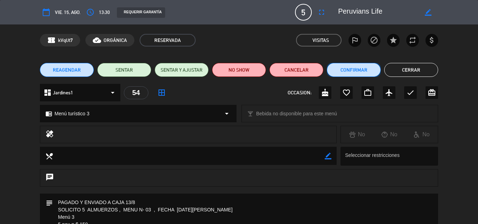
click at [346, 70] on button "Confirmar" at bounding box center [354, 70] width 54 height 14
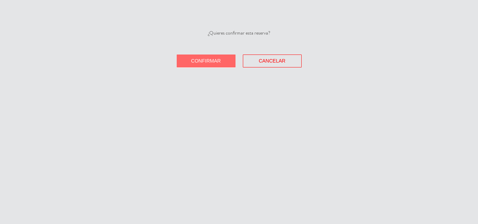
click at [201, 61] on span "Confirmar" at bounding box center [206, 61] width 30 height 6
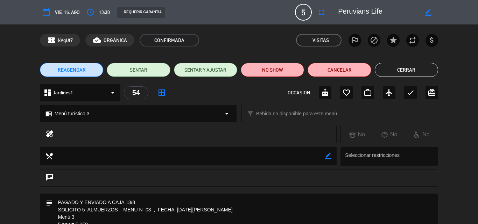
click at [410, 70] on button "Cerrar" at bounding box center [406, 70] width 63 height 14
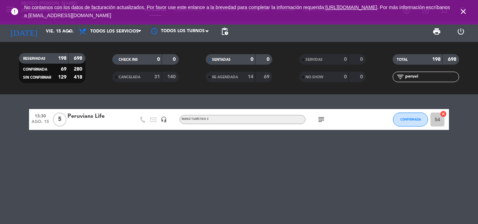
click at [465, 10] on icon "close" at bounding box center [463, 11] width 8 height 8
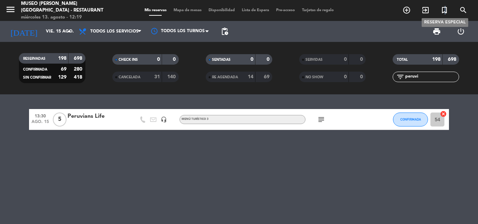
click at [445, 10] on icon "turned_in_not" at bounding box center [444, 10] width 8 height 8
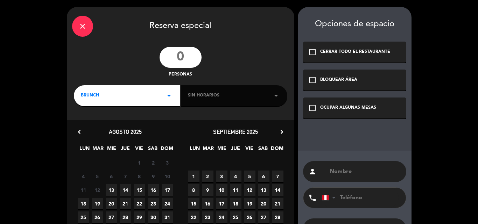
click at [178, 58] on input "number" at bounding box center [181, 57] width 42 height 21
type input "32"
click at [125, 94] on div "BRUNCH arrow_drop_down" at bounding box center [127, 95] width 106 height 21
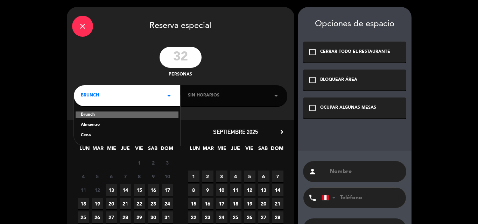
click at [94, 126] on div "Almuerzo" at bounding box center [127, 125] width 92 height 7
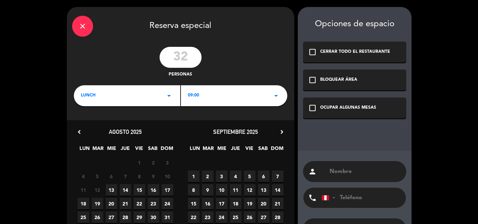
click at [203, 95] on div "09:00 arrow_drop_down" at bounding box center [234, 95] width 106 height 21
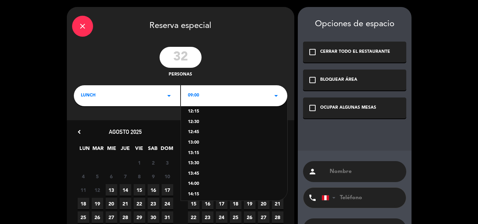
scroll to position [140, 0]
click at [194, 140] on div "13:00" at bounding box center [234, 140] width 92 height 7
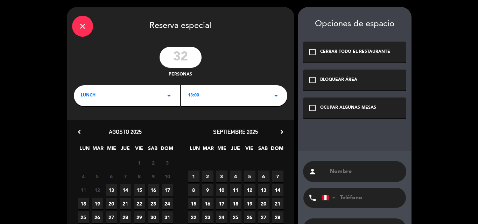
click at [193, 204] on span "15" at bounding box center [194, 204] width 12 height 12
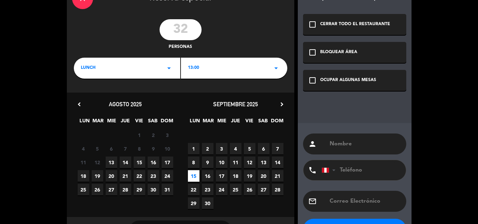
scroll to position [55, 0]
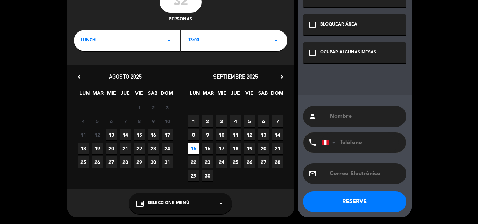
click at [161, 203] on span "Seleccione Menú" at bounding box center [169, 203] width 42 height 7
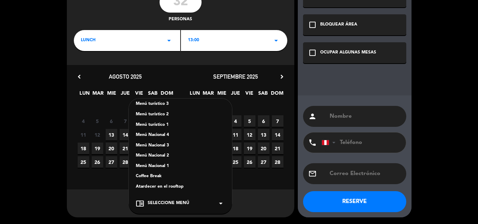
scroll to position [105, 0]
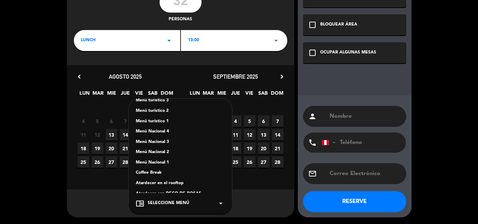
click at [163, 121] on div "Menú turístico 1" at bounding box center [180, 121] width 89 height 7
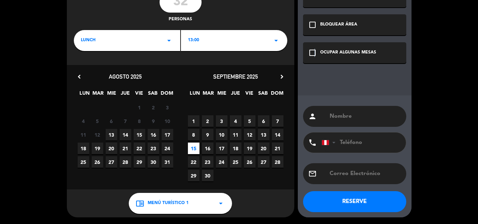
click at [314, 51] on icon "check_box_outline_blank" at bounding box center [312, 53] width 8 height 8
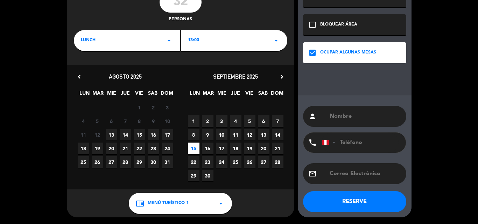
click at [326, 115] on div "person" at bounding box center [354, 116] width 103 height 21
click at [350, 121] on input "text" at bounding box center [365, 117] width 72 height 10
type input "CONDOR TRAVEL"
click at [333, 200] on button "RESERVE" at bounding box center [354, 201] width 103 height 21
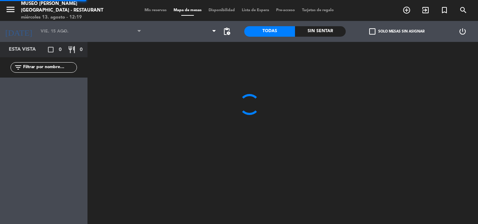
type input "[DATE]"
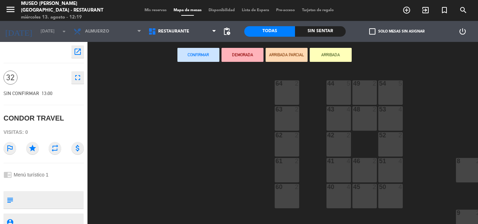
click at [78, 50] on icon "open_in_new" at bounding box center [77, 52] width 8 height 8
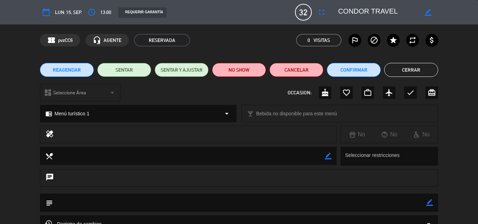
drag, startPoint x: 428, startPoint y: 202, endPoint x: 418, endPoint y: 204, distance: 10.9
click at [428, 202] on icon "border_color" at bounding box center [429, 202] width 7 height 7
click at [373, 210] on textarea at bounding box center [239, 203] width 373 height 18
paste textarea "Solicitud de Reserva: CP Marago Grupo x 30 Booking Reference: PETM487746"
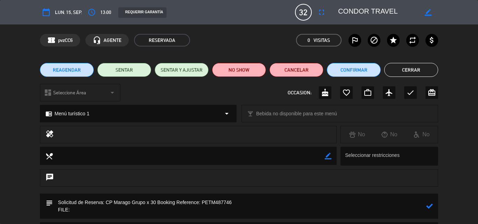
drag, startPoint x: 202, startPoint y: 200, endPoint x: 254, endPoint y: 201, distance: 51.8
click at [254, 201] on textarea at bounding box center [239, 206] width 373 height 25
click at [122, 212] on textarea at bounding box center [239, 206] width 373 height 25
paste textarea "PETM487746"
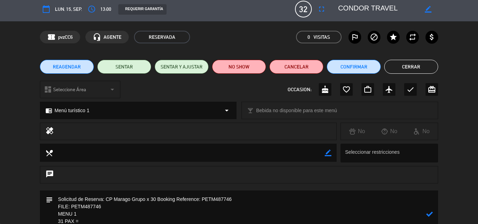
scroll to position [10, 0]
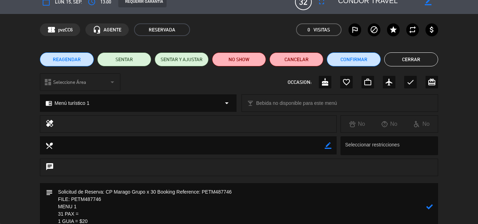
click at [91, 212] on textarea at bounding box center [239, 206] width 373 height 47
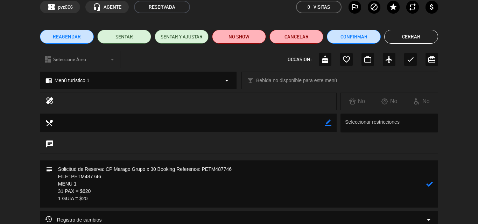
scroll to position [45, 0]
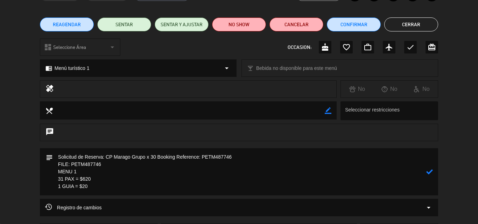
click at [109, 185] on textarea at bounding box center [239, 171] width 373 height 47
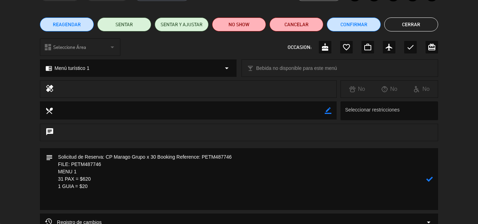
paste textarea "Incluye: 01 agua MUNAY No incluye: pisco sour ni bebida caliente"
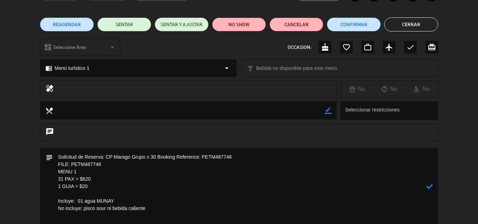
type textarea "Solicitud de Reserva: CP Marago Grupo x 30 Booking Reference: PETM487746 FILE: …"
click at [430, 185] on icon at bounding box center [429, 186] width 7 height 7
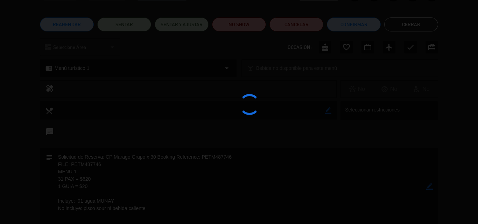
type textarea "Solicitud de Reserva: CP Marago Grupo x 30 Booking Reference: PETM487746<br /> …"
type textarea "Solicitud de Reserva: CP Marago Grupo x 30 Booking Reference: PETM487746 FILE: …"
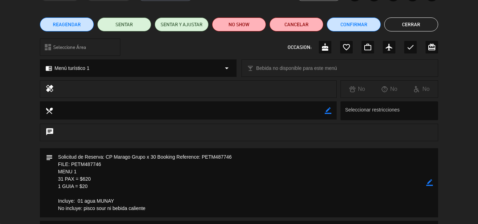
type textarea "Solicitud de Reserva: CP Marago Grupo x 30 Booking Reference: PETM487746 FILE: …"
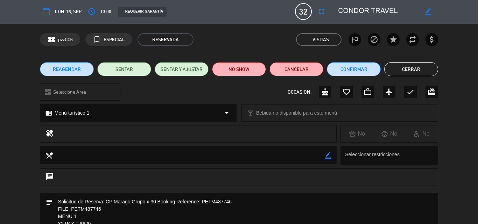
scroll to position [0, 0]
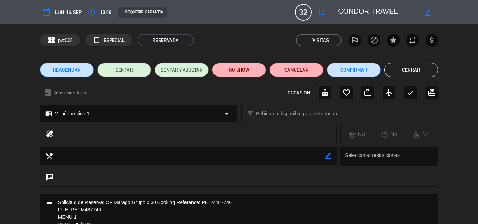
click at [404, 68] on button "Cerrar" at bounding box center [411, 70] width 54 height 14
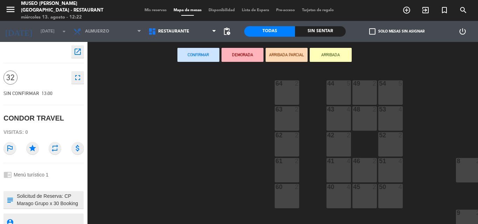
click at [151, 10] on span "Mis reservas" at bounding box center [155, 10] width 29 height 4
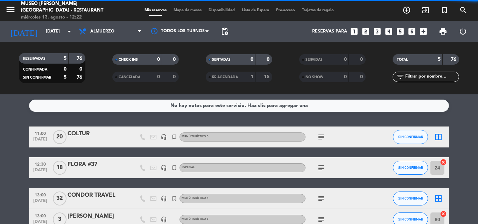
click at [182, 9] on span "Mapa de mesas" at bounding box center [187, 10] width 35 height 4
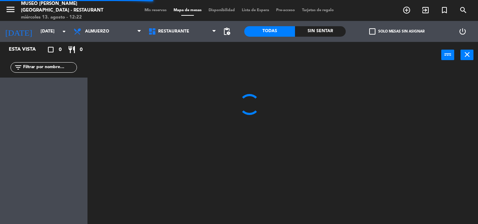
click at [37, 68] on input "text" at bounding box center [49, 68] width 54 height 8
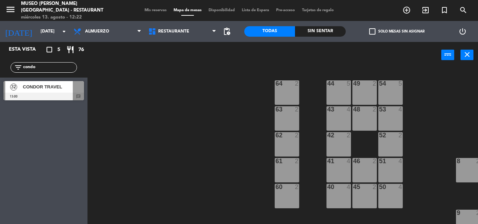
type input "condo"
drag, startPoint x: 165, startPoint y: 109, endPoint x: 167, endPoint y: 96, distance: 13.1
click at [165, 109] on div "44 5 49 2 54 5 64 2 48 2 53 4 63 2 43 4 62 2 42 2 52 2 41 4 46 2 51 4 61 2 7 4 …" at bounding box center [284, 146] width 385 height 156
click at [179, 28] on span "Restaurante" at bounding box center [182, 31] width 75 height 15
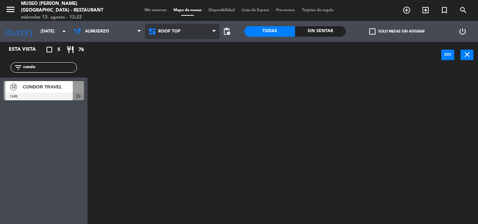
click at [177, 64] on ng-component "menu [GEOGRAPHIC_DATA][PERSON_NAME] - Restaurant [DATE] 13. agosto - 12:22 Mis …" at bounding box center [239, 112] width 478 height 224
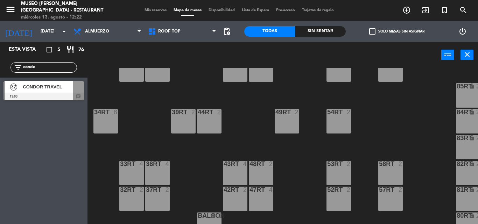
scroll to position [376, 0]
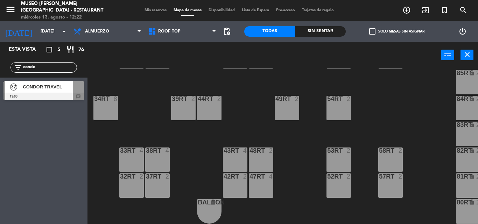
click at [49, 83] on div "CONDOR TRAVEL" at bounding box center [47, 87] width 51 height 12
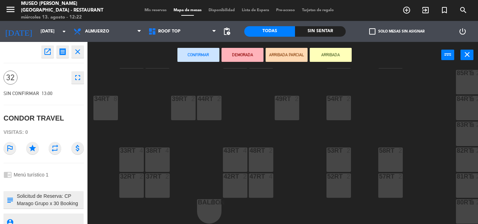
click at [130, 180] on div "32rt 2" at bounding box center [131, 185] width 24 height 24
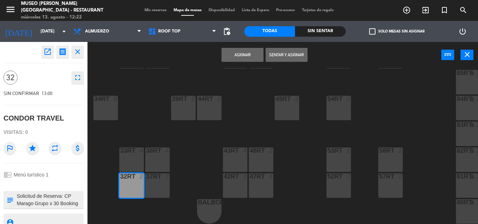
click at [149, 179] on div "37rt 2" at bounding box center [157, 185] width 24 height 24
click at [154, 156] on div "38rt 4" at bounding box center [157, 160] width 24 height 24
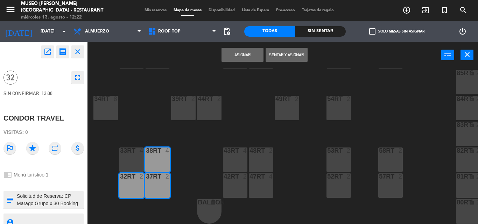
click at [129, 150] on div at bounding box center [132, 151] width 12 height 6
click at [103, 97] on div at bounding box center [106, 99] width 12 height 6
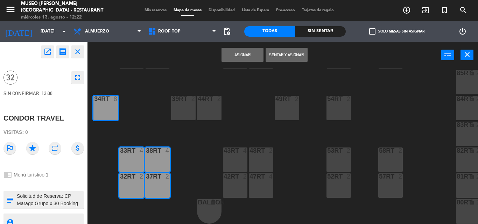
click at [183, 100] on div "39rt 2" at bounding box center [183, 108] width 24 height 24
click at [244, 50] on button "Asignar" at bounding box center [242, 55] width 42 height 14
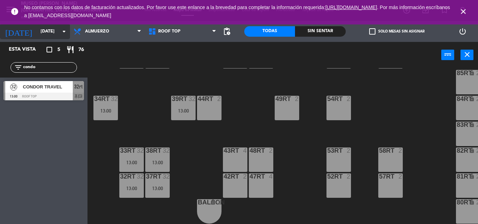
click at [51, 32] on input "[DATE]" at bounding box center [66, 32] width 59 height 12
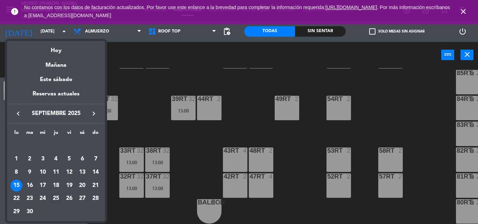
click at [52, 198] on div "25" at bounding box center [56, 199] width 12 height 12
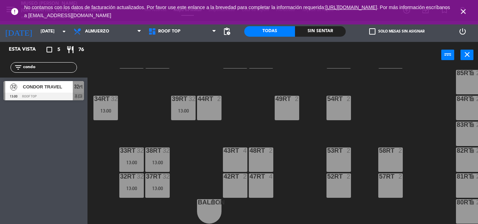
type input "[DEMOGRAPHIC_DATA][DATE]"
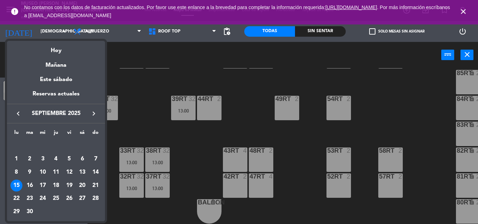
scroll to position [0, 0]
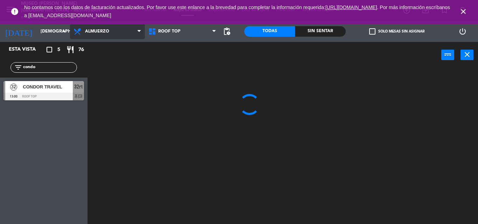
click at [103, 32] on span "Almuerzo" at bounding box center [97, 31] width 24 height 5
drag, startPoint x: 404, startPoint y: 94, endPoint x: 474, endPoint y: 5, distance: 113.4
click at [404, 95] on div at bounding box center [284, 146] width 385 height 156
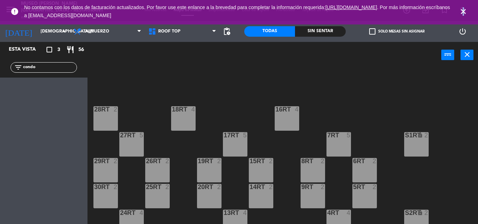
click at [463, 9] on icon "close" at bounding box center [463, 11] width 8 height 8
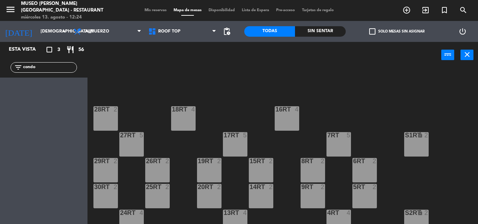
click at [147, 10] on span "Mis reservas" at bounding box center [155, 10] width 29 height 4
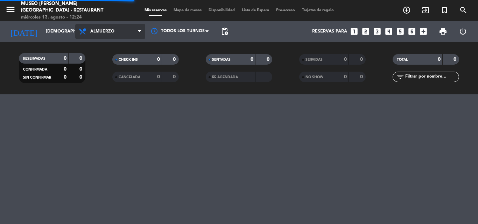
click at [114, 33] on span "Almuerzo" at bounding box center [110, 31] width 70 height 15
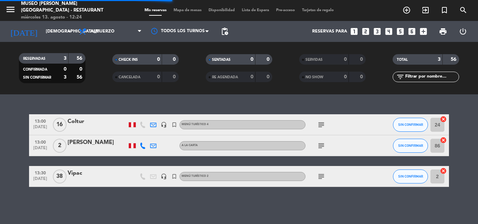
click at [110, 45] on div "RESERVADAS 3 56 CONFIRMADA 0 0 SIN CONFIRMAR 3 56 CHECK INS 0 0 CANCELADA 0 0 S…" at bounding box center [239, 68] width 478 height 52
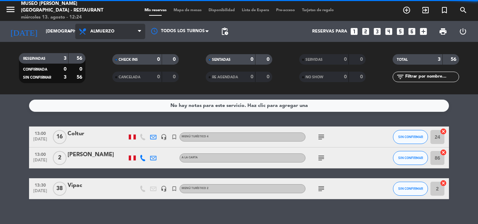
drag, startPoint x: 109, startPoint y: 29, endPoint x: 109, endPoint y: 36, distance: 7.7
click at [109, 28] on span "Almuerzo" at bounding box center [110, 31] width 70 height 15
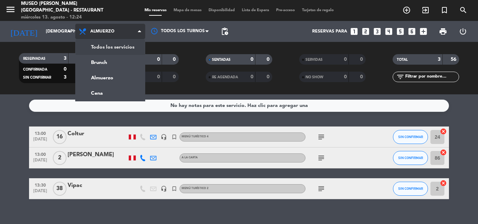
click at [108, 45] on div "menu [GEOGRAPHIC_DATA][PERSON_NAME] - Restaurant [DATE] 13. agosto - 12:24 Mis …" at bounding box center [239, 47] width 478 height 94
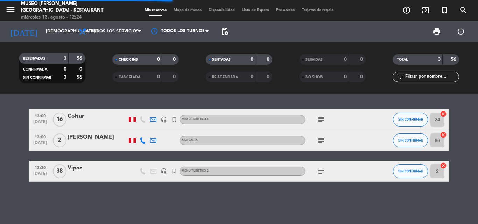
click at [436, 78] on input "text" at bounding box center [431, 77] width 54 height 8
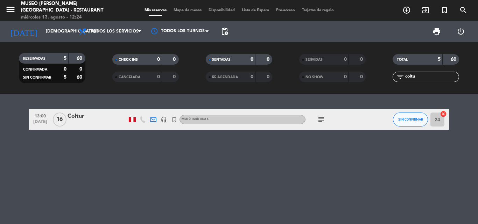
type input "coltu"
click at [80, 116] on div "Coltur" at bounding box center [97, 116] width 59 height 9
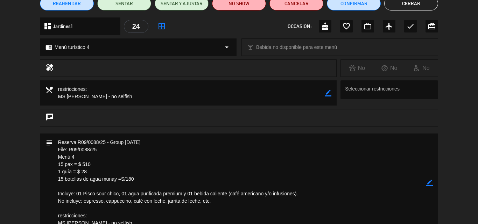
scroll to position [105, 0]
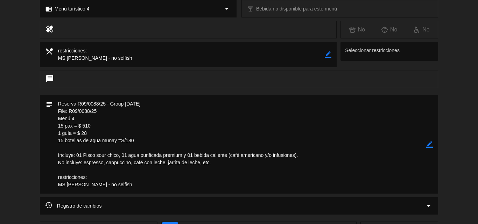
click at [430, 144] on icon "border_color" at bounding box center [429, 144] width 7 height 7
click at [61, 127] on textarea at bounding box center [239, 144] width 373 height 99
drag, startPoint x: 64, startPoint y: 141, endPoint x: 60, endPoint y: 141, distance: 3.5
click at [60, 141] on textarea at bounding box center [239, 144] width 373 height 99
drag, startPoint x: 135, startPoint y: 140, endPoint x: 128, endPoint y: 140, distance: 6.6
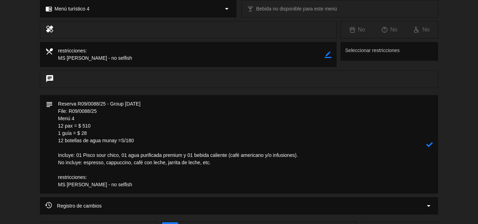
click at [128, 140] on textarea at bounding box center [239, 144] width 373 height 99
drag, startPoint x: 91, startPoint y: 126, endPoint x: 83, endPoint y: 126, distance: 8.7
click at [83, 126] on textarea at bounding box center [239, 144] width 373 height 99
click at [161, 140] on textarea at bounding box center [239, 144] width 373 height 99
drag, startPoint x: 141, startPoint y: 141, endPoint x: 53, endPoint y: 113, distance: 91.9
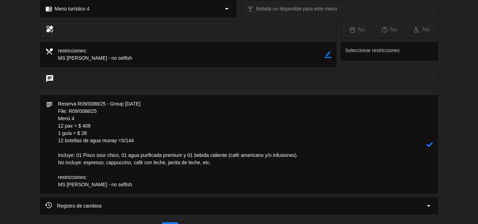
click at [53, 113] on textarea at bounding box center [239, 144] width 373 height 99
type textarea "Reserva R09/0088/25 - Group [DATE] File: R09/0088/25 Menú 4 12 pax = $ 408 1 gu…"
click at [150, 139] on textarea at bounding box center [239, 144] width 373 height 99
click at [431, 144] on icon at bounding box center [429, 144] width 7 height 7
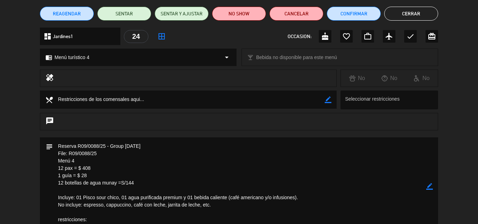
scroll to position [0, 0]
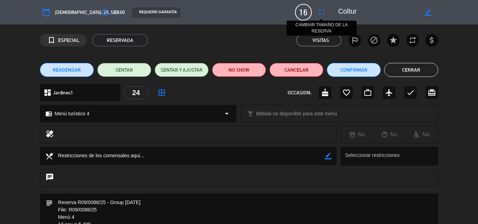
click at [321, 13] on icon "fullscreen" at bounding box center [321, 12] width 8 height 8
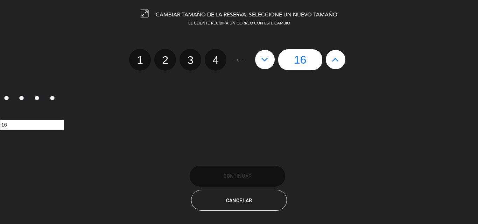
click at [268, 57] on icon at bounding box center [264, 59] width 7 height 11
type input "15"
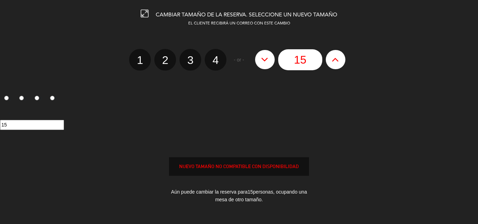
click at [268, 57] on icon at bounding box center [264, 59] width 7 height 11
type input "14"
click at [268, 57] on icon at bounding box center [264, 59] width 7 height 11
type input "13"
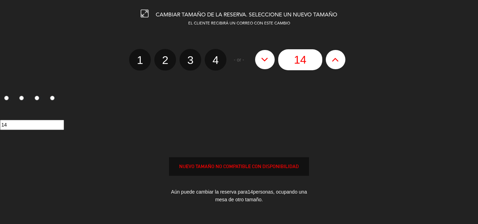
type input "13"
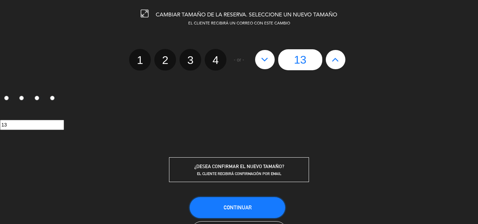
click at [231, 207] on span "Continuar" at bounding box center [238, 208] width 28 height 6
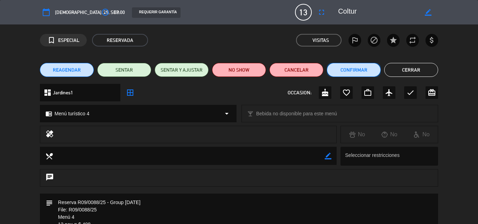
click at [352, 69] on button "Confirmar" at bounding box center [354, 70] width 54 height 14
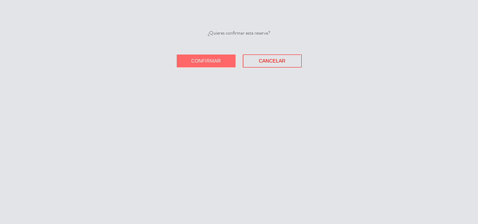
click at [205, 61] on span "Confirmar" at bounding box center [206, 61] width 30 height 6
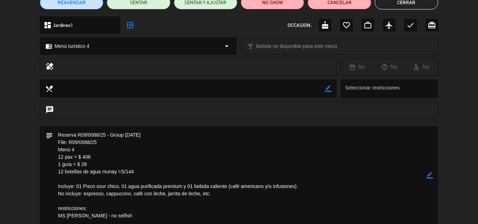
scroll to position [70, 0]
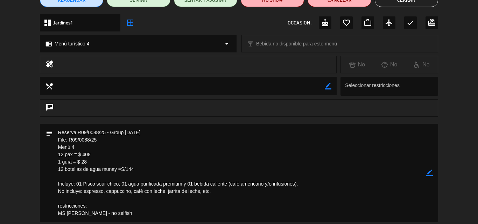
drag, startPoint x: 138, startPoint y: 168, endPoint x: 56, endPoint y: 140, distance: 87.1
click at [56, 140] on textarea at bounding box center [239, 173] width 373 height 99
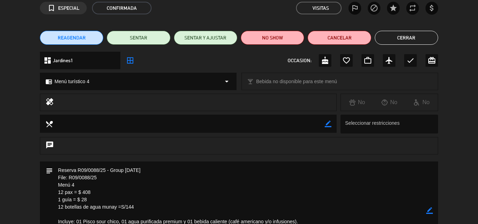
scroll to position [0, 0]
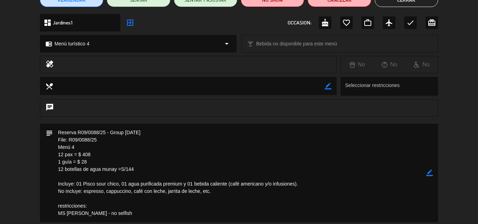
click at [430, 175] on icon "border_color" at bounding box center [429, 173] width 7 height 7
click at [58, 131] on textarea at bounding box center [239, 173] width 373 height 99
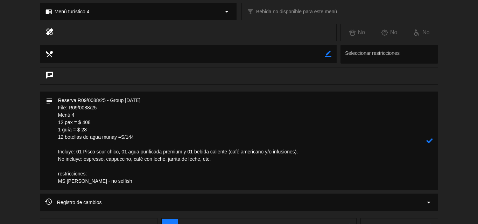
scroll to position [105, 0]
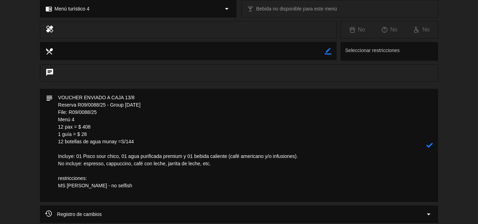
click at [430, 146] on icon at bounding box center [429, 145] width 7 height 7
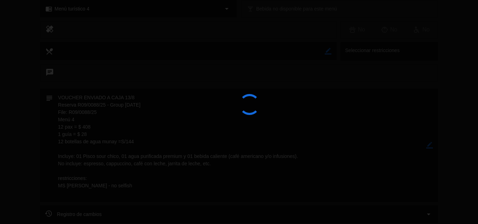
type textarea "VOUCHER ENVIADO A CAJA 13/8 Reserva R09/0088/25 - Group [DATE] File: R09/0088/2…"
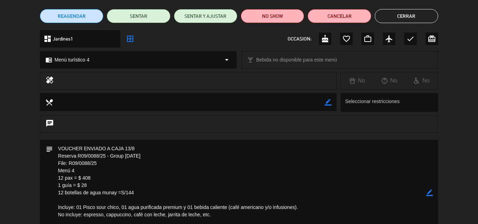
scroll to position [0, 0]
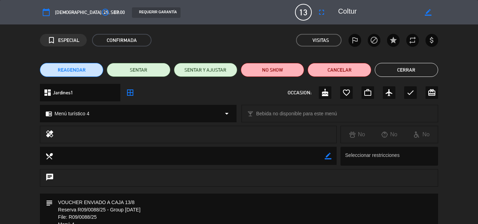
drag, startPoint x: 396, startPoint y: 68, endPoint x: 365, endPoint y: 57, distance: 32.3
click at [396, 67] on button "Cerrar" at bounding box center [406, 70] width 63 height 14
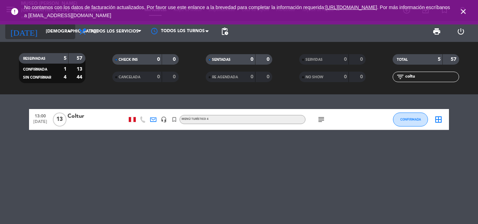
click at [42, 31] on input "[DEMOGRAPHIC_DATA][DATE]" at bounding box center [71, 32] width 59 height 12
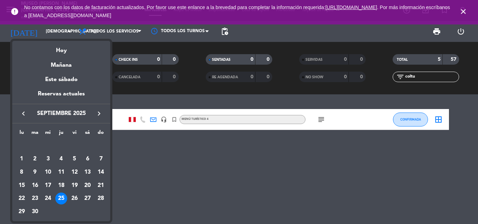
click at [62, 199] on div "25" at bounding box center [61, 199] width 12 height 12
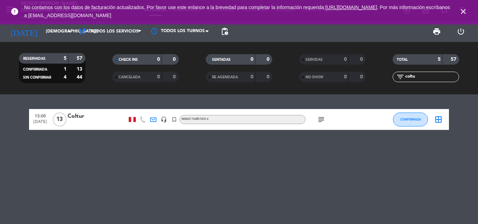
drag, startPoint x: 422, startPoint y: 76, endPoint x: 317, endPoint y: 77, distance: 104.9
click at [321, 77] on div "RESERVADAS 5 57 CONFIRMADA 1 13 SIN CONFIRMAR 4 44 CHECK INS 0 0 CANCELADA 0 0 …" at bounding box center [239, 68] width 478 height 38
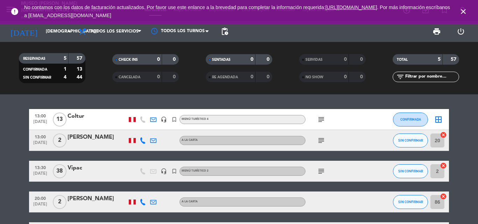
scroll to position [35, 0]
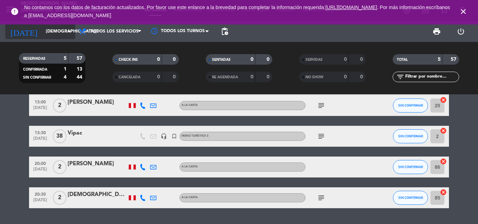
click at [59, 29] on input "[DEMOGRAPHIC_DATA][DATE]" at bounding box center [71, 32] width 59 height 12
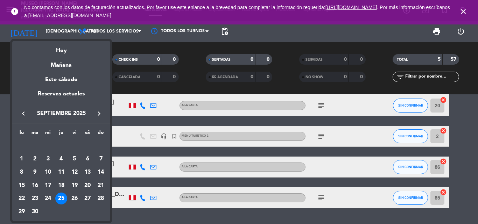
click at [27, 114] on icon "keyboard_arrow_left" at bounding box center [23, 113] width 8 height 8
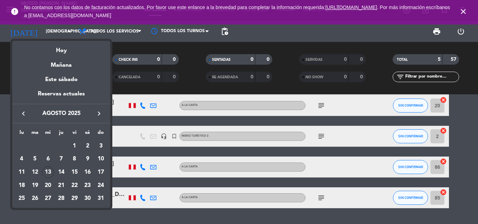
click at [14, 197] on div "lu ma mi ju vi sá do [DATE] 2 3 4 5 6 7 8 9 10 11 12 13 14 15 16 17 18 19 20 21…" at bounding box center [61, 165] width 98 height 85
click at [17, 197] on div "25" at bounding box center [22, 199] width 12 height 12
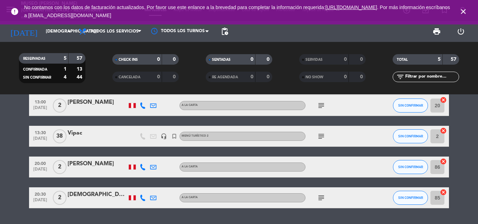
type input "lun. 25 ago."
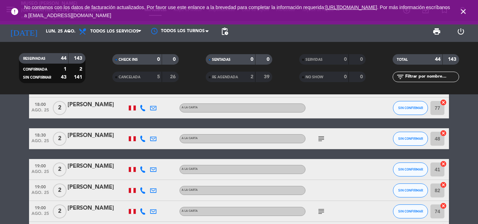
scroll to position [310, 0]
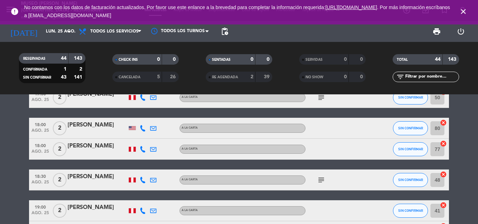
click at [465, 9] on icon "close" at bounding box center [463, 11] width 8 height 8
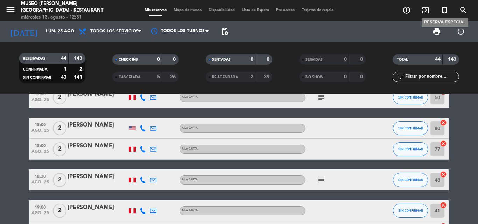
click at [445, 9] on icon "turned_in_not" at bounding box center [444, 10] width 8 height 8
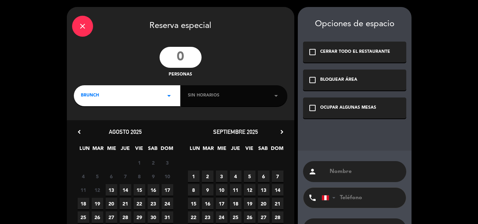
click at [187, 56] on input "number" at bounding box center [181, 57] width 42 height 21
type input "25"
click at [111, 97] on div "BRUNCH arrow_drop_down" at bounding box center [127, 95] width 106 height 21
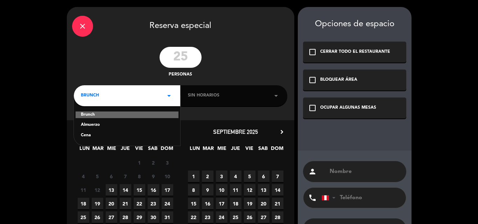
click at [90, 135] on div "Cena" at bounding box center [127, 135] width 92 height 7
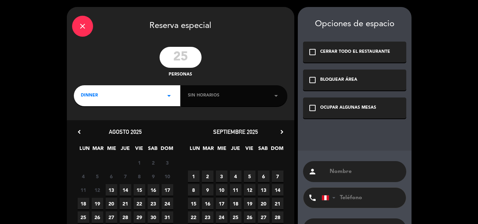
click at [222, 97] on div "Sin horarios arrow_drop_down" at bounding box center [234, 95] width 106 height 21
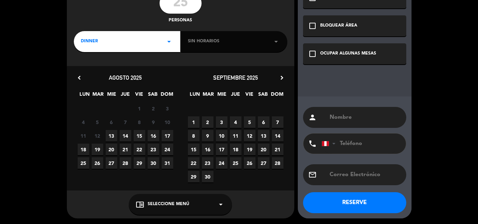
scroll to position [55, 0]
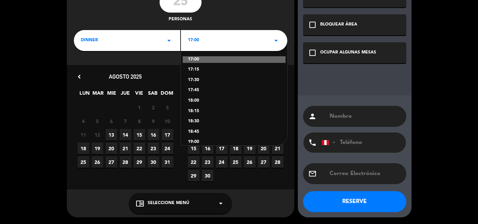
click at [204, 42] on div "17:00 arrow_drop_down" at bounding box center [234, 40] width 106 height 21
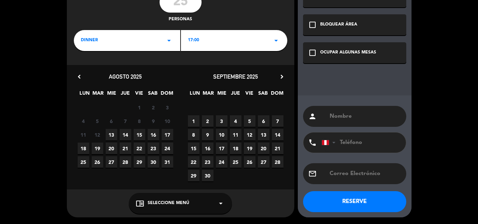
click at [203, 41] on div "17:00 arrow_drop_down" at bounding box center [234, 40] width 106 height 21
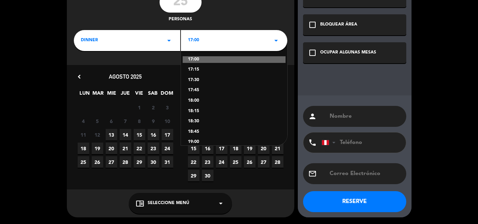
scroll to position [70, 0]
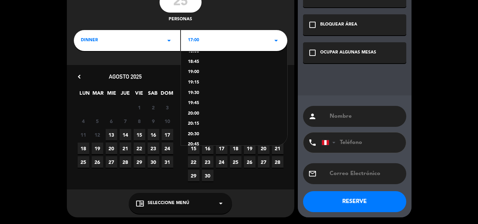
click at [196, 93] on div "19:30" at bounding box center [234, 93] width 92 height 7
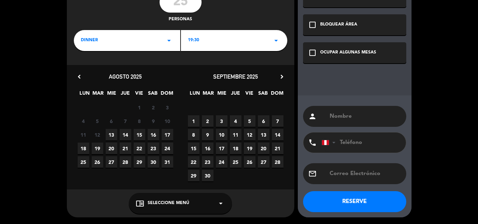
drag, startPoint x: 82, startPoint y: 161, endPoint x: 117, endPoint y: 176, distance: 37.8
click at [82, 161] on span "25" at bounding box center [84, 162] width 12 height 12
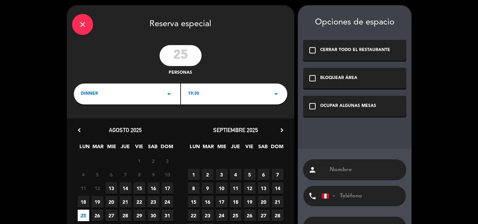
scroll to position [0, 0]
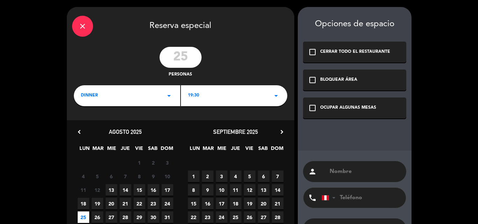
click at [308, 104] on div "check_box_outline_blank OCUPAR ALGUNAS MESAS" at bounding box center [354, 108] width 103 height 21
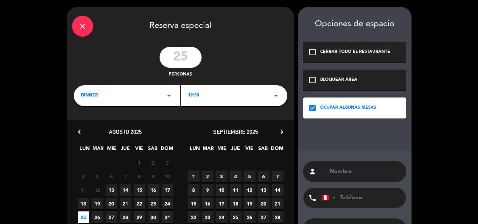
click at [341, 171] on input "text" at bounding box center [365, 172] width 72 height 10
type input "PERU INSIDE OUT"
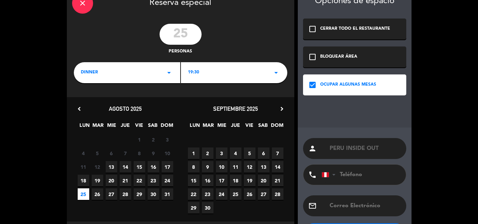
scroll to position [35, 0]
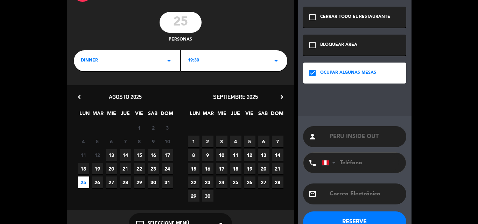
click at [347, 218] on button "RESERVE" at bounding box center [354, 222] width 103 height 21
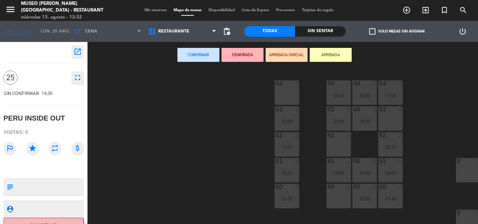
click at [78, 50] on icon "open_in_new" at bounding box center [77, 52] width 8 height 8
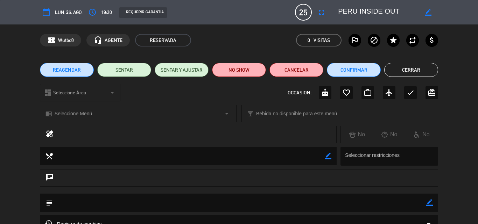
scroll to position [76, 0]
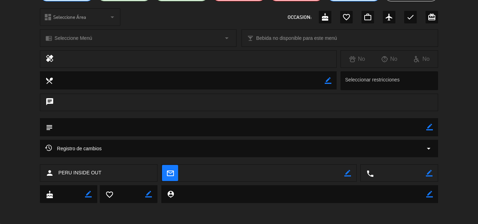
drag, startPoint x: 430, startPoint y: 126, endPoint x: 377, endPoint y: 129, distance: 52.9
click at [430, 126] on icon "border_color" at bounding box center [429, 127] width 7 height 7
click at [376, 129] on textarea at bounding box center [239, 127] width 373 height 18
paste textarea "URGENTE!! - PQT25250 - GRUPO CORRIERE DELLA SERA - REST. [GEOGRAPHIC_DATA][PERS…"
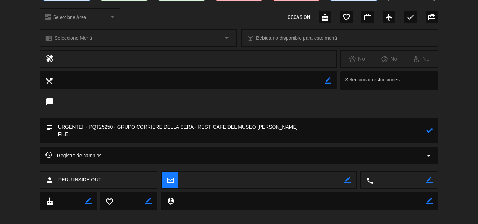
drag, startPoint x: 71, startPoint y: 134, endPoint x: 44, endPoint y: 134, distance: 26.9
click at [44, 134] on div "subject" at bounding box center [239, 130] width 398 height 25
paste textarea "PQT24225"
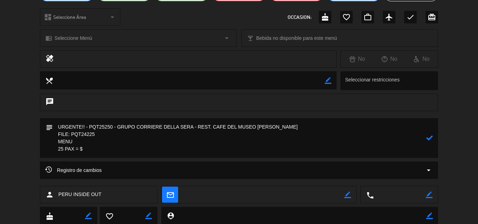
type textarea "URGENTE!! - PQT25250 - GRUPO CORRIERE DELLA SERA - REST. CAFE DEL MUSEO [PERSON…"
click at [431, 136] on icon at bounding box center [429, 138] width 7 height 7
type textarea "URGENTE!! - PQT25250 - GRUPO CORRIERE DELLA SERA - REST. CAFE DEL MUSEO [PERSON…"
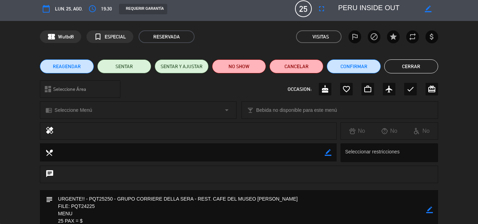
scroll to position [0, 0]
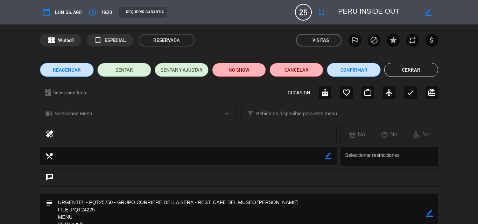
click at [412, 70] on button "Cerrar" at bounding box center [411, 70] width 54 height 14
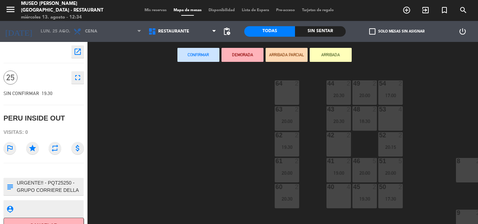
click at [146, 8] on span "Mis reservas" at bounding box center [155, 10] width 29 height 4
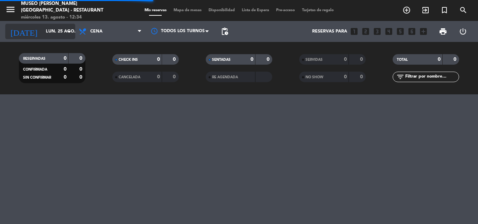
click at [56, 29] on input "lun. 25 ago." at bounding box center [71, 32] width 59 height 12
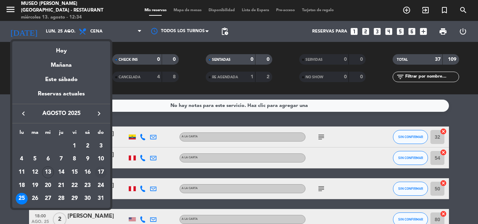
click at [102, 172] on div "17" at bounding box center [101, 173] width 12 height 12
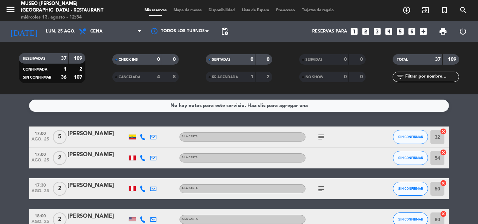
type input "dom. 17 ago."
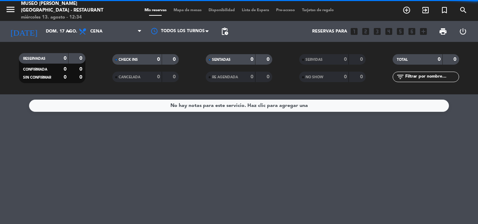
click at [104, 31] on span "Cena" at bounding box center [110, 31] width 70 height 15
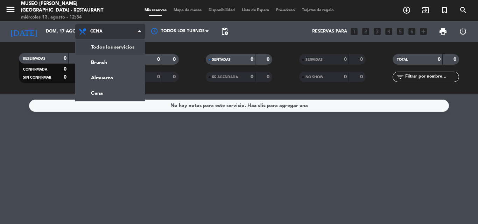
click at [105, 45] on div "menu [GEOGRAPHIC_DATA][PERSON_NAME] - Restaurant [DATE] 13. agosto - 12:34 Mis …" at bounding box center [239, 47] width 478 height 94
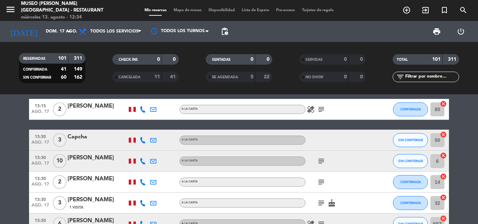
scroll to position [595, 0]
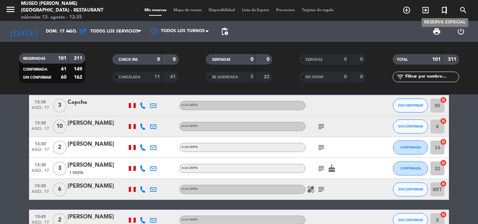
click at [446, 9] on icon "turned_in_not" at bounding box center [444, 10] width 8 height 8
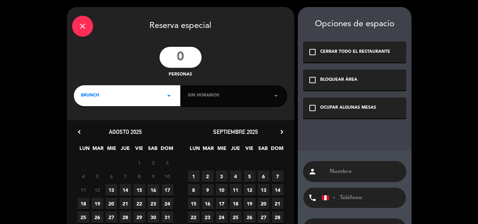
click at [187, 59] on input "number" at bounding box center [181, 57] width 42 height 21
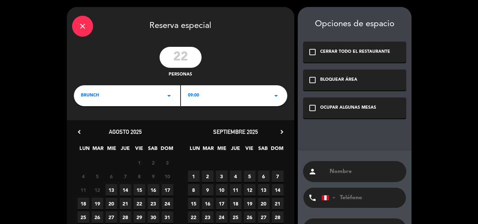
type input "22"
click at [124, 97] on div "BRUNCH arrow_drop_down" at bounding box center [127, 95] width 106 height 21
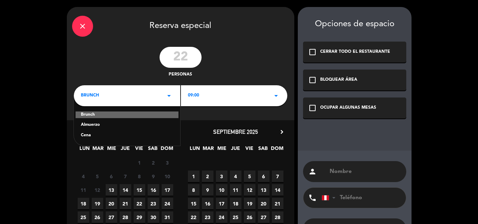
click at [92, 125] on div "Almuerzo" at bounding box center [127, 125] width 92 height 7
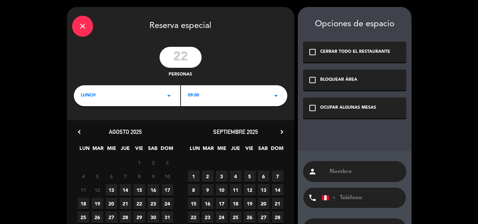
click at [207, 98] on div "09:00 arrow_drop_down" at bounding box center [234, 95] width 106 height 21
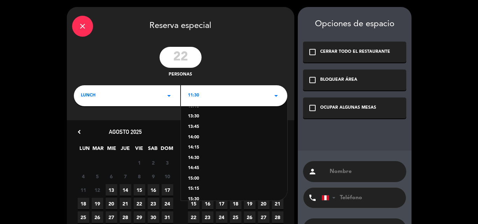
scroll to position [77, 0]
click at [199, 119] on div "13:30" at bounding box center [234, 120] width 92 height 7
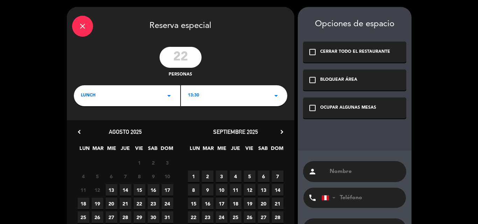
click at [167, 189] on span "17" at bounding box center [168, 190] width 12 height 12
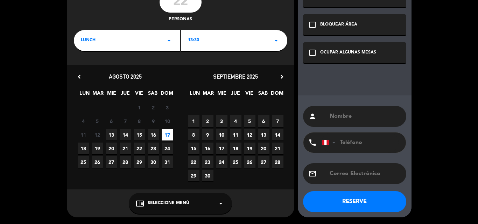
click at [169, 200] on span "Seleccione Menú" at bounding box center [169, 203] width 42 height 7
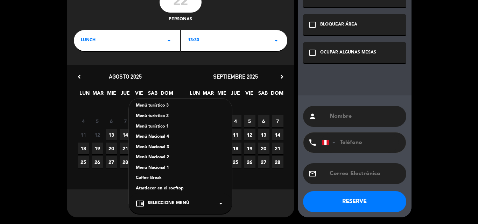
scroll to position [105, 0]
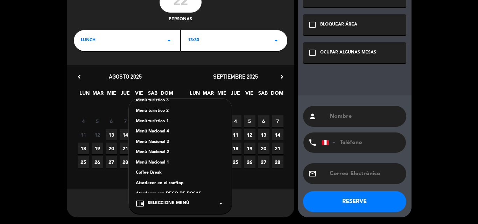
click at [165, 100] on div "Menú turístico 3" at bounding box center [180, 100] width 89 height 7
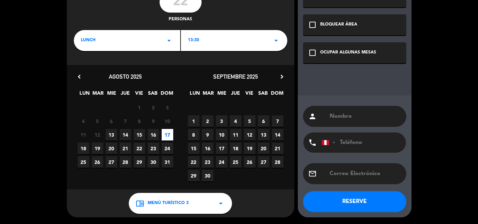
click at [315, 54] on icon "check_box_outline_blank" at bounding box center [312, 53] width 8 height 8
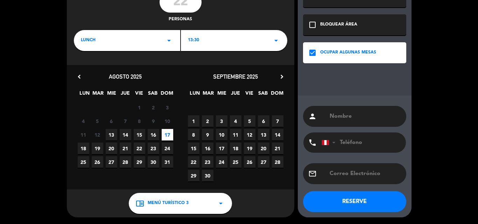
click at [336, 117] on input "text" at bounding box center [365, 117] width 72 height 10
paste input "Instinct Travel"
type input "Instinct Travel"
click at [352, 199] on button "RESERVE" at bounding box center [354, 201] width 103 height 21
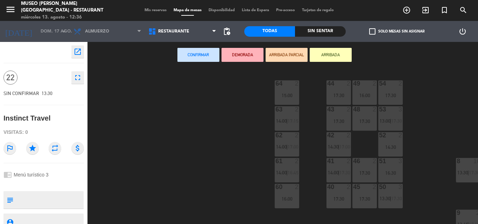
click at [78, 52] on icon "open_in_new" at bounding box center [77, 52] width 8 height 8
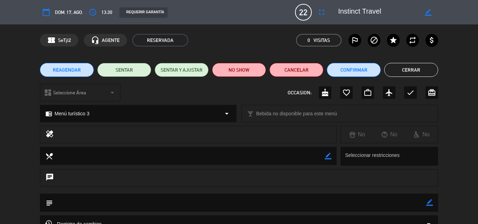
click at [430, 203] on icon "border_color" at bounding box center [429, 202] width 7 height 7
click at [361, 205] on textarea at bounding box center [239, 203] width 373 height 18
paste textarea "Fecht x20"
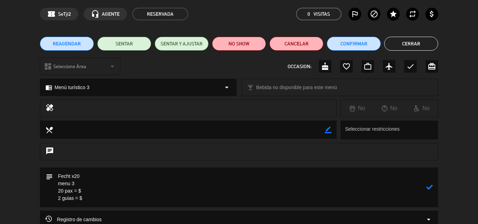
scroll to position [38, 0]
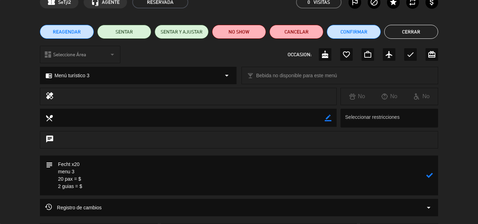
click at [96, 178] on textarea at bounding box center [239, 176] width 373 height 40
click at [98, 188] on textarea at bounding box center [239, 176] width 373 height 40
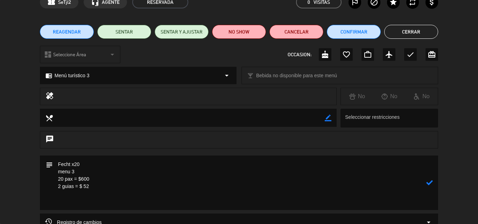
paste textarea "Incluye: 01 pisco sour chico, 01 agua munay y 01 bebida caliente (café american…"
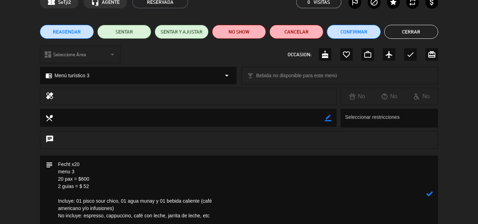
click at [222, 199] on textarea at bounding box center [239, 194] width 373 height 77
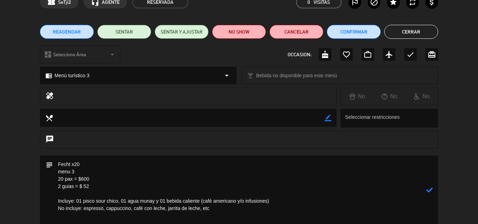
type textarea "Fecht x20 menu 3 20 pax = $600 2 guias = $ 52 Incluye: 01 pisco sour chico, 01 …"
drag, startPoint x: 430, startPoint y: 189, endPoint x: 360, endPoint y: 70, distance: 138.3
click at [431, 189] on icon at bounding box center [429, 190] width 7 height 7
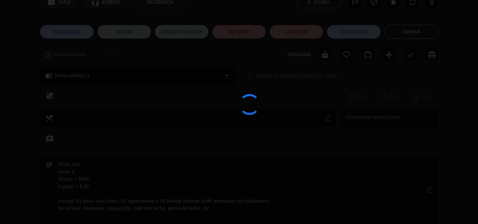
type textarea "Fecht x20<br /> menu 3<br /> 20 pax = $600<br /> 2 guias = $ 52<br /> <br /> In…"
type textarea "Fecht x20 menu 3 20 pax = $600 2 guias = $ 52 Incluye: 01 pisco sour chico, 01 …"
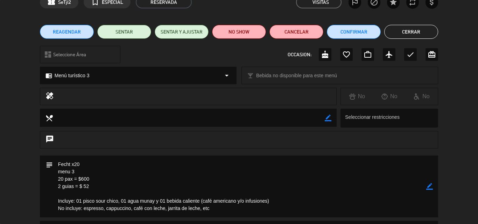
type textarea "Fecht x20 menu 3 20 pax = $600 2 guias = $ 52 Incluye: 01 pisco sour chico, 01 …"
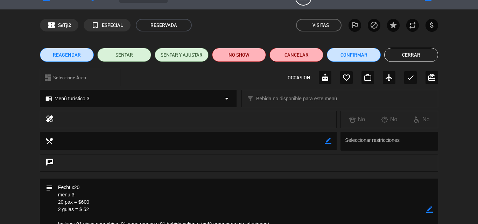
scroll to position [3, 0]
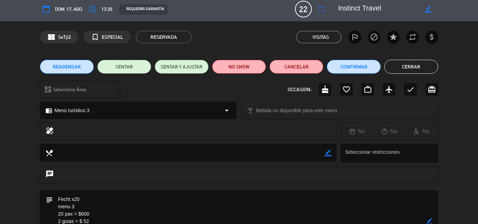
drag, startPoint x: 409, startPoint y: 63, endPoint x: 290, endPoint y: 41, distance: 121.0
click at [409, 63] on button "Cerrar" at bounding box center [411, 67] width 54 height 14
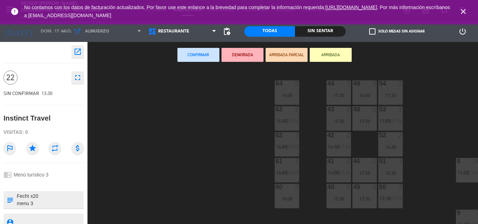
click at [467, 7] on icon "close" at bounding box center [463, 11] width 8 height 8
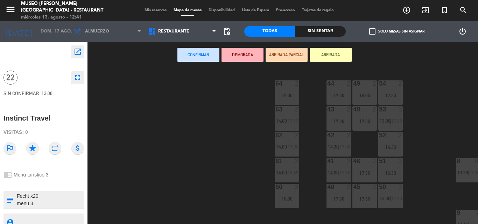
click at [151, 10] on span "Mis reservas" at bounding box center [155, 10] width 29 height 4
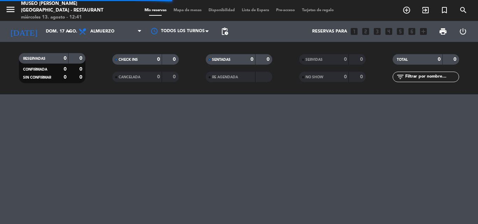
click at [188, 8] on span "Mapa de mesas" at bounding box center [187, 10] width 35 height 4
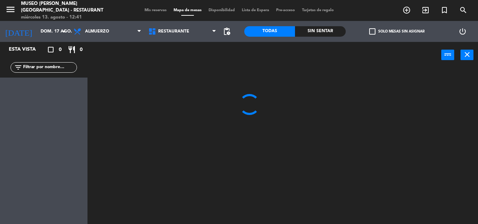
click at [51, 68] on input "text" at bounding box center [49, 68] width 54 height 8
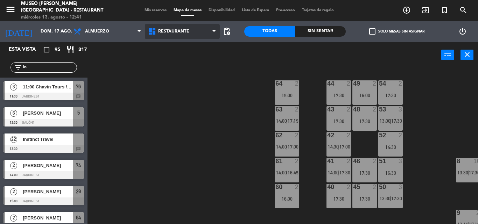
type input "in"
click at [174, 30] on span "Restaurante" at bounding box center [173, 31] width 31 height 5
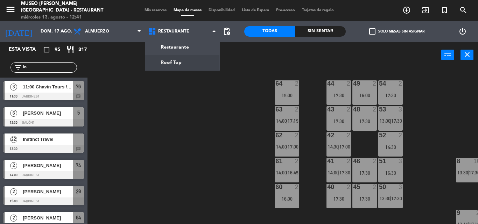
click at [169, 65] on ng-component "menu [GEOGRAPHIC_DATA][PERSON_NAME] - Restaurant [DATE] 13. agosto - 12:41 Mis …" at bounding box center [239, 112] width 478 height 224
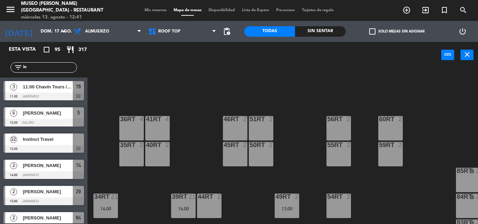
scroll to position [376, 0]
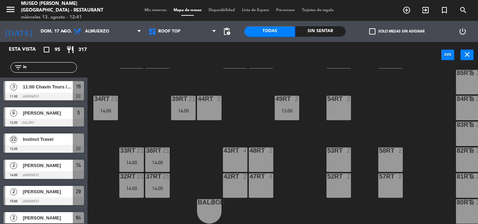
click at [35, 142] on span "Instinct Travel" at bounding box center [48, 139] width 50 height 7
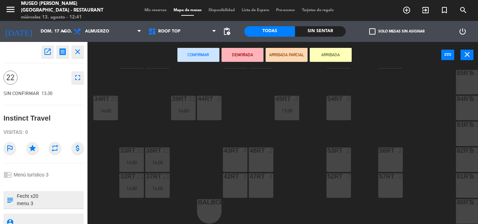
drag, startPoint x: 239, startPoint y: 181, endPoint x: 240, endPoint y: 172, distance: 8.8
click at [240, 181] on div "42RT 2" at bounding box center [235, 185] width 24 height 24
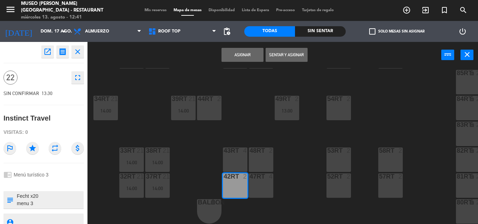
click at [238, 151] on div "43RT 4" at bounding box center [235, 151] width 24 height 7
drag, startPoint x: 263, startPoint y: 144, endPoint x: 264, endPoint y: 169, distance: 25.6
click at [250, 148] on div "48RT" at bounding box center [249, 151] width 0 height 6
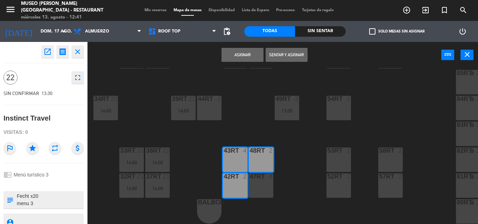
click at [264, 177] on div "47RT 4" at bounding box center [261, 176] width 24 height 7
click at [241, 51] on button "Asignar" at bounding box center [242, 55] width 42 height 14
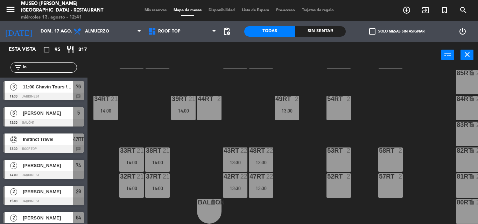
drag, startPoint x: 128, startPoint y: 73, endPoint x: 149, endPoint y: 20, distance: 57.6
click at [129, 73] on div "18RT 4 16RT 4 28RT 2 80RR lock 2 27RT 5 7RT 5 S1RT lock 2 17RT 5 81RR lock 2 29…" at bounding box center [284, 146] width 385 height 156
click at [156, 8] on div "Mis reservas Mapa de mesas Disponibilidad Lista de Espera Pre-acceso Tarjetas d…" at bounding box center [239, 10] width 196 height 6
click at [155, 8] on span "Mis reservas" at bounding box center [155, 10] width 29 height 4
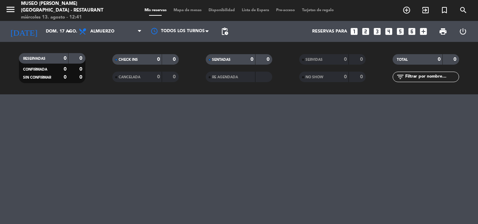
click at [436, 78] on input "text" at bounding box center [431, 77] width 54 height 8
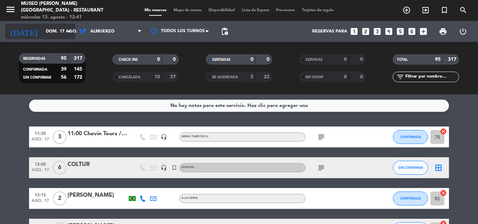
click at [49, 29] on input "dom. 17 ago." at bounding box center [71, 32] width 59 height 12
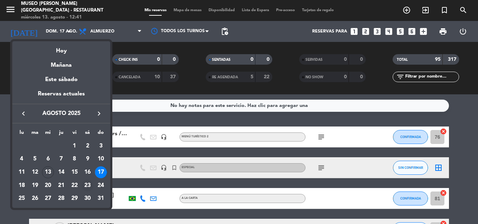
click at [91, 185] on div "23" at bounding box center [88, 186] width 12 height 12
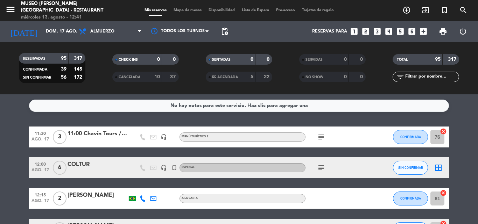
type input "sáb. 23 ago."
click at [424, 76] on input "text" at bounding box center [431, 77] width 54 height 8
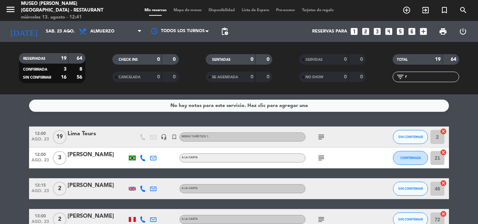
type input "ra"
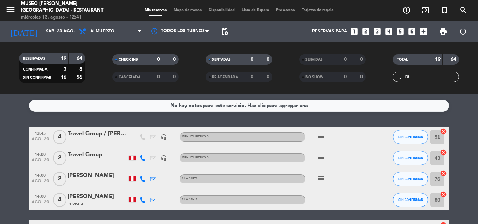
drag, startPoint x: 416, startPoint y: 75, endPoint x: 373, endPoint y: 76, distance: 42.7
click at [373, 76] on div "RESERVADAS 19 64 CONFIRMADA 3 8 SIN CONFIRMAR 16 56 CHECK INS 0 0 CANCELADA 0 0…" at bounding box center [239, 68] width 478 height 38
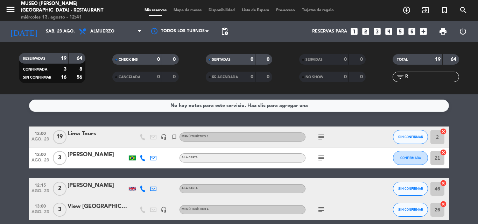
type input "Ra"
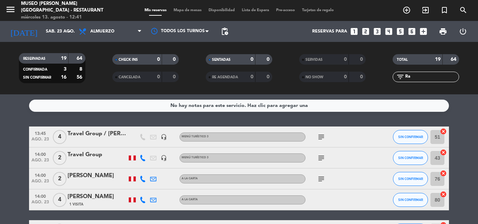
drag, startPoint x: 418, startPoint y: 77, endPoint x: 353, endPoint y: 77, distance: 65.4
click at [354, 77] on div "RESERVADAS 19 64 CONFIRMADA 3 8 SIN CONFIRMAR 16 56 CHECK INS 0 0 CANCELADA 0 0…" at bounding box center [239, 68] width 478 height 38
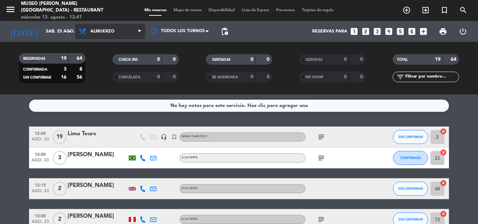
click at [97, 27] on span "Almuerzo" at bounding box center [110, 31] width 70 height 15
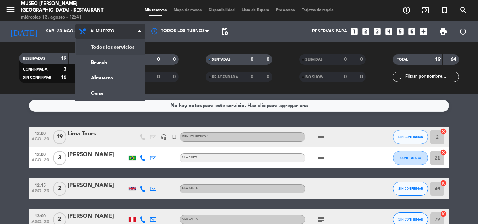
click at [105, 46] on div "menu [GEOGRAPHIC_DATA][PERSON_NAME] - Restaurant [DATE] 13. agosto - 12:41 Mis …" at bounding box center [239, 47] width 478 height 94
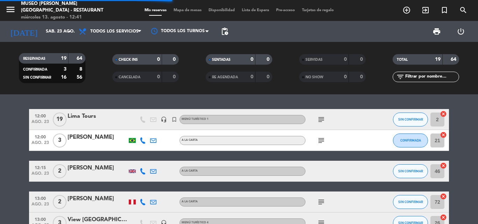
click at [431, 76] on input "text" at bounding box center [431, 77] width 54 height 8
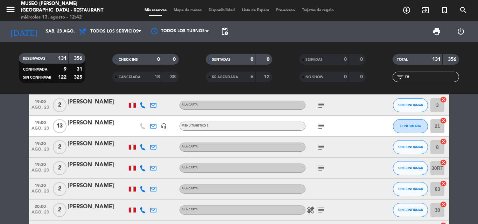
scroll to position [280, 0]
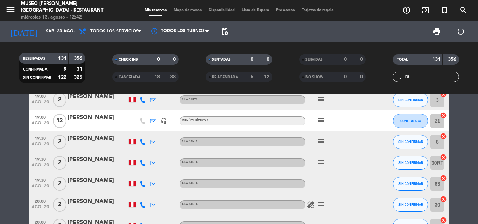
type input "ra"
click at [88, 119] on div "[PERSON_NAME]" at bounding box center [97, 117] width 59 height 9
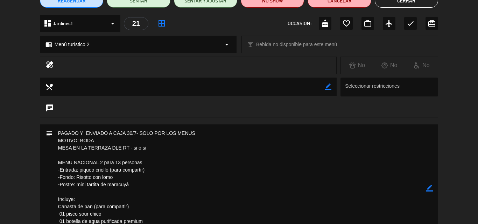
scroll to position [70, 0]
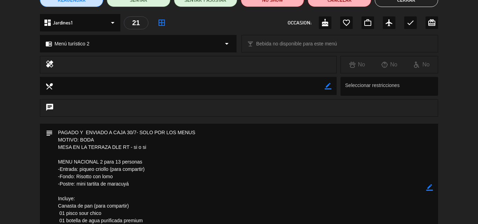
drag, startPoint x: 59, startPoint y: 168, endPoint x: 137, endPoint y: 183, distance: 79.4
click at [137, 183] on textarea at bounding box center [239, 188] width 373 height 128
click at [190, 154] on textarea at bounding box center [239, 188] width 373 height 128
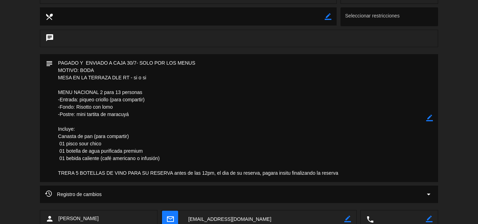
scroll to position [140, 0]
click at [430, 114] on icon "border_color" at bounding box center [429, 117] width 7 height 7
click at [119, 90] on textarea at bounding box center [239, 118] width 373 height 128
click at [171, 159] on textarea at bounding box center [239, 118] width 373 height 128
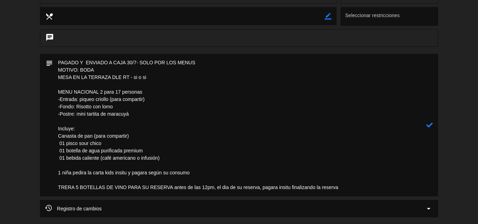
click at [146, 172] on textarea at bounding box center [239, 125] width 373 height 143
click at [204, 172] on textarea at bounding box center [239, 125] width 373 height 143
click at [150, 92] on textarea at bounding box center [239, 125] width 373 height 143
type textarea "PAGADO Y ENVIADO A CAJA 30/7- SOLO POR LOS MENUS MOTIVO: BODA MESA EN LA TERRAZ…"
click at [428, 126] on icon at bounding box center [429, 125] width 7 height 7
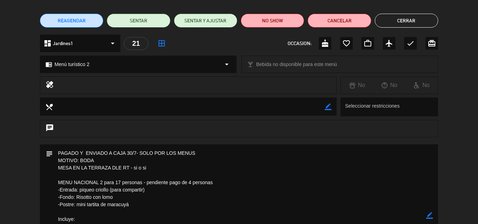
scroll to position [0, 0]
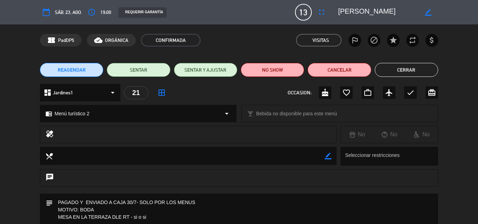
click at [405, 71] on button "Cerrar" at bounding box center [406, 70] width 63 height 14
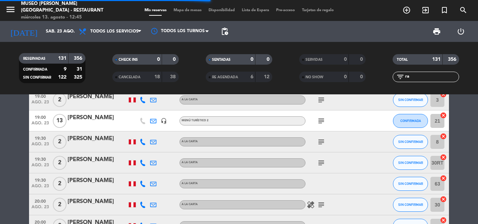
click at [444, 114] on icon "cancel" at bounding box center [443, 115] width 7 height 7
click at [87, 118] on div "[PERSON_NAME]" at bounding box center [97, 117] width 59 height 9
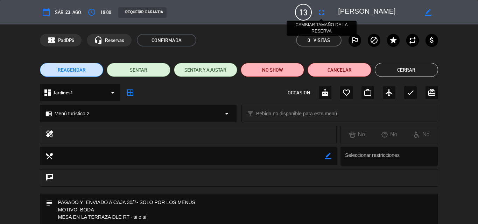
click at [320, 12] on icon "fullscreen" at bounding box center [321, 12] width 8 height 8
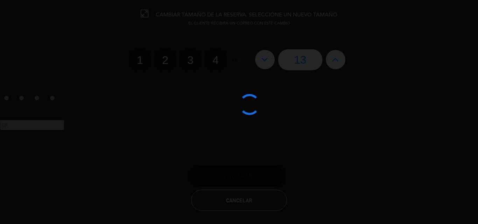
drag, startPoint x: 205, startPoint y: 104, endPoint x: 81, endPoint y: 158, distance: 135.1
drag, startPoint x: 81, startPoint y: 158, endPoint x: 309, endPoint y: 141, distance: 228.1
click at [309, 141] on div at bounding box center [239, 112] width 478 height 224
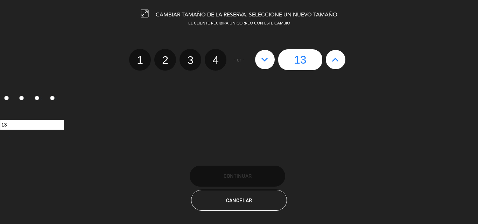
click at [334, 58] on icon at bounding box center [335, 59] width 7 height 11
type input "14"
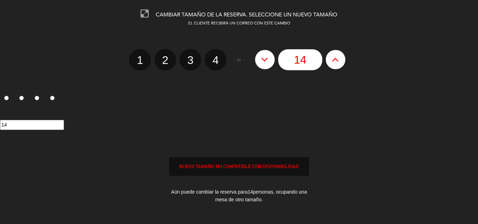
click at [334, 58] on icon at bounding box center [335, 59] width 7 height 11
type input "15"
click at [334, 58] on icon at bounding box center [335, 59] width 7 height 11
type input "16"
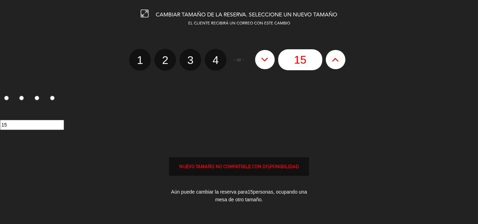
type input "16"
click at [334, 58] on icon at bounding box center [335, 59] width 7 height 11
type input "17"
click at [334, 58] on icon at bounding box center [335, 59] width 7 height 11
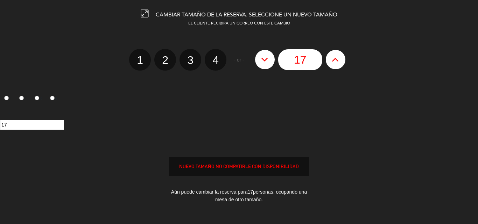
type input "18"
click at [334, 58] on icon at bounding box center [335, 59] width 7 height 11
type input "19"
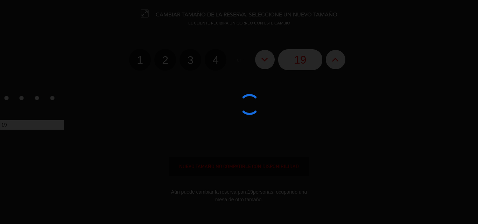
click at [264, 57] on icon at bounding box center [264, 59] width 7 height 11
type input "18"
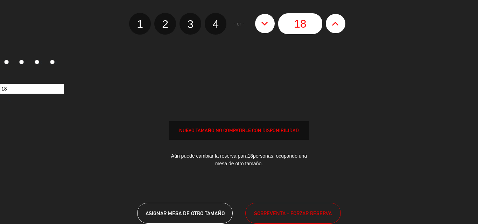
scroll to position [80, 0]
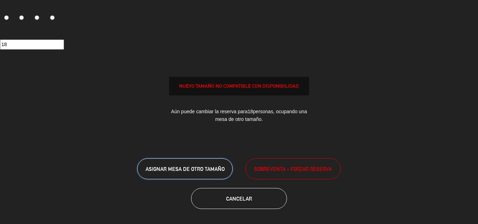
click at [199, 169] on span "ASIGNAR MESA DE OTRO TAMAÑO" at bounding box center [185, 169] width 79 height 6
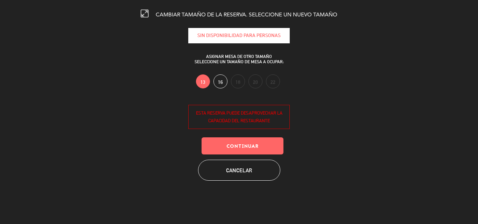
click at [222, 79] on label "16" at bounding box center [220, 82] width 14 height 14
click at [233, 143] on button "Continuar" at bounding box center [242, 145] width 82 height 17
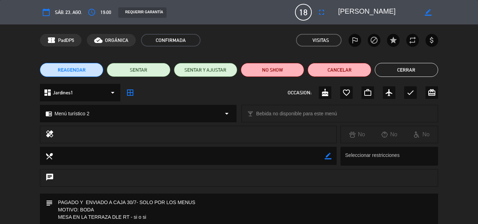
click at [396, 70] on button "Cerrar" at bounding box center [406, 70] width 63 height 14
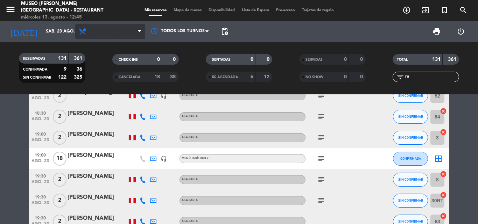
scroll to position [175, 0]
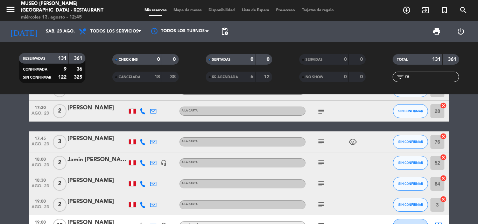
click at [181, 10] on span "Mapa de mesas" at bounding box center [187, 10] width 35 height 4
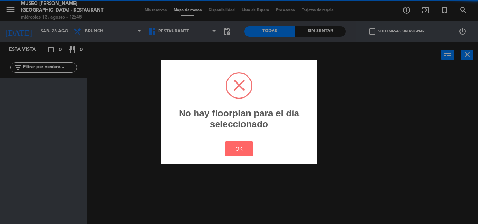
click at [111, 33] on div "? ! i No hay floorplan para el día seleccionado × OK Cancel" at bounding box center [239, 112] width 478 height 224
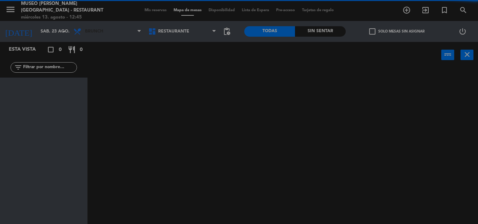
click at [111, 33] on span "Brunch" at bounding box center [107, 31] width 75 height 15
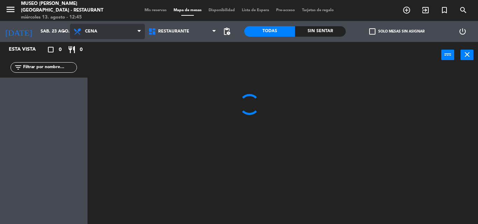
click at [95, 77] on ng-component "menu [GEOGRAPHIC_DATA][PERSON_NAME] - Restaurant [DATE] 13. agosto - 12:45 Mis …" at bounding box center [239, 112] width 478 height 224
click at [52, 66] on input "text" at bounding box center [49, 68] width 54 height 8
type input "[PERSON_NAME]"
click at [198, 124] on div at bounding box center [284, 146] width 385 height 156
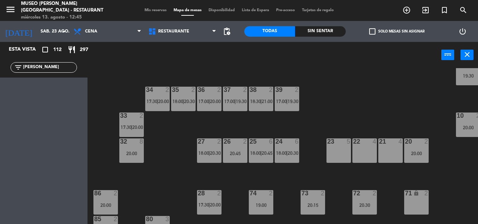
scroll to position [140, 0]
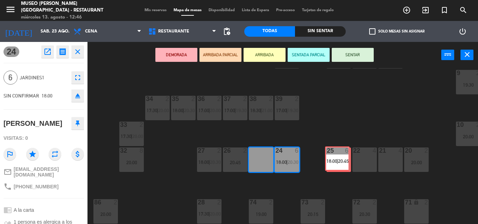
drag, startPoint x: 265, startPoint y: 160, endPoint x: 340, endPoint y: 159, distance: 75.2
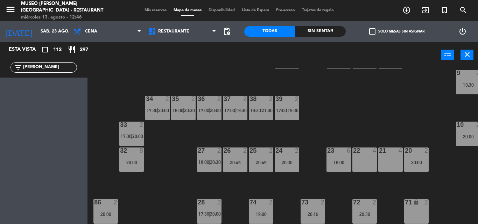
click at [45, 68] on input "[PERSON_NAME]" at bounding box center [49, 68] width 54 height 8
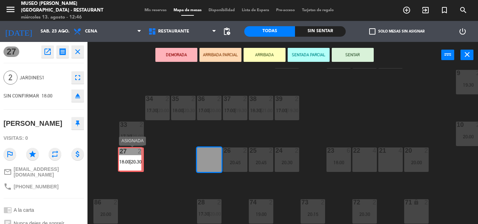
drag, startPoint x: 216, startPoint y: 162, endPoint x: 137, endPoint y: 162, distance: 79.1
click at [137, 162] on div "44 2 17:15 | 20:00 49 2 18:45 54 3 19:15 64 2 19:15 48 11 19:15 53 11 19:15 63 …" at bounding box center [284, 146] width 385 height 156
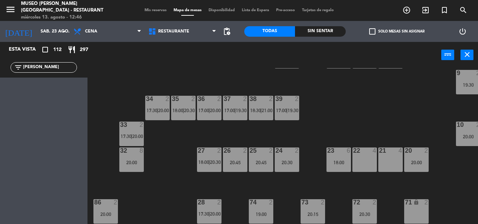
click at [207, 161] on span "18:00" at bounding box center [203, 163] width 11 height 6
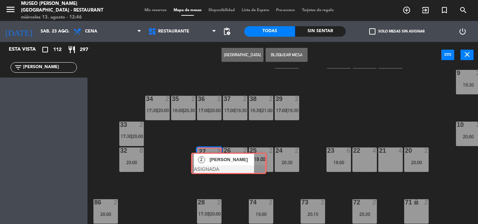
drag, startPoint x: 217, startPoint y: 180, endPoint x: 208, endPoint y: 155, distance: 26.9
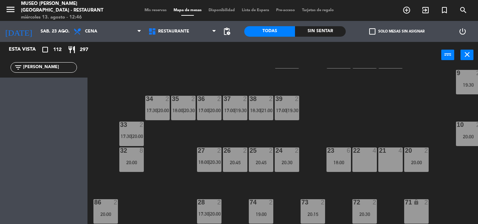
click at [210, 155] on div "27 2 18:00 | 20:30" at bounding box center [209, 160] width 24 height 24
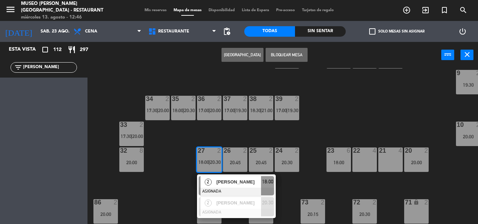
scroll to position [245, 0]
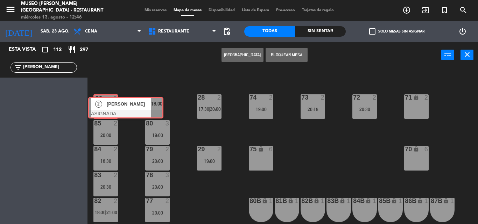
drag, startPoint x: 215, startPoint y: 77, endPoint x: 104, endPoint y: 102, distance: 113.7
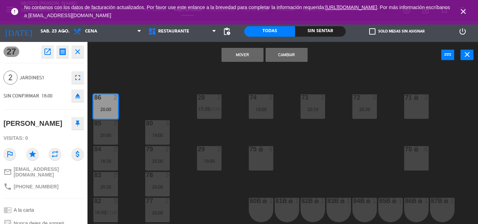
click at [247, 55] on button "Mover" at bounding box center [242, 55] width 42 height 14
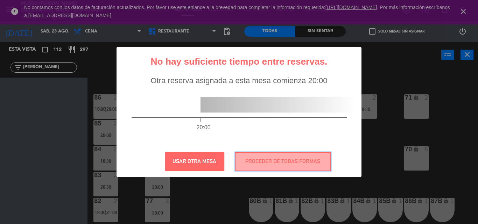
drag, startPoint x: 283, startPoint y: 161, endPoint x: 283, endPoint y: 151, distance: 10.1
click at [283, 161] on button "PROCEDER DE TODAS FORMAS" at bounding box center [283, 161] width 96 height 19
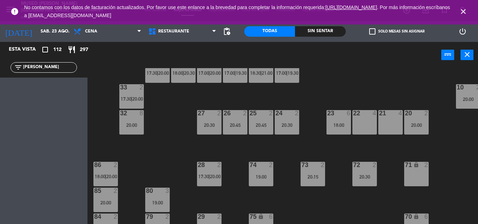
scroll to position [176, 0]
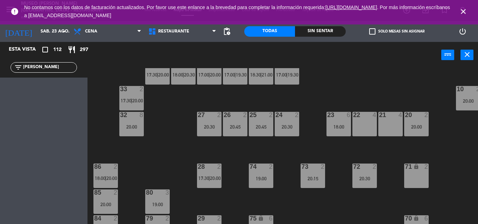
click at [186, 129] on div "44 2 17:15 | 20:00 49 2 18:45 54 3 19:15 64 2 19:15 48 11 19:15 53 11 19:15 63 …" at bounding box center [284, 146] width 385 height 156
drag, startPoint x: 32, startPoint y: 68, endPoint x: 0, endPoint y: 67, distance: 32.2
click at [0, 67] on div "filter_list [PERSON_NAME]" at bounding box center [43, 67] width 87 height 20
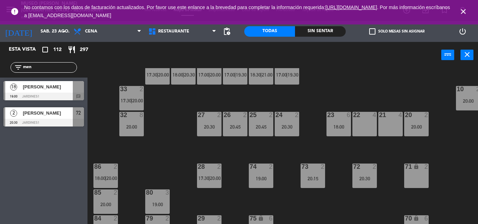
type input "men"
click at [51, 172] on div "Esta vista crop_square 112 restaurant 297 filter_list men 18 [PERSON_NAME] 19:0…" at bounding box center [43, 133] width 87 height 182
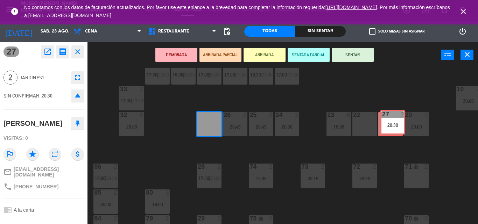
drag, startPoint x: 209, startPoint y: 128, endPoint x: 392, endPoint y: 127, distance: 183.3
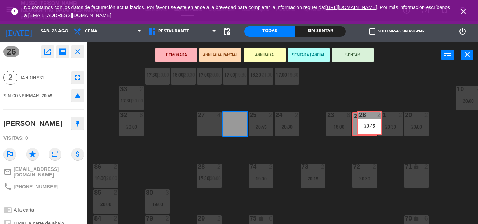
drag, startPoint x: 229, startPoint y: 124, endPoint x: 363, endPoint y: 123, distance: 134.3
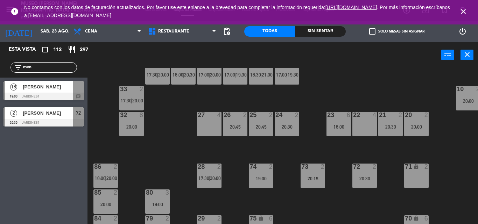
click at [44, 87] on span "[PERSON_NAME]" at bounding box center [48, 86] width 50 height 7
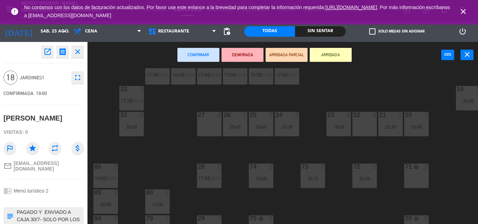
drag, startPoint x: 211, startPoint y: 125, endPoint x: 244, endPoint y: 122, distance: 33.3
click at [211, 125] on div "27 4" at bounding box center [209, 124] width 24 height 24
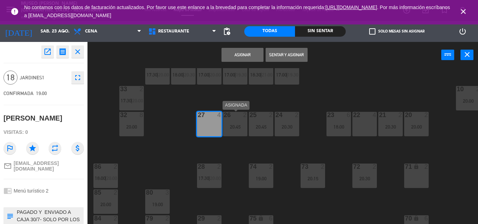
click at [243, 121] on div "26 2 20:45" at bounding box center [235, 124] width 24 height 24
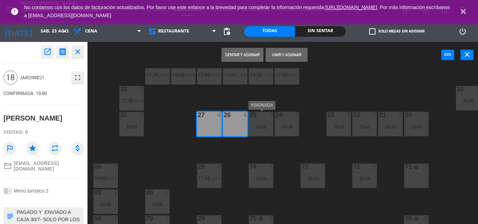
click at [270, 121] on div "25 2 20:45" at bounding box center [261, 124] width 24 height 24
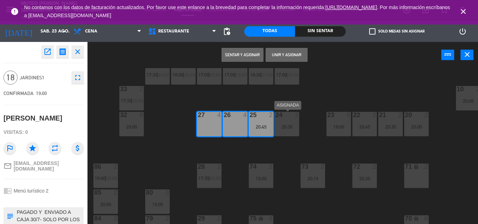
click at [282, 122] on div "24 2 20:30" at bounding box center [287, 124] width 24 height 24
click at [277, 55] on button "Unir y asignar" at bounding box center [286, 55] width 42 height 14
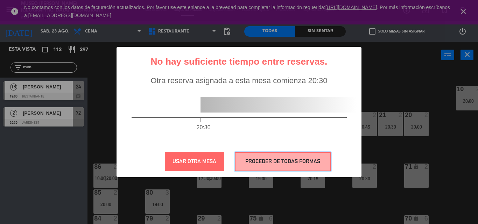
click at [308, 160] on button "PROCEDER DE TODAS FORMAS" at bounding box center [283, 161] width 96 height 19
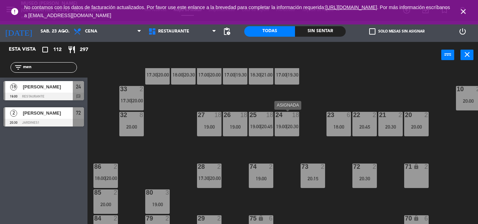
click at [292, 125] on span "20:30" at bounding box center [293, 127] width 11 height 6
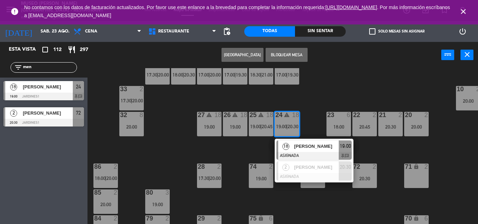
click at [462, 11] on icon "close" at bounding box center [463, 11] width 8 height 8
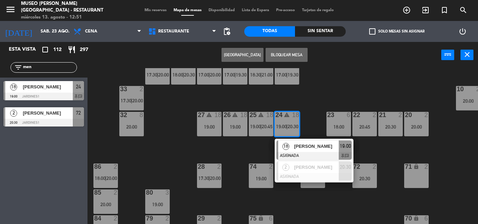
click at [261, 123] on div "25 warning 18 19:00 | 20:45" at bounding box center [261, 124] width 24 height 24
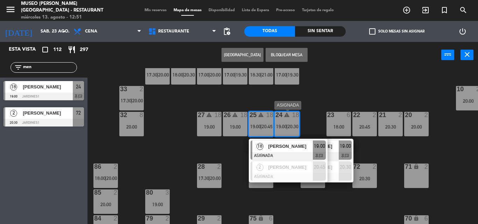
click at [291, 126] on span "20:30" at bounding box center [293, 127] width 11 height 6
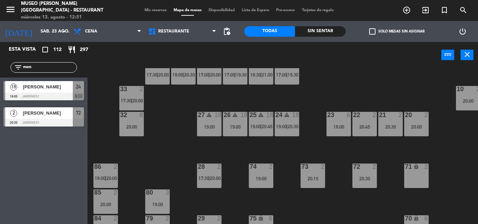
click at [291, 126] on span "20:30" at bounding box center [293, 127] width 11 height 6
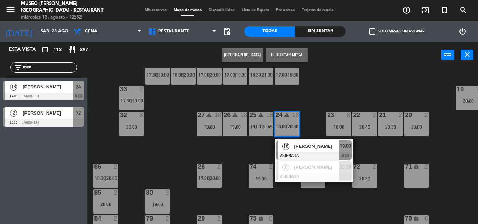
click at [264, 124] on span "20:45" at bounding box center [267, 127] width 11 height 6
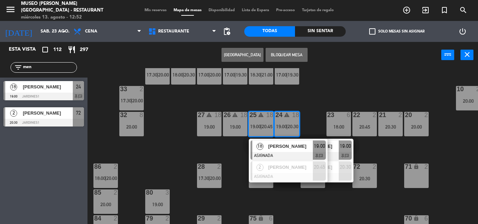
click at [370, 80] on div "44 2 17:15 | 20:00 49 2 18:45 54 3 19:15 64 2 19:15 48 11 19:15 53 11 19:15 63 …" at bounding box center [284, 146] width 385 height 156
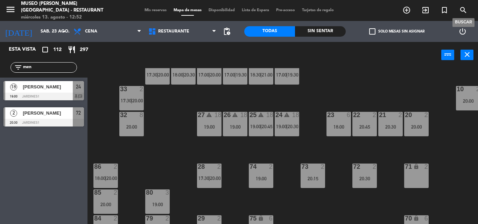
click at [461, 11] on icon "search" at bounding box center [463, 10] width 8 height 8
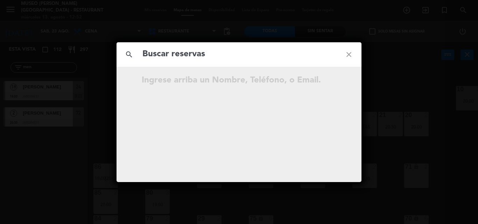
click at [253, 52] on input "text" at bounding box center [239, 54] width 194 height 14
click at [411, 134] on div "search close Ingrese arriba un Nombre, Teléfono, o Email." at bounding box center [239, 112] width 478 height 224
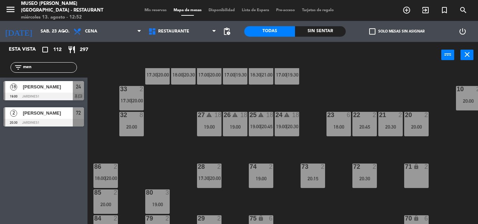
click at [155, 10] on span "Mis reservas" at bounding box center [155, 10] width 29 height 4
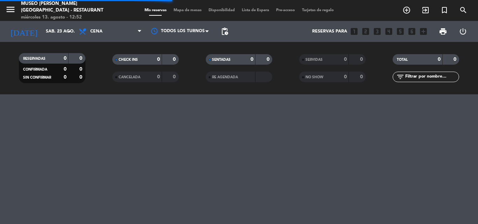
click at [438, 77] on input "text" at bounding box center [431, 77] width 54 height 8
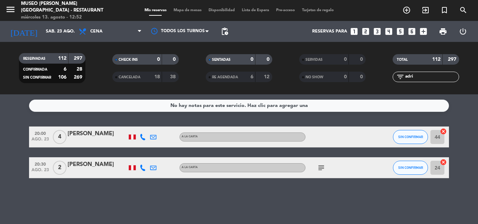
drag, startPoint x: 223, startPoint y: 185, endPoint x: 388, endPoint y: 182, distance: 165.1
click at [223, 186] on div "No hay notas para este servicio. Haz clic para agregar una 20:00 [DATE] 4 [PERS…" at bounding box center [239, 159] width 478 height 130
click at [444, 162] on icon "cancel" at bounding box center [443, 162] width 7 height 7
drag, startPoint x: 418, startPoint y: 76, endPoint x: 325, endPoint y: 77, distance: 93.4
click at [343, 77] on div "RESERVADAS 112 297 CONFIRMADA 6 28 SIN CONFIRMAR 106 269 CHECK INS 0 0 CANCELAD…" at bounding box center [239, 68] width 478 height 38
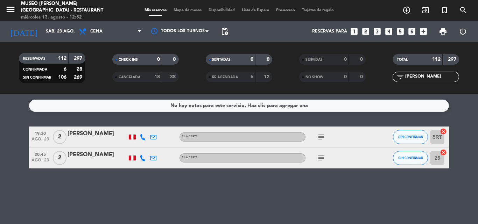
type input "[PERSON_NAME]"
click at [445, 153] on icon "cancel" at bounding box center [443, 152] width 7 height 7
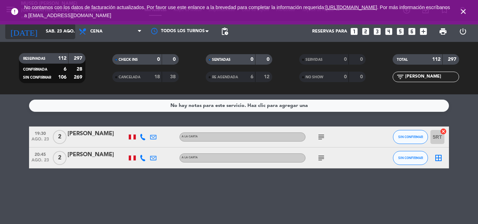
click at [60, 35] on input "sáb. 23 ago." at bounding box center [71, 32] width 59 height 12
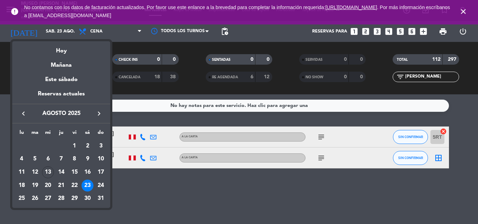
click at [99, 112] on icon "keyboard_arrow_right" at bounding box center [99, 113] width 8 height 8
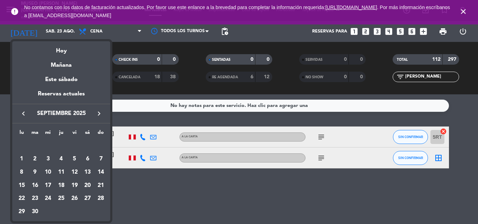
click at [99, 112] on icon "keyboard_arrow_right" at bounding box center [99, 113] width 8 height 8
click at [70, 199] on div "24" at bounding box center [75, 199] width 12 height 12
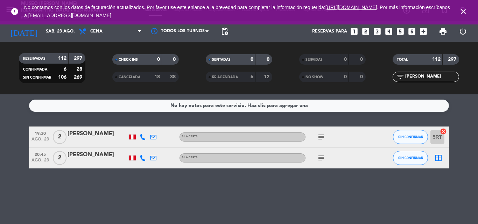
type input "[DATE]"
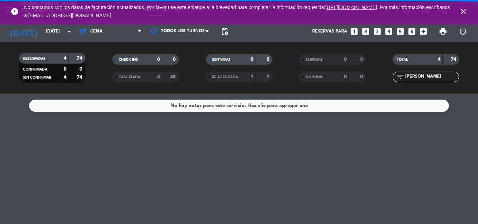
click at [107, 29] on span "Cena" at bounding box center [110, 31] width 70 height 15
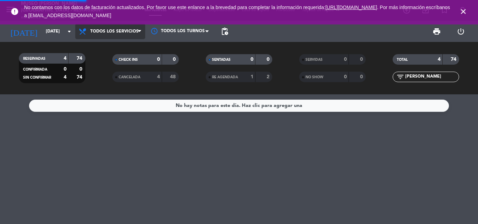
click at [106, 45] on div "menu [GEOGRAPHIC_DATA][PERSON_NAME] - Restaurant [DATE] 13. agosto - 12:58 Mis …" at bounding box center [239, 47] width 478 height 94
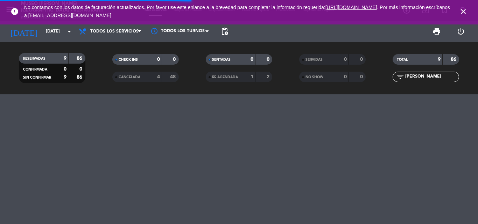
drag, startPoint x: 406, startPoint y: 76, endPoint x: 317, endPoint y: 78, distance: 89.6
click at [326, 77] on div "RESERVADAS 9 86 CONFIRMADA 0 0 SIN CONFIRMAR 9 86 CHECK INS 0 0 CANCELADA 4 48 …" at bounding box center [239, 68] width 478 height 38
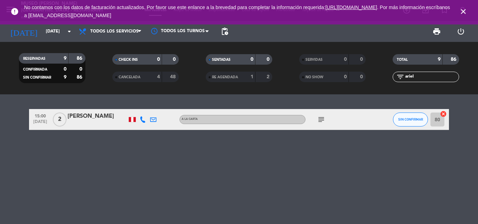
type input "ariel"
click at [89, 118] on div "[PERSON_NAME]" at bounding box center [97, 116] width 59 height 9
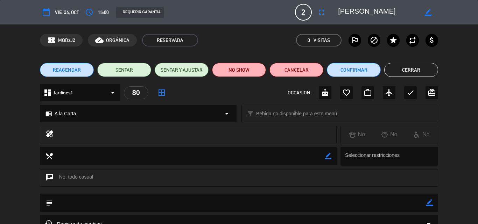
click at [60, 70] on span "REAGENDAR" at bounding box center [67, 69] width 28 height 7
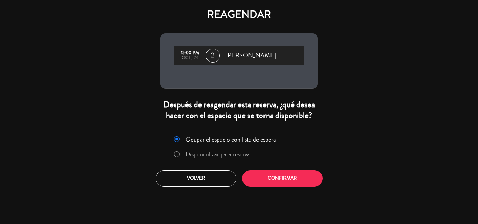
click at [222, 156] on label "Disponibilizar para reserva" at bounding box center [217, 154] width 64 height 6
click at [267, 176] on button "Confirmar" at bounding box center [282, 178] width 80 height 16
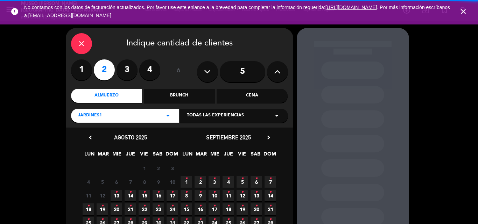
click at [260, 96] on div "Cena" at bounding box center [252, 96] width 71 height 14
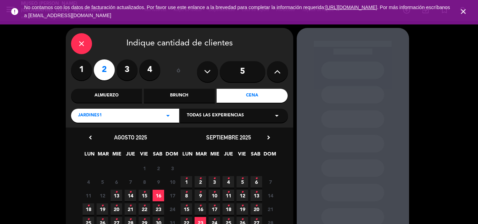
click at [269, 139] on icon "chevron_right" at bounding box center [268, 137] width 7 height 7
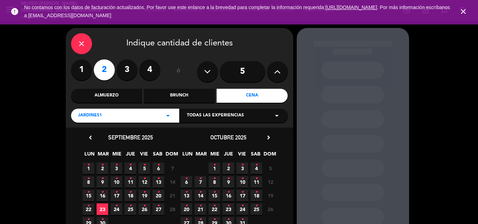
click at [243, 210] on span "24 •" at bounding box center [242, 210] width 12 height 12
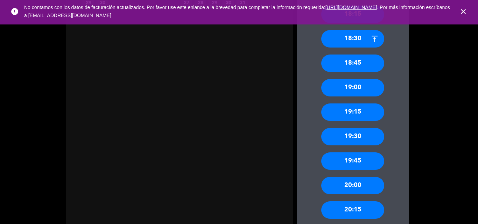
scroll to position [222, 0]
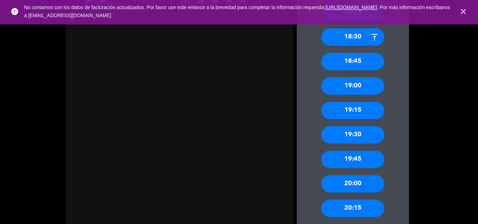
click at [354, 85] on div "19:00" at bounding box center [352, 85] width 63 height 17
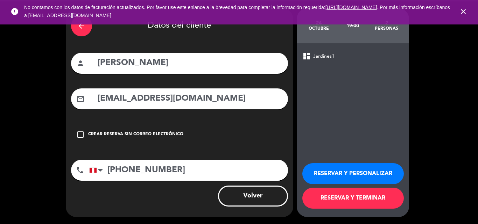
click at [336, 172] on button "RESERVAR Y PERSONALIZAR" at bounding box center [352, 173] width 101 height 21
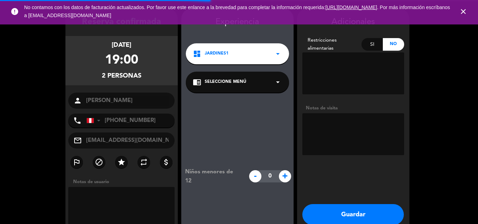
scroll to position [28, 0]
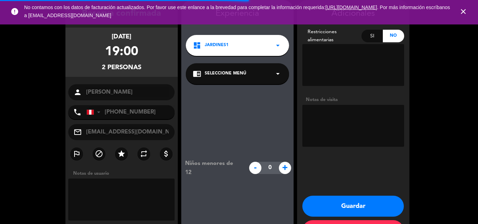
click at [234, 73] on span "Seleccione Menú" at bounding box center [226, 73] width 42 height 7
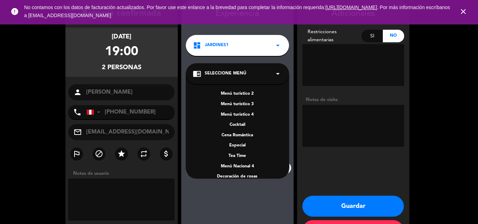
scroll to position [100, 0]
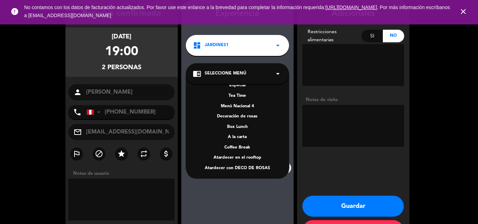
click at [238, 137] on div "A la carta" at bounding box center [237, 137] width 89 height 7
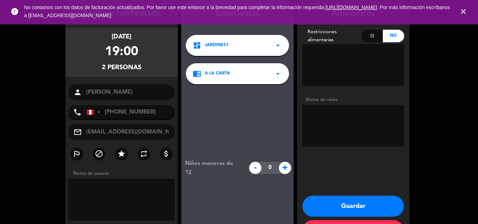
click at [348, 202] on button "Guardar" at bounding box center [352, 206] width 101 height 21
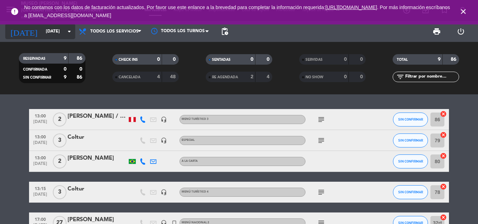
click at [43, 31] on input "[DATE]" at bounding box center [71, 32] width 59 height 12
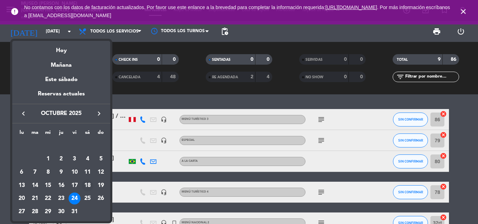
click at [90, 185] on div "18" at bounding box center [88, 186] width 12 height 12
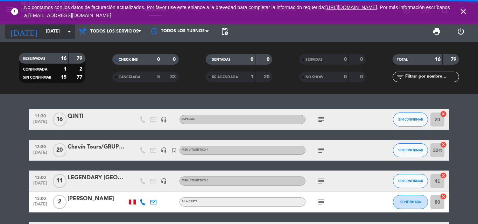
click at [42, 31] on input "[DATE]" at bounding box center [71, 32] width 59 height 12
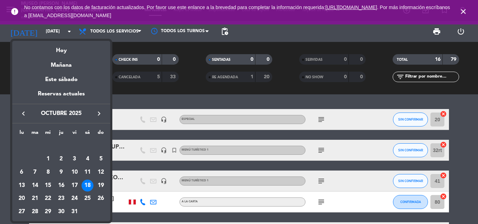
click at [22, 111] on icon "keyboard_arrow_left" at bounding box center [23, 113] width 8 height 8
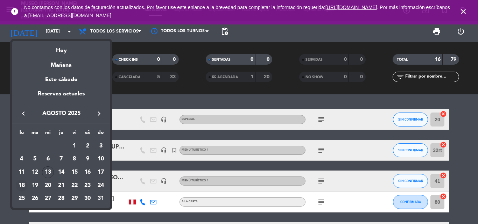
click at [23, 183] on div "18" at bounding box center [22, 186] width 12 height 12
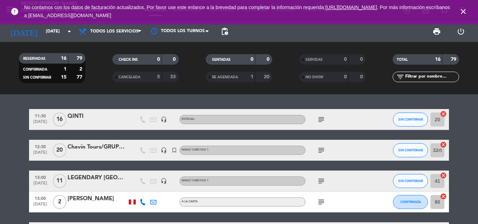
type input "lun. 18 ago."
click at [422, 77] on input "text" at bounding box center [431, 77] width 54 height 8
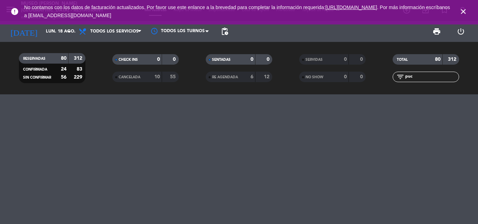
type input "pucp"
drag, startPoint x: 424, startPoint y: 77, endPoint x: 364, endPoint y: 77, distance: 59.1
click at [364, 77] on div "RESERVADAS 80 312 CONFIRMADA 24 83 SIN CONFIRMAR 56 229 CHECK INS 0 0 CANCELADA…" at bounding box center [239, 68] width 478 height 38
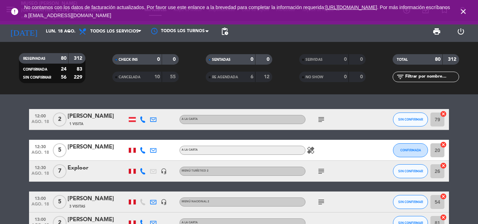
click at [413, 76] on input "text" at bounding box center [431, 77] width 54 height 8
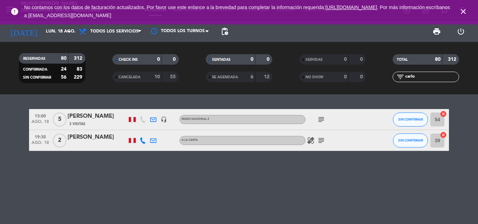
type input "carlo"
click at [92, 117] on div "[PERSON_NAME]" at bounding box center [97, 116] width 59 height 9
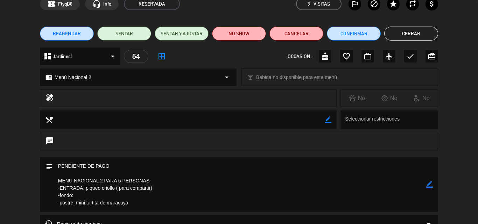
scroll to position [70, 0]
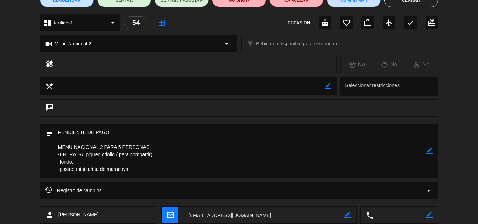
click at [432, 150] on icon "border_color" at bounding box center [429, 151] width 7 height 7
click at [429, 150] on icon at bounding box center [429, 151] width 7 height 7
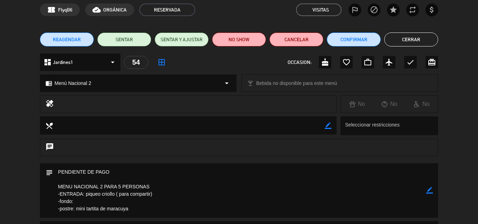
scroll to position [0, 0]
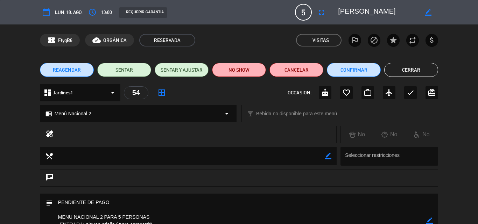
click at [404, 68] on button "Cerrar" at bounding box center [411, 70] width 54 height 14
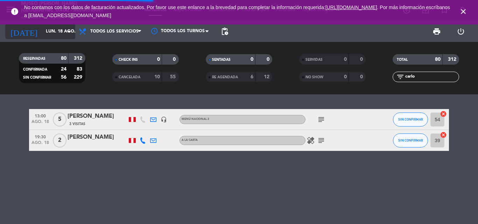
click at [59, 30] on input "lun. 18 ago." at bounding box center [71, 32] width 59 height 12
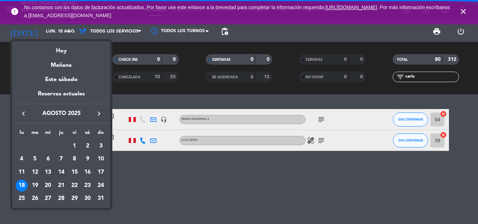
click at [62, 170] on div "14" at bounding box center [61, 173] width 12 height 12
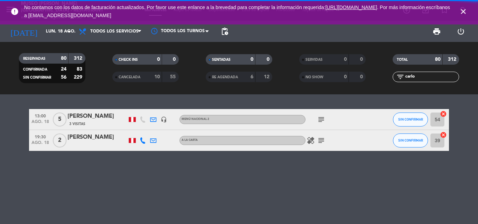
type input "jue. 14 ago."
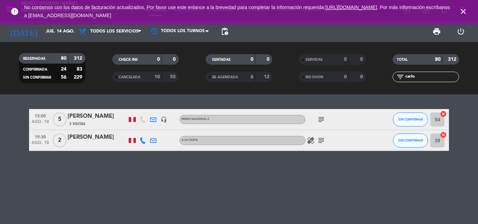
drag, startPoint x: 423, startPoint y: 77, endPoint x: 301, endPoint y: 95, distance: 123.4
click at [302, 95] on ng-component "menu [GEOGRAPHIC_DATA][PERSON_NAME] - Restaurant [DATE] 13. agosto - 13:03 Mis …" at bounding box center [239, 112] width 478 height 224
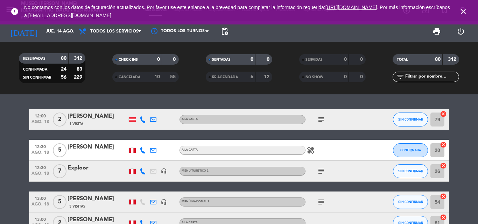
drag, startPoint x: 465, startPoint y: 11, endPoint x: 429, endPoint y: 10, distance: 36.0
click at [465, 10] on icon "close" at bounding box center [463, 11] width 8 height 8
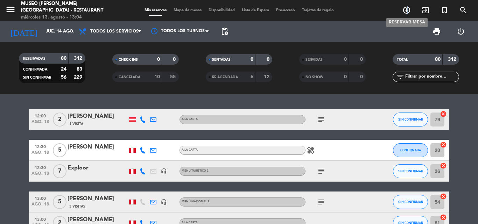
click at [408, 9] on icon "add_circle_outline" at bounding box center [406, 10] width 8 height 8
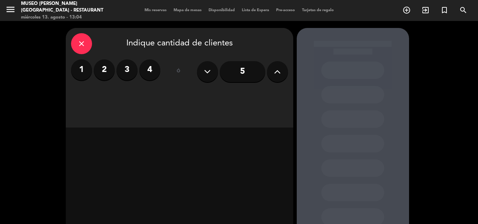
click at [281, 71] on button at bounding box center [277, 71] width 21 height 21
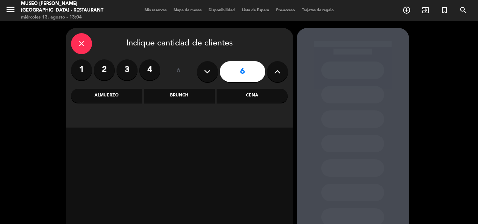
click at [113, 94] on div "Almuerzo" at bounding box center [106, 96] width 71 height 14
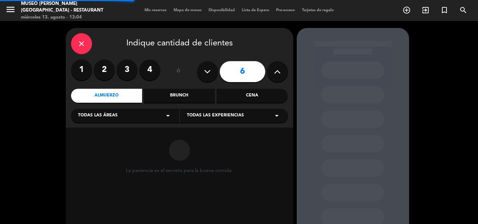
click at [106, 118] on span "Todas las áreas" at bounding box center [98, 115] width 40 height 7
click at [91, 143] on div "Jardines1" at bounding box center [125, 143] width 94 height 7
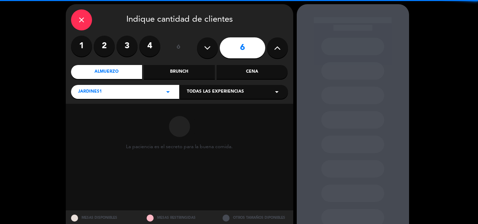
scroll to position [47, 0]
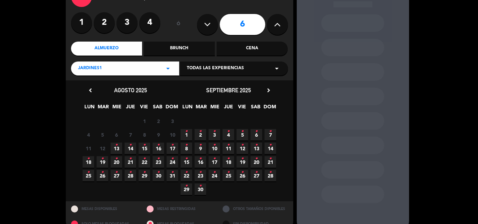
click at [129, 148] on icon "•" at bounding box center [130, 145] width 2 height 11
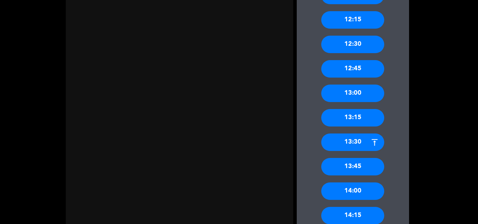
click at [354, 188] on div "14:00" at bounding box center [352, 191] width 63 height 17
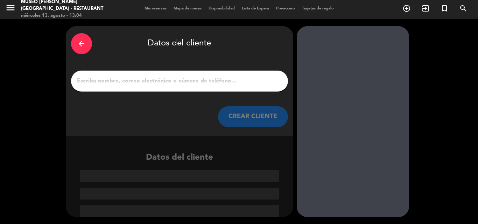
scroll to position [2, 0]
click at [187, 82] on input "1" at bounding box center [179, 81] width 206 height 10
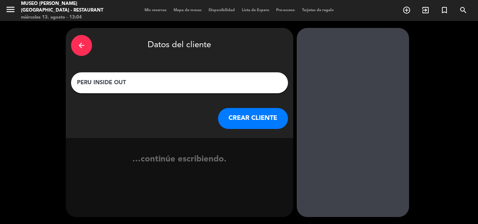
type input "PERU INSIDE OUT"
click at [236, 118] on button "CREAR CLIENTE" at bounding box center [253, 118] width 70 height 21
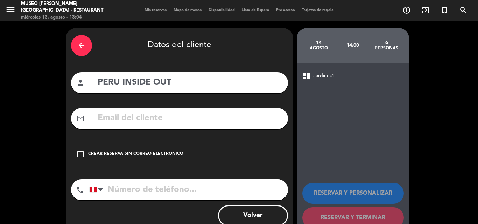
drag, startPoint x: 87, startPoint y: 154, endPoint x: 304, endPoint y: 153, distance: 217.2
click at [87, 153] on div "check_box_outline_blank Crear reserva sin correo electrónico" at bounding box center [179, 154] width 217 height 21
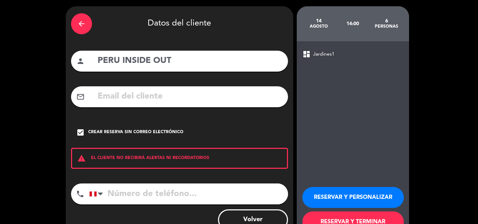
scroll to position [45, 0]
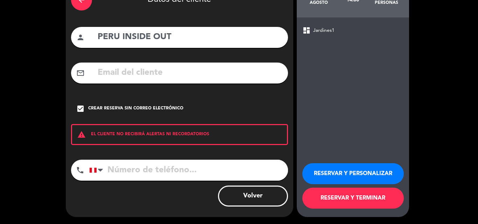
click at [373, 198] on button "RESERVAR Y TERMINAR" at bounding box center [352, 198] width 101 height 21
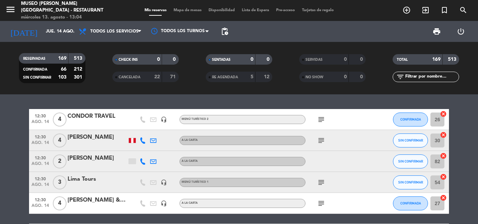
click at [426, 77] on input "text" at bounding box center [431, 77] width 54 height 8
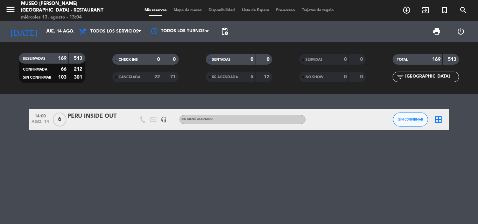
type input "[GEOGRAPHIC_DATA]"
click at [83, 120] on div "PERU INSIDE OUT" at bounding box center [97, 116] width 59 height 9
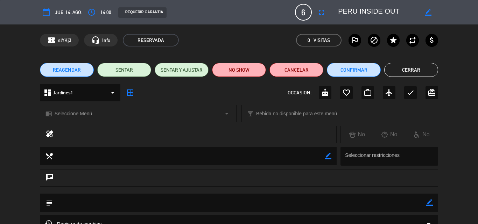
click at [429, 203] on icon "border_color" at bounding box center [429, 202] width 7 height 7
click at [405, 204] on textarea at bounding box center [239, 203] width 373 height 18
paste textarea "URGENTE!! - PQT25034 - GRUPO PEPITA X06 - ALMUERZO REST. [GEOGRAPHIC_DATA][PERS…"
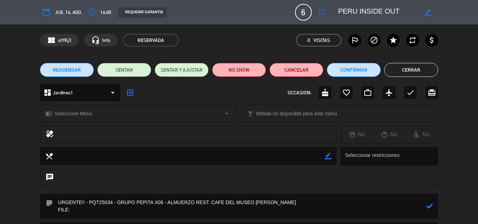
paste textarea "FILE: PQT25034"
drag, startPoint x: 71, startPoint y: 211, endPoint x: 29, endPoint y: 210, distance: 41.3
click at [30, 210] on div "subject" at bounding box center [239, 208] width 478 height 29
click at [116, 210] on textarea at bounding box center [239, 206] width 373 height 25
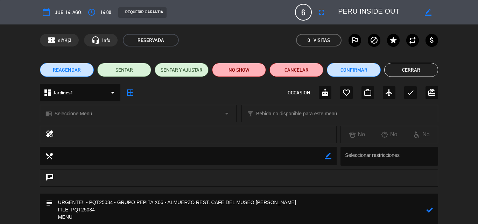
scroll to position [3, 0]
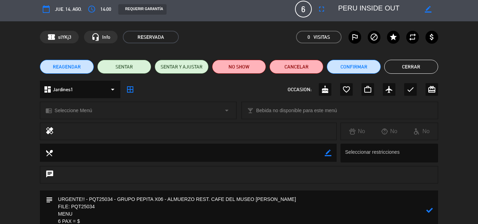
type textarea "URGENTE!! - PQT25034 - GRUPO PEPITA X06 - ALMUERZO REST. CAFE DEL MUSEO [PERSON…"
click at [430, 210] on icon at bounding box center [429, 210] width 7 height 7
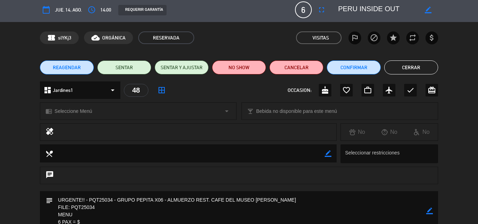
scroll to position [0, 0]
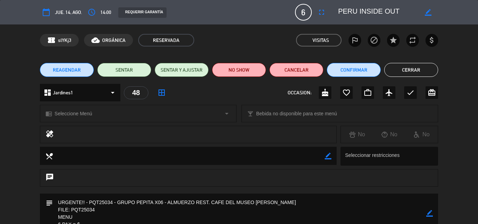
click at [414, 68] on button "Cerrar" at bounding box center [411, 70] width 54 height 14
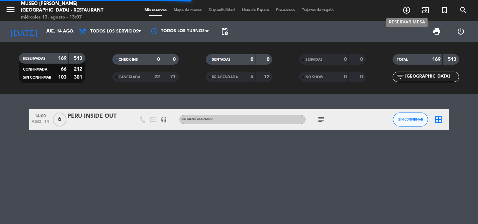
click at [409, 8] on icon "add_circle_outline" at bounding box center [406, 10] width 8 height 8
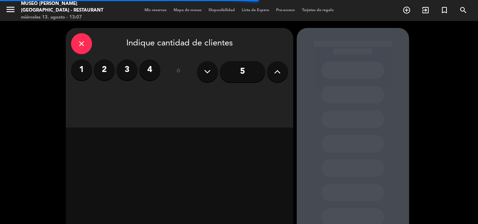
click at [103, 67] on label "2" at bounding box center [104, 69] width 21 height 21
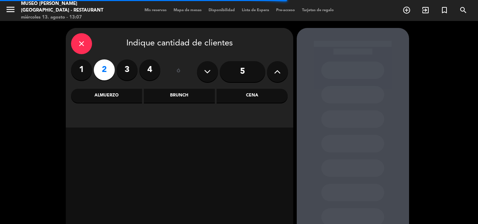
drag, startPoint x: 256, startPoint y: 96, endPoint x: 246, endPoint y: 99, distance: 11.4
click at [256, 95] on div "Cena" at bounding box center [252, 96] width 71 height 14
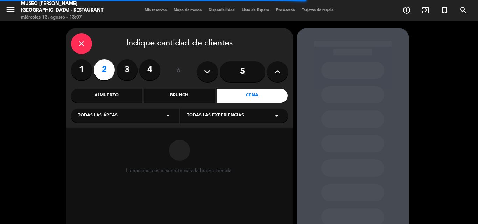
click at [120, 118] on div "Todas las áreas arrow_drop_down" at bounding box center [125, 116] width 108 height 14
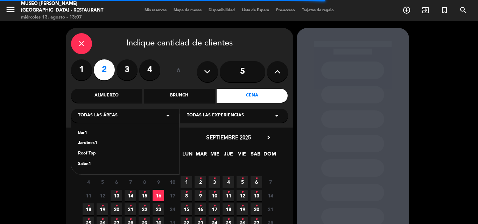
click at [81, 141] on div "Jardines1" at bounding box center [125, 143] width 94 height 7
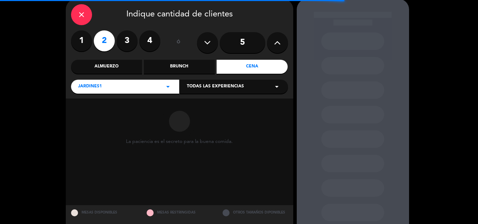
scroll to position [47, 0]
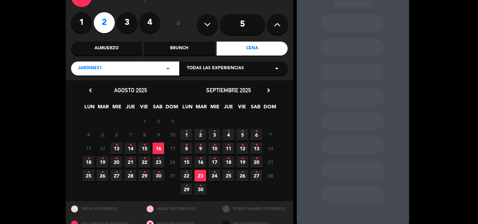
click at [215, 161] on icon "•" at bounding box center [214, 158] width 2 height 11
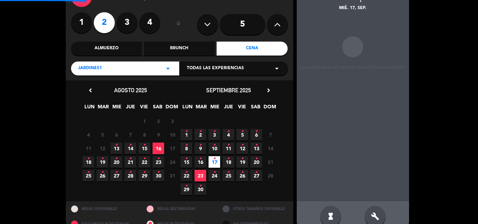
scroll to position [28, 0]
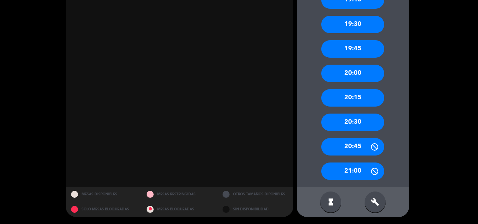
click at [359, 68] on div "20:00" at bounding box center [352, 73] width 63 height 17
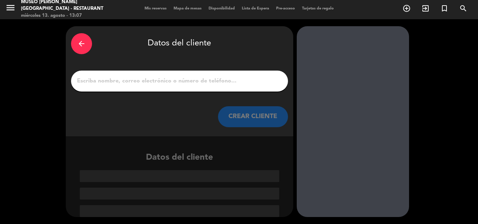
click at [213, 82] on input "1" at bounding box center [179, 81] width 206 height 10
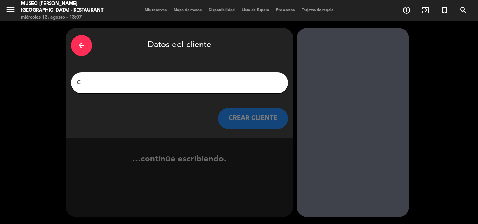
scroll to position [0, 0]
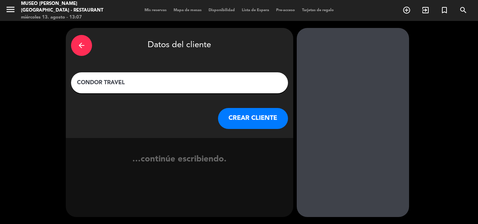
type input "CONDOR TRAVEL"
click at [244, 113] on button "CREAR CLIENTE" at bounding box center [253, 118] width 70 height 21
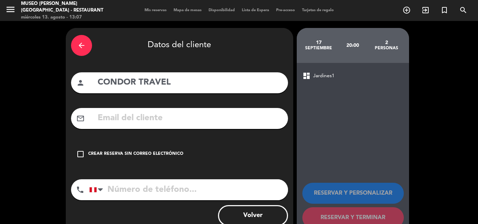
click at [95, 152] on div "Crear reserva sin correo electrónico" at bounding box center [135, 154] width 95 height 7
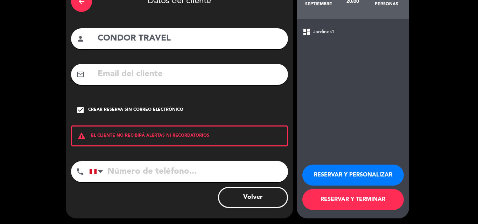
scroll to position [45, 0]
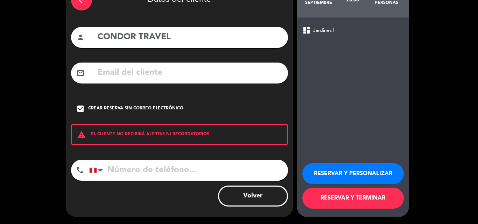
click at [337, 196] on button "RESERVAR Y TERMINAR" at bounding box center [352, 198] width 101 height 21
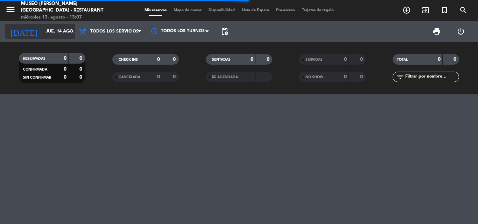
click at [42, 29] on input "jue. 14 ago." at bounding box center [71, 32] width 59 height 12
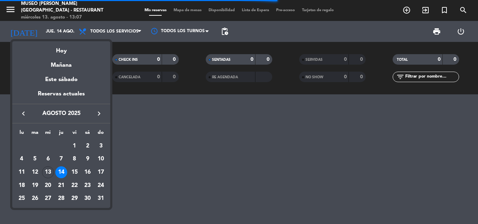
click at [102, 114] on icon "keyboard_arrow_right" at bounding box center [99, 113] width 8 height 8
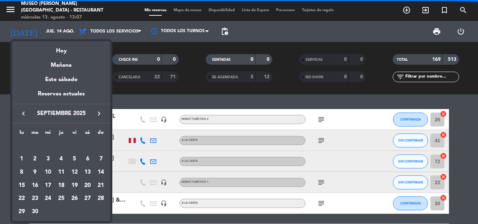
click at [51, 184] on div "17" at bounding box center [48, 186] width 12 height 12
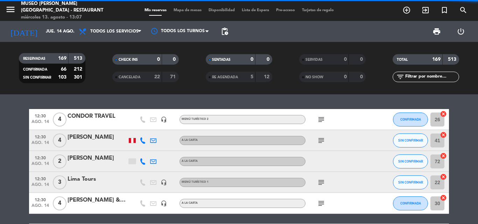
type input "[DATE]"
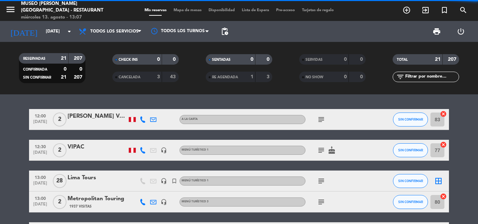
click at [421, 76] on input "text" at bounding box center [431, 77] width 54 height 8
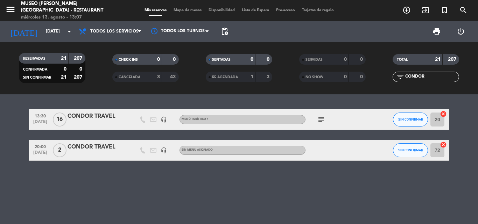
type input "CONDOR"
click at [95, 147] on div "CONDOR TRAVEL" at bounding box center [97, 147] width 59 height 9
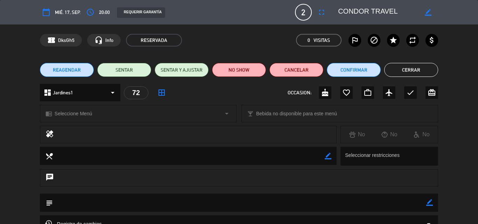
drag, startPoint x: 430, startPoint y: 203, endPoint x: 386, endPoint y: 207, distance: 43.6
click at [430, 202] on icon "border_color" at bounding box center [429, 202] width 7 height 7
click at [385, 207] on textarea at bounding box center [239, 203] width 373 height 18
paste textarea "Solicitud de Reconfirmación de Reserva: [PERSON_NAME] x 2 (MAT) Booking Referen…"
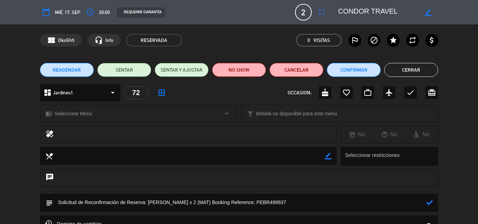
type textarea "Solicitud de Reconfirmación de Reserva: [PERSON_NAME] x 2 (MAT) Booking Referen…"
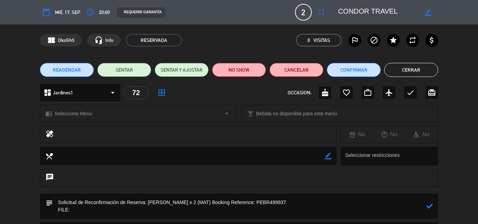
drag, startPoint x: 243, startPoint y: 201, endPoint x: 285, endPoint y: 201, distance: 41.6
click at [285, 201] on textarea at bounding box center [239, 206] width 373 height 25
click at [80, 213] on textarea at bounding box center [239, 206] width 373 height 25
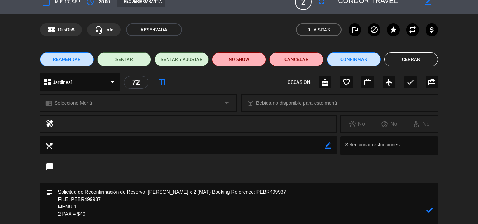
scroll to position [18, 0]
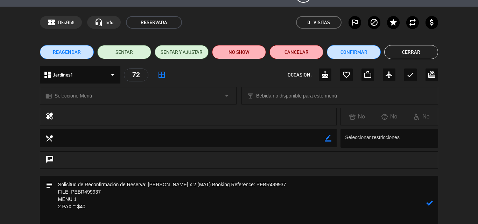
click at [92, 93] on div "chrome_reader_mode Seleccione Menú arrow_drop_down" at bounding box center [138, 95] width 196 height 17
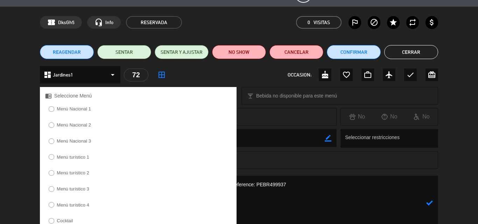
click at [79, 156] on label "Menú turístico 1" at bounding box center [73, 157] width 33 height 5
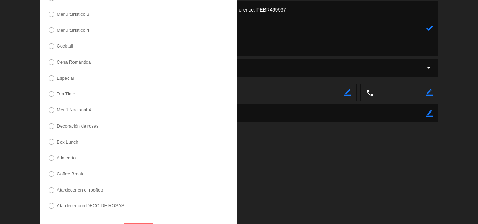
scroll to position [213, 0]
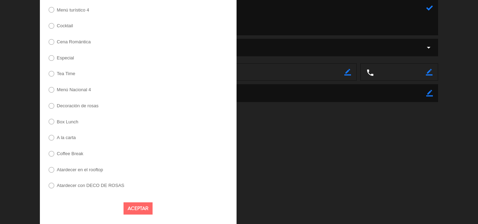
click at [130, 206] on button "Aceptar" at bounding box center [137, 209] width 29 height 12
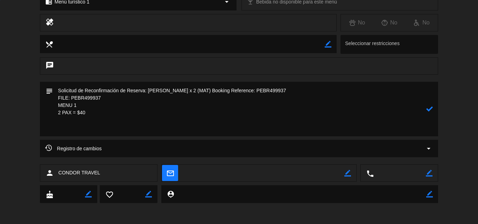
scroll to position [112, 0]
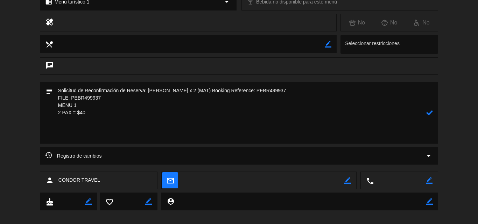
paste textarea "Incluye: 01 agua MUNAY No incluye: pisco sour ni bebida caliente"
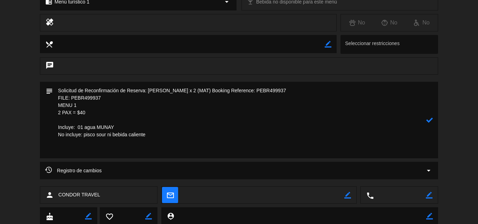
click at [78, 122] on textarea at bounding box center [239, 120] width 373 height 77
click at [430, 119] on icon at bounding box center [429, 120] width 7 height 7
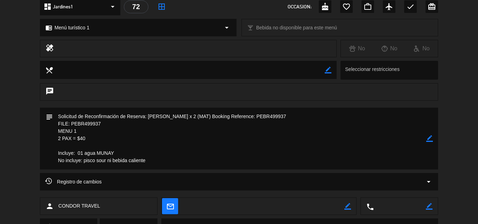
scroll to position [42, 0]
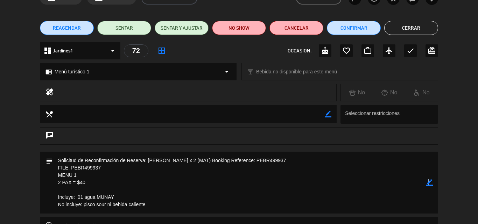
drag, startPoint x: 428, startPoint y: 182, endPoint x: 256, endPoint y: 196, distance: 172.3
click at [428, 182] on icon "border_color" at bounding box center [429, 182] width 7 height 7
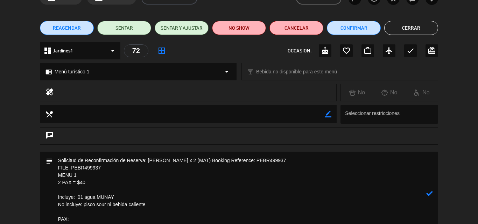
scroll to position [47, 0]
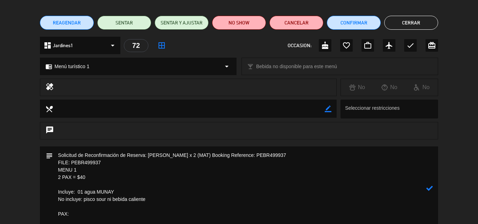
paste textarea "[PERSON_NAME] [PERSON_NAME]"
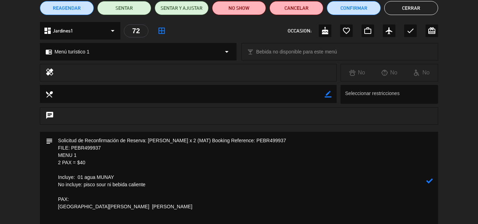
click at [89, 205] on textarea at bounding box center [239, 181] width 373 height 99
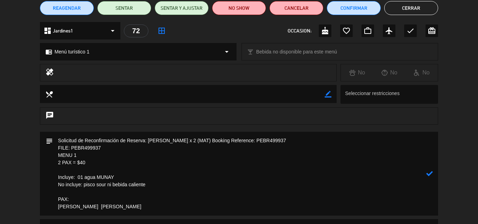
click at [140, 206] on textarea at bounding box center [239, 174] width 373 height 84
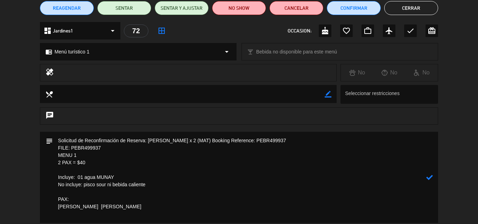
paste textarea "[PERSON_NAME] [PERSON_NAME]"
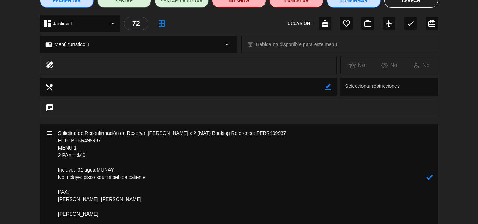
click at [108, 206] on textarea at bounding box center [239, 178] width 373 height 106
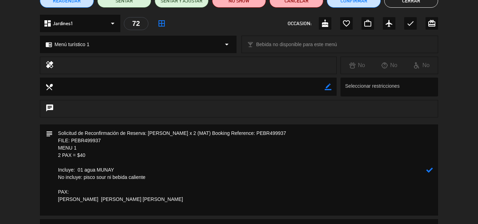
type textarea "Solicitud de Reconfirmación de Reserva: CLAYFIELD x 2 (MAT) Booking Reference: …"
click at [430, 170] on icon at bounding box center [429, 170] width 7 height 7
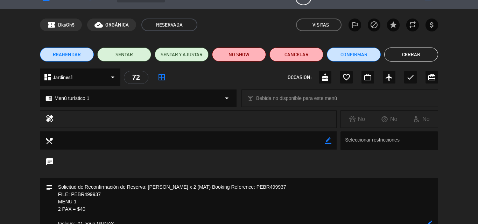
scroll to position [0, 0]
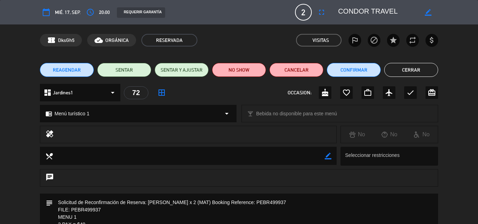
click at [417, 66] on button "Cerrar" at bounding box center [411, 70] width 54 height 14
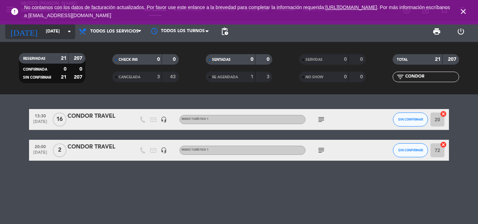
click at [42, 34] on input "[DATE]" at bounding box center [71, 32] width 59 height 12
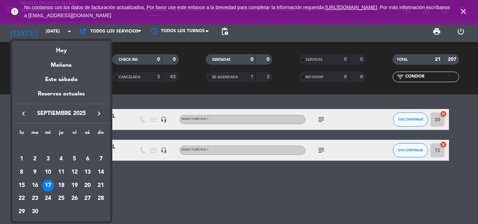
click at [23, 115] on icon "keyboard_arrow_left" at bounding box center [23, 113] width 8 height 8
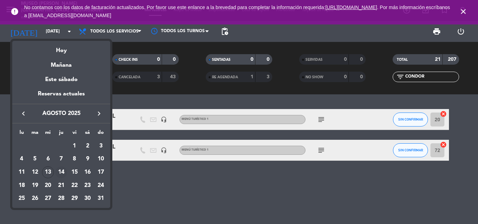
click at [62, 171] on div "14" at bounding box center [61, 173] width 12 height 12
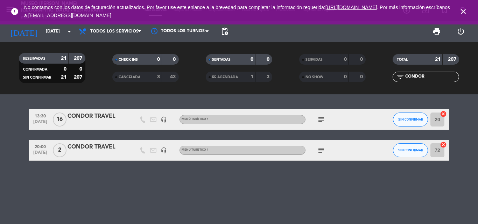
type input "jue. 14 ago."
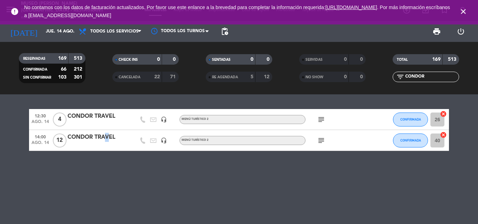
click at [104, 138] on div "CONDOR TRAVEL" at bounding box center [97, 137] width 59 height 9
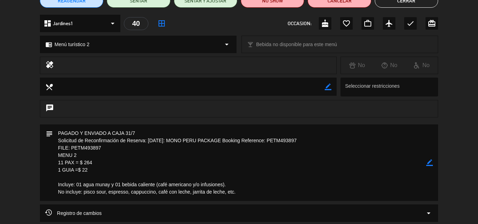
scroll to position [70, 0]
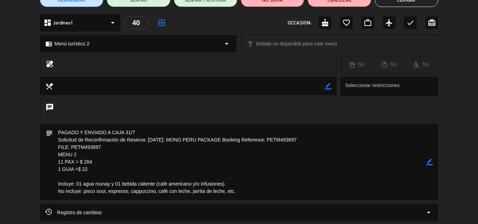
click at [429, 160] on icon "border_color" at bounding box center [429, 162] width 7 height 7
click at [92, 170] on textarea at bounding box center [239, 162] width 373 height 77
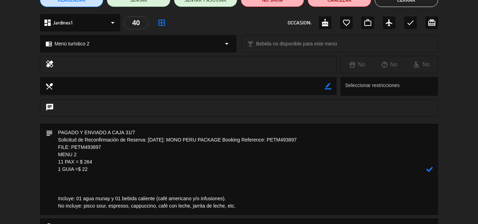
click at [242, 208] on textarea at bounding box center [239, 169] width 373 height 91
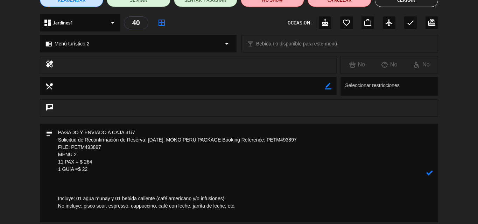
paste textarea "La guía que estará con los pasajeros es Martha Victoria Pisfil Chavesta 987 922…"
click at [64, 182] on textarea at bounding box center [239, 177] width 373 height 106
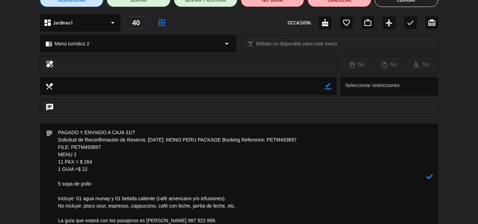
drag, startPoint x: 62, startPoint y: 184, endPoint x: 56, endPoint y: 184, distance: 5.6
click at [56, 184] on textarea at bounding box center [239, 177] width 373 height 106
click at [105, 184] on textarea at bounding box center [239, 177] width 373 height 106
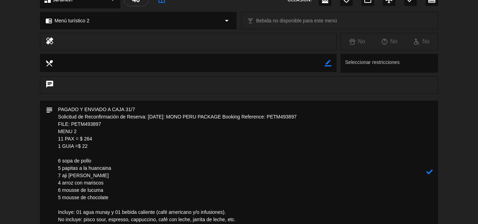
scroll to position [105, 0]
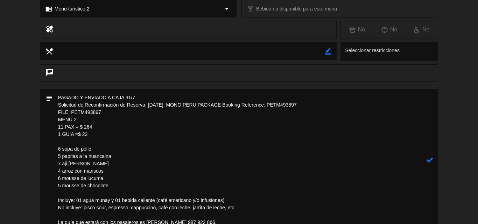
click at [432, 160] on icon at bounding box center [429, 160] width 7 height 7
click at [427, 158] on icon "border_color" at bounding box center [429, 160] width 7 height 7
click at [62, 163] on textarea at bounding box center [239, 160] width 373 height 143
click at [73, 149] on textarea at bounding box center [239, 160] width 373 height 143
click at [119, 156] on textarea at bounding box center [239, 160] width 373 height 143
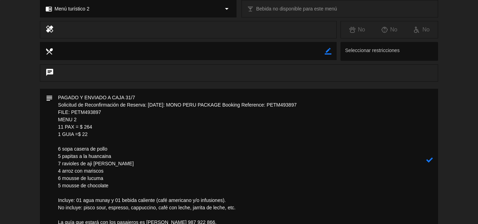
click at [121, 189] on textarea at bounding box center [239, 160] width 373 height 143
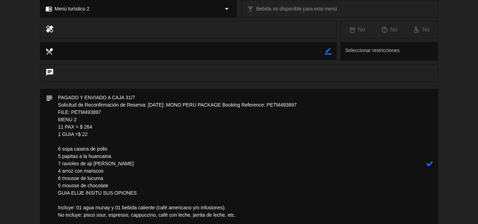
click at [117, 190] on textarea at bounding box center [239, 164] width 373 height 150
click at [121, 190] on textarea at bounding box center [239, 164] width 373 height 150
type textarea "PAGADO Y ENVIADO A CAJA 31/7 Solicitud de Reconfirmación de Reserva: AUGUST 202…"
click at [429, 164] on icon at bounding box center [429, 164] width 7 height 7
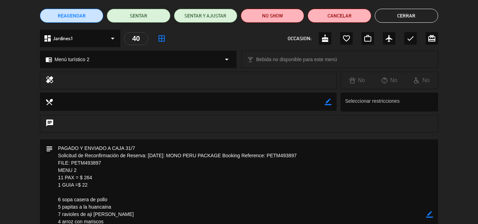
scroll to position [0, 0]
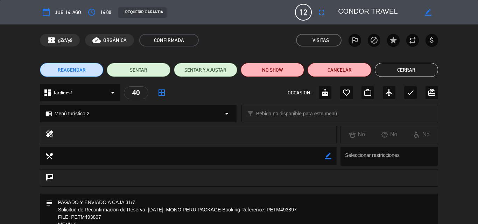
click at [394, 68] on button "Cerrar" at bounding box center [406, 70] width 63 height 14
click at [396, 68] on button "Cerrar" at bounding box center [406, 70] width 63 height 14
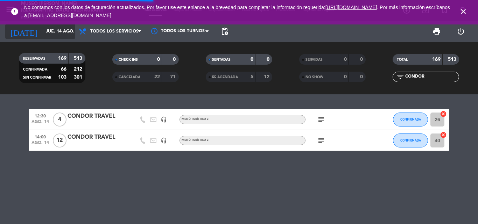
click at [54, 31] on input "jue. 14 ago." at bounding box center [71, 32] width 59 height 12
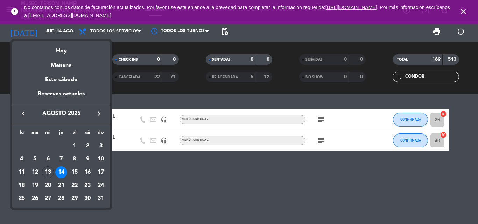
drag, startPoint x: 49, startPoint y: 185, endPoint x: 57, endPoint y: 176, distance: 12.0
click at [49, 185] on div "20" at bounding box center [48, 186] width 12 height 12
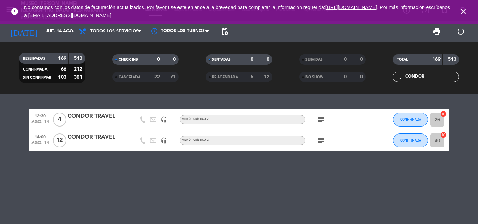
type input "mié. 20 ago."
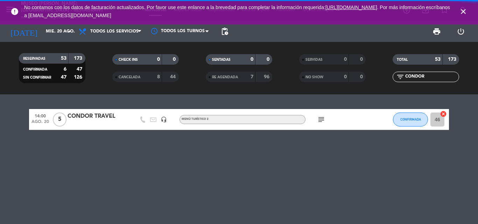
drag, startPoint x: 435, startPoint y: 77, endPoint x: 316, endPoint y: 77, distance: 119.3
click at [316, 77] on div "RESERVADAS 53 173 CONFIRMADA 6 47 SIN CONFIRMAR 47 126 CHECK INS 0 0 CANCELADA …" at bounding box center [239, 68] width 478 height 38
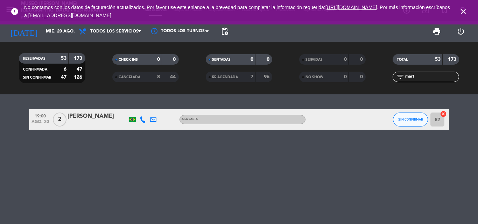
drag, startPoint x: 415, startPoint y: 76, endPoint x: 384, endPoint y: 80, distance: 31.4
click at [385, 80] on div "filter_list mart" at bounding box center [425, 77] width 93 height 10
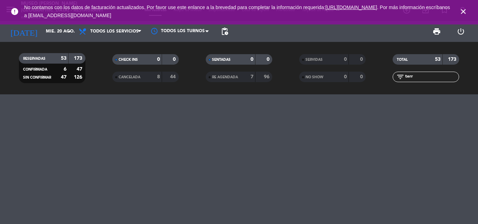
type input "terr"
click at [221, 155] on div at bounding box center [239, 159] width 478 height 130
click at [42, 33] on input "mié. 20 ago." at bounding box center [71, 32] width 59 height 12
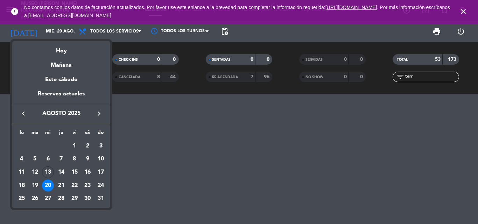
click at [100, 111] on icon "keyboard_arrow_right" at bounding box center [99, 113] width 8 height 8
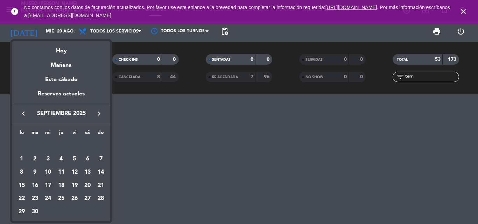
click at [51, 182] on div "17" at bounding box center [48, 186] width 12 height 12
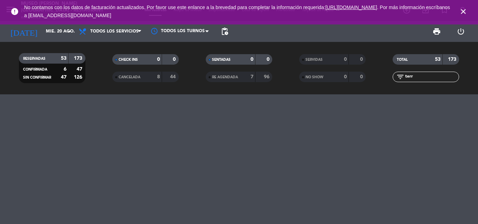
type input "[DATE]"
click at [422, 76] on input "terr" at bounding box center [431, 77] width 54 height 8
drag, startPoint x: 428, startPoint y: 76, endPoint x: 235, endPoint y: 74, distance: 192.7
click at [235, 74] on div "RESERVADAS 21 207 CONFIRMADA 0 0 SIN CONFIRMAR 21 207 CHECK INS 0 0 CANCELADA 3…" at bounding box center [239, 68] width 478 height 38
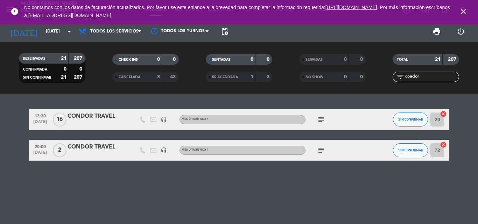
type input "condor"
click at [326, 150] on div "subject" at bounding box center [336, 150] width 63 height 21
click at [323, 149] on icon "subject" at bounding box center [321, 150] width 8 height 8
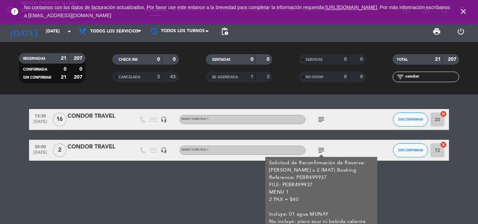
click at [80, 147] on div "CONDOR TRAVEL" at bounding box center [97, 147] width 59 height 9
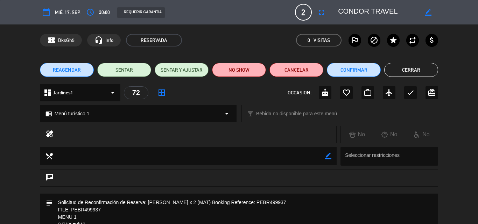
click at [408, 72] on button "Cerrar" at bounding box center [411, 70] width 54 height 14
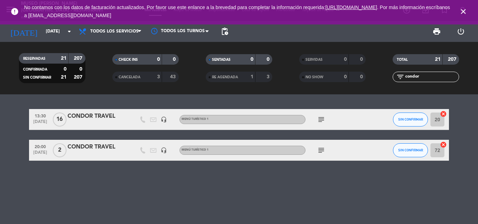
click at [95, 148] on div "CONDOR TRAVEL" at bounding box center [97, 147] width 59 height 9
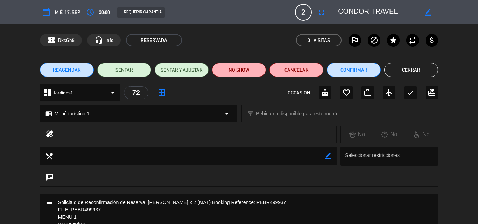
click at [419, 66] on button "Cerrar" at bounding box center [411, 70] width 54 height 14
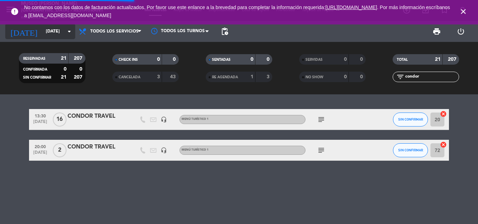
click at [42, 29] on input "[DATE]" at bounding box center [71, 32] width 59 height 12
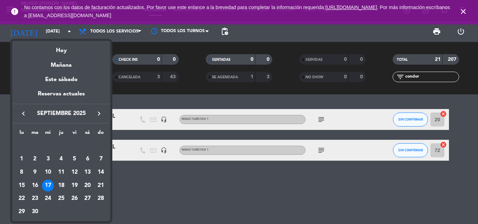
click at [24, 115] on icon "keyboard_arrow_left" at bounding box center [23, 113] width 8 height 8
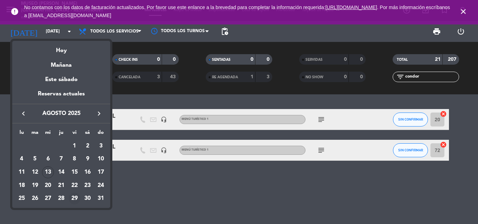
click at [75, 197] on div "29" at bounding box center [75, 199] width 12 height 12
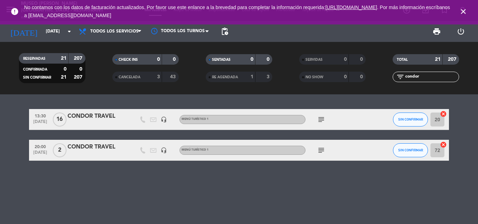
type input "vie. 29 ago."
drag, startPoint x: 393, startPoint y: 78, endPoint x: 274, endPoint y: 72, distance: 118.7
click at [276, 73] on div "RESERVADAS 21 207 CONFIRMADA 0 0 SIN CONFIRMAR 21 207 CHECK INS 0 0 CANCELADA 3…" at bounding box center [239, 68] width 478 height 38
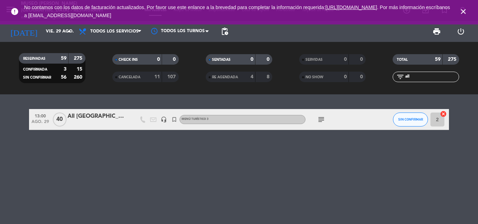
type input "all"
click at [79, 114] on div "All Perú" at bounding box center [97, 116] width 59 height 9
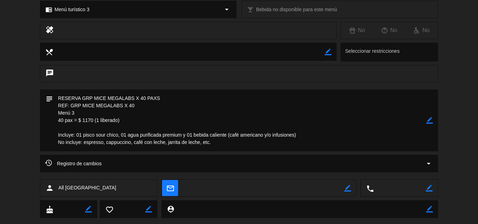
scroll to position [105, 0]
click at [183, 110] on textarea at bounding box center [239, 120] width 373 height 62
click at [431, 118] on icon "border_color" at bounding box center [429, 119] width 7 height 7
drag, startPoint x: 63, startPoint y: 119, endPoint x: 48, endPoint y: 120, distance: 15.1
click at [48, 120] on div "subject" at bounding box center [239, 120] width 398 height 62
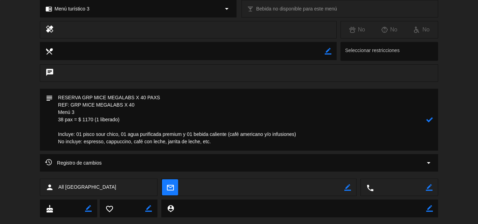
drag, startPoint x: 126, startPoint y: 120, endPoint x: 87, endPoint y: 119, distance: 38.5
click at [87, 119] on textarea at bounding box center [239, 120] width 373 height 62
type textarea "RESERVA GRP MICE MEGALABS X 40 PAXS REF: GRP MICE MEGALABS X 40 Menú 3 38 pax =…"
click at [431, 120] on icon at bounding box center [429, 119] width 7 height 7
click at [208, 92] on textarea at bounding box center [239, 120] width 373 height 62
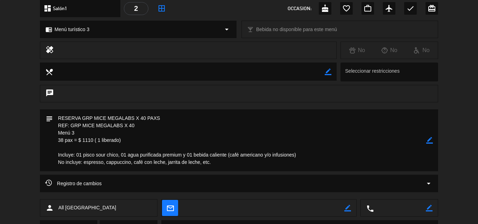
scroll to position [0, 0]
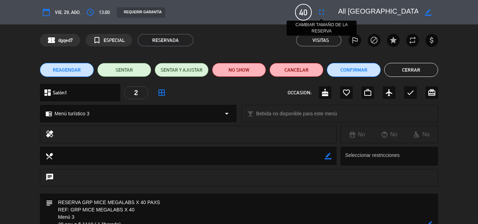
click at [321, 12] on icon "fullscreen" at bounding box center [321, 12] width 8 height 8
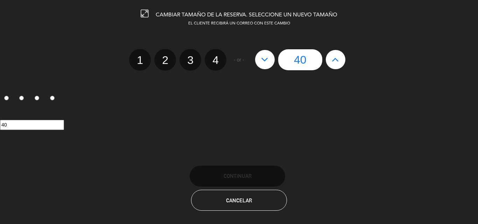
click at [265, 57] on icon at bounding box center [264, 59] width 7 height 11
type input "39"
click at [265, 57] on icon at bounding box center [264, 59] width 7 height 11
type input "38"
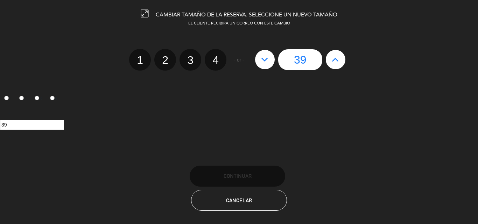
type input "38"
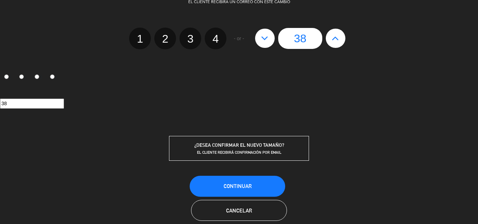
scroll to position [33, 0]
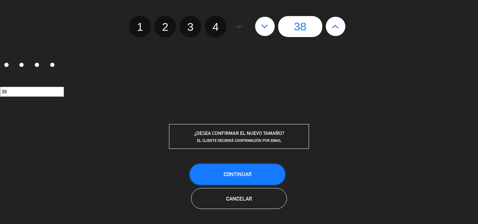
drag, startPoint x: 250, startPoint y: 175, endPoint x: 245, endPoint y: 162, distance: 13.9
click at [250, 175] on span "Continuar" at bounding box center [238, 174] width 28 height 6
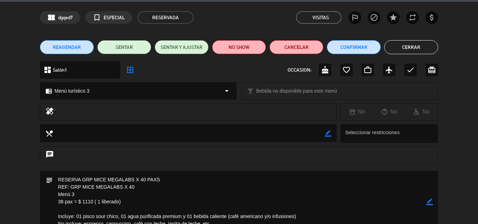
scroll to position [35, 0]
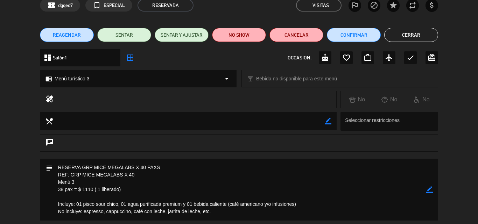
drag, startPoint x: 208, startPoint y: 186, endPoint x: 168, endPoint y: 2, distance: 188.6
click at [207, 185] on textarea at bounding box center [239, 190] width 373 height 62
click at [286, 154] on div "chat" at bounding box center [239, 146] width 478 height 24
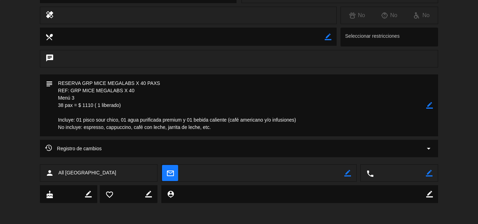
scroll to position [0, 0]
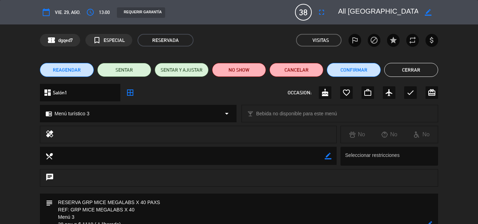
click at [402, 70] on button "Cerrar" at bounding box center [411, 70] width 54 height 14
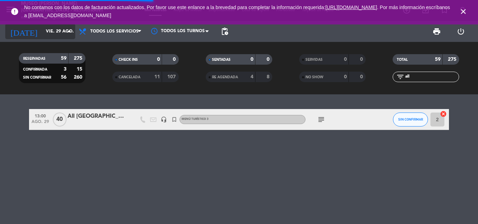
click at [51, 28] on input "vie. 29 ago." at bounding box center [71, 32] width 59 height 12
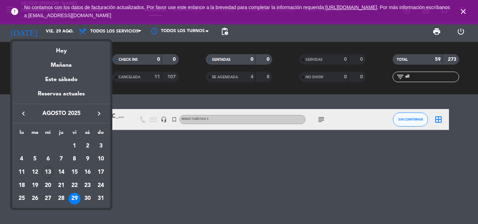
click at [101, 184] on div "24" at bounding box center [101, 186] width 12 height 12
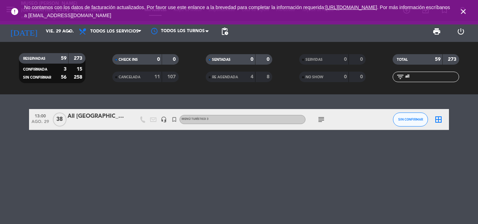
type input "dom. 24 ago."
drag, startPoint x: 422, startPoint y: 76, endPoint x: 303, endPoint y: 75, distance: 118.6
click at [303, 75] on div "RESERVADAS 59 273 CONFIRMADA 3 15 SIN CONFIRMAR 56 258 CHECK INS 0 0 CANCELADA …" at bounding box center [239, 68] width 478 height 38
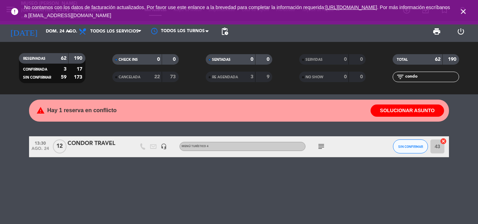
type input "condo"
click at [91, 143] on div "CONDOR TRAVEL" at bounding box center [97, 143] width 59 height 9
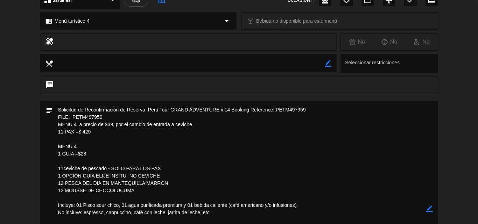
scroll to position [105, 0]
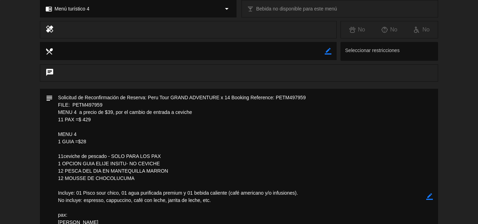
click at [125, 125] on textarea at bounding box center [239, 197] width 373 height 216
click at [427, 196] on icon "border_color" at bounding box center [429, 196] width 7 height 7
drag, startPoint x: 83, startPoint y: 119, endPoint x: 117, endPoint y: 120, distance: 33.9
click at [117, 120] on textarea at bounding box center [239, 197] width 373 height 216
drag, startPoint x: 197, startPoint y: 110, endPoint x: 78, endPoint y: 113, distance: 118.6
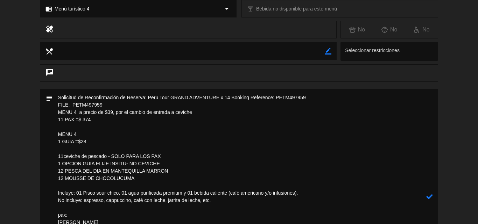
click at [78, 113] on textarea at bounding box center [239, 197] width 373 height 216
drag, startPoint x: 82, startPoint y: 136, endPoint x: 59, endPoint y: 127, distance: 24.5
click at [59, 127] on textarea at bounding box center [239, 197] width 373 height 216
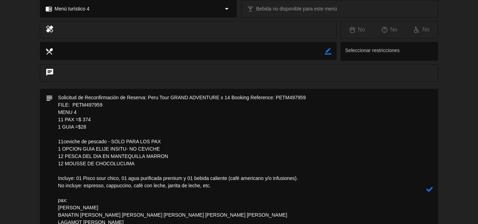
drag, startPoint x: 166, startPoint y: 141, endPoint x: 55, endPoint y: 142, distance: 110.9
click at [55, 142] on textarea at bounding box center [239, 189] width 373 height 201
click at [161, 149] on textarea at bounding box center [239, 189] width 373 height 201
drag, startPoint x: 164, startPoint y: 149, endPoint x: 58, endPoint y: 142, distance: 106.5
click at [58, 142] on textarea at bounding box center [239, 189] width 373 height 201
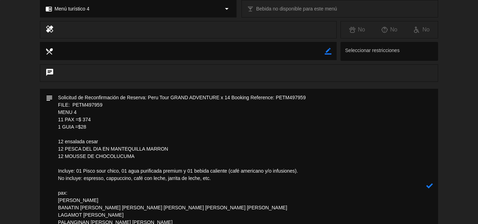
type textarea "Solicitud de Reconfirmación de Reserva: Peru Tour GRAND ADVENTURE x 14 Booking …"
click at [430, 186] on icon at bounding box center [429, 186] width 7 height 7
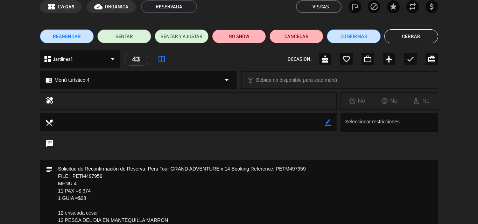
scroll to position [0, 0]
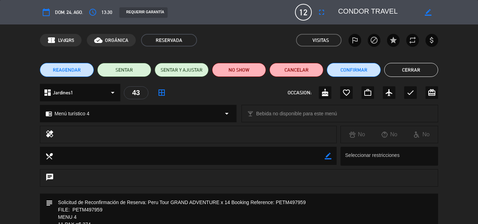
click at [405, 69] on button "Cerrar" at bounding box center [411, 70] width 54 height 14
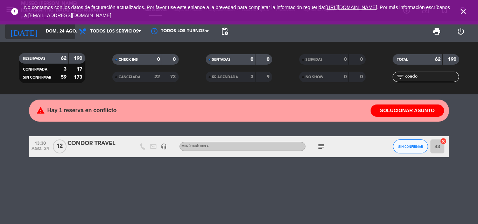
click at [54, 29] on input "dom. 24 ago." at bounding box center [71, 32] width 59 height 12
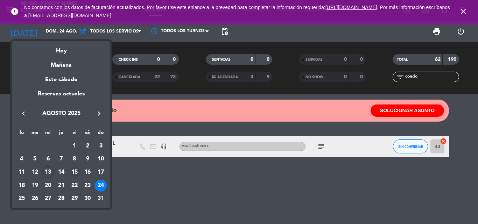
click at [73, 171] on div "15" at bounding box center [75, 173] width 12 height 12
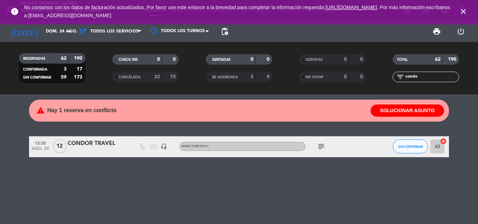
type input "vie. 15 ago."
drag, startPoint x: 421, startPoint y: 76, endPoint x: 302, endPoint y: 73, distance: 119.7
click at [303, 74] on div "RESERVADAS 62 190 CONFIRMADA 3 17 SIN CONFIRMAR 59 173 CHECK INS 0 0 CANCELADA …" at bounding box center [239, 68] width 478 height 38
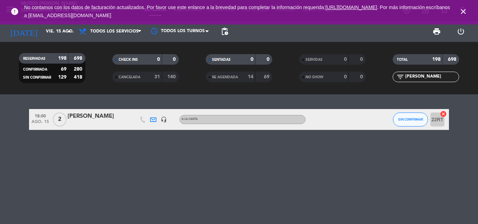
type input "maria de"
click at [87, 116] on div "[PERSON_NAME]" at bounding box center [97, 116] width 59 height 9
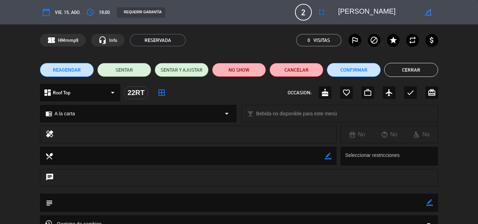
click at [430, 10] on icon "border_color" at bounding box center [428, 12] width 7 height 7
drag, startPoint x: 390, startPoint y: 7, endPoint x: 411, endPoint y: 7, distance: 21.0
click at [411, 7] on textarea at bounding box center [378, 12] width 80 height 13
click at [411, 11] on textarea at bounding box center [378, 12] width 80 height 13
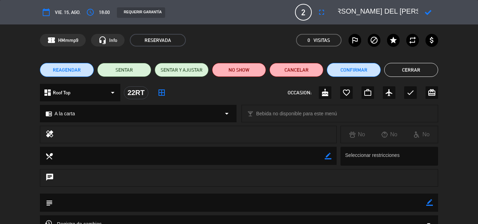
type textarea "MARIA DEL CARMEN TELLO"
click at [432, 12] on div at bounding box center [428, 12] width 20 height 13
click at [427, 15] on icon at bounding box center [428, 12] width 7 height 7
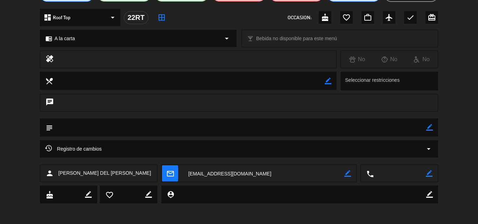
scroll to position [76, 0]
click at [350, 173] on icon "border_color" at bounding box center [347, 173] width 7 height 7
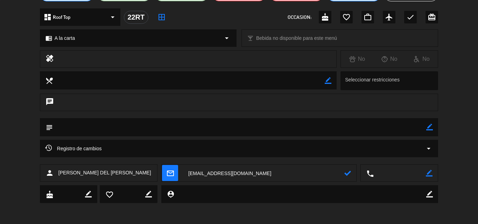
drag, startPoint x: 251, startPoint y: 175, endPoint x: 137, endPoint y: 175, distance: 113.7
click at [138, 175] on div "person MARIA DEL CARMEN TELLO mail_outline local_phone border_color" at bounding box center [239, 172] width 398 height 17
paste textarea "t"
type textarea "mcatt21@gmail.com"
click at [349, 172] on icon at bounding box center [347, 173] width 7 height 7
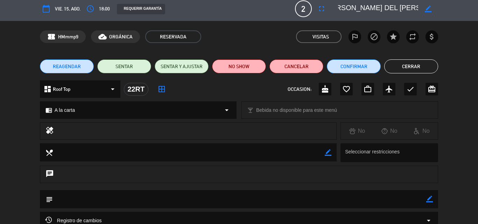
scroll to position [0, 0]
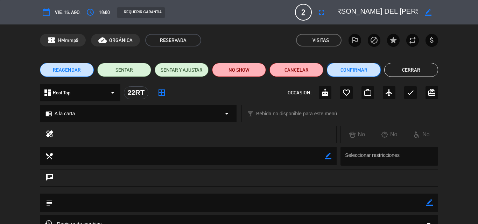
click at [361, 69] on button "Confirmar" at bounding box center [354, 70] width 54 height 14
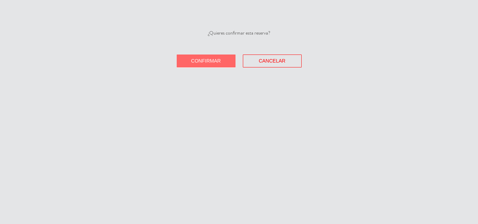
click at [180, 55] on button "Confirmar" at bounding box center [206, 61] width 59 height 13
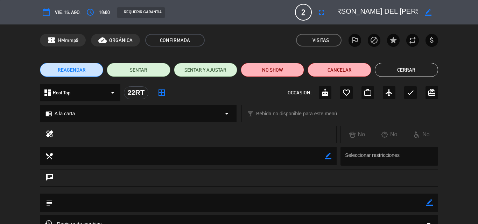
drag, startPoint x: 405, startPoint y: 71, endPoint x: 77, endPoint y: 69, distance: 328.5
click at [405, 71] on button "Cerrar" at bounding box center [406, 70] width 63 height 14
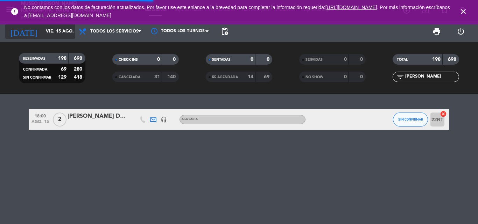
click at [52, 33] on input "vie. 15 ago." at bounding box center [71, 32] width 59 height 12
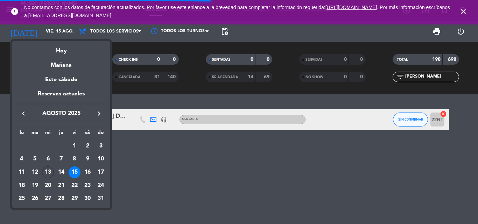
click at [98, 114] on icon "keyboard_arrow_right" at bounding box center [99, 113] width 8 height 8
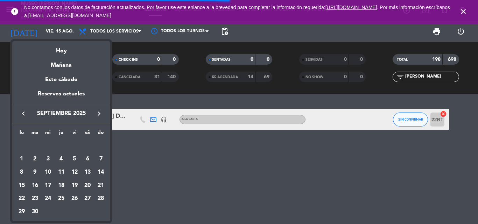
click at [98, 114] on icon "keyboard_arrow_right" at bounding box center [99, 113] width 8 height 8
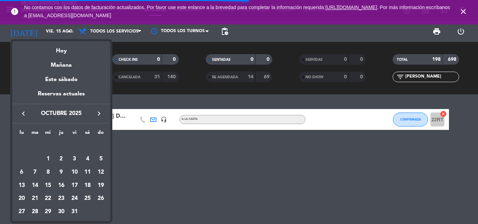
click at [98, 114] on icon "keyboard_arrow_right" at bounding box center [99, 113] width 8 height 8
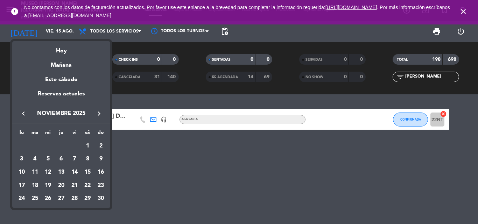
drag, startPoint x: 35, startPoint y: 170, endPoint x: 84, endPoint y: 137, distance: 58.7
click at [35, 170] on div "11" at bounding box center [35, 173] width 12 height 12
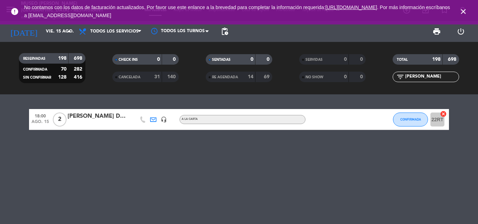
type input "mar. 11 nov."
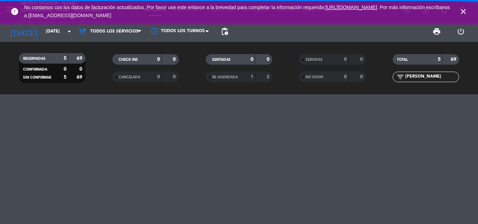
drag, startPoint x: 431, startPoint y: 76, endPoint x: 260, endPoint y: 73, distance: 171.4
click at [261, 74] on div "RESERVADAS 5 69 CONFIRMADA 0 0 SIN CONFIRMAR 5 69 CHECK INS 0 0 CANCELADA 0 0 S…" at bounding box center [239, 68] width 478 height 38
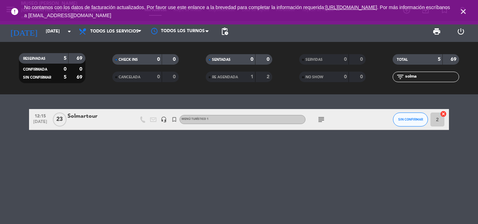
type input "solma"
click at [86, 115] on div "Solmartour" at bounding box center [97, 116] width 59 height 9
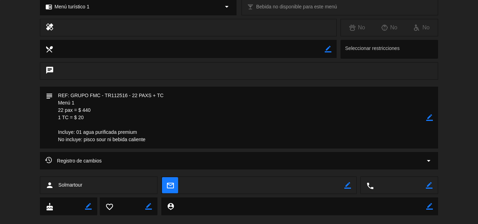
scroll to position [119, 0]
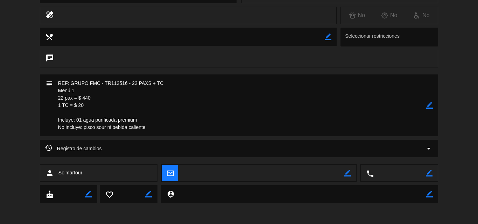
click at [428, 106] on icon "border_color" at bounding box center [429, 105] width 7 height 7
click at [61, 98] on textarea at bounding box center [239, 106] width 373 height 62
drag, startPoint x: 83, startPoint y: 97, endPoint x: 120, endPoint y: 97, distance: 37.8
click at [120, 97] on textarea at bounding box center [239, 106] width 373 height 62
type textarea "REF: GRUPO FMC - TR112516 - 22 PAXS + TC Menú 1 29 pax = $ 580 1 TC = $ 20 Incl…"
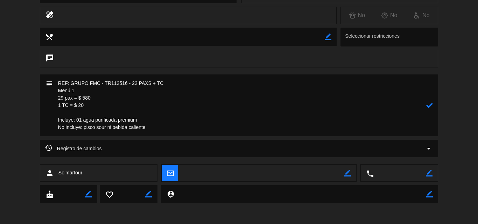
click at [431, 105] on icon at bounding box center [429, 105] width 7 height 7
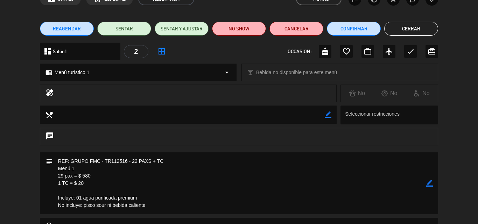
scroll to position [0, 0]
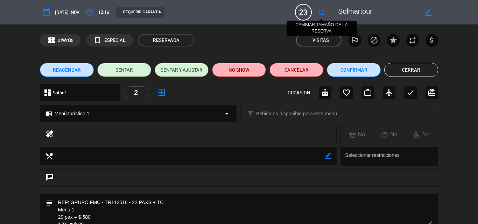
click at [321, 12] on icon "fullscreen" at bounding box center [321, 12] width 8 height 8
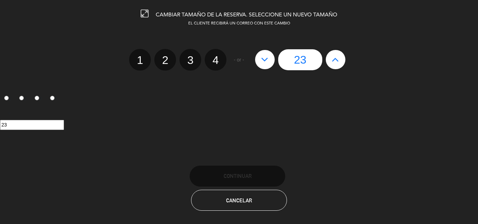
click at [339, 62] on icon at bounding box center [335, 59] width 7 height 11
type input "24"
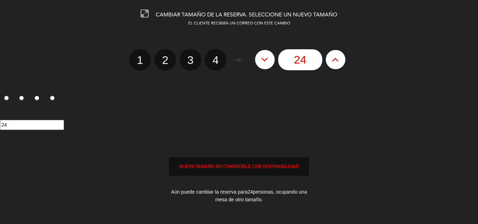
click at [339, 62] on icon at bounding box center [335, 59] width 7 height 11
type input "25"
click at [339, 62] on icon at bounding box center [335, 59] width 7 height 11
type input "26"
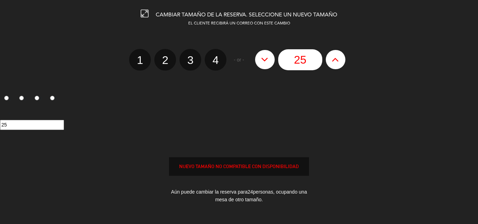
type input "26"
click at [339, 62] on icon at bounding box center [335, 59] width 7 height 11
type input "27"
click at [339, 62] on icon at bounding box center [335, 59] width 7 height 11
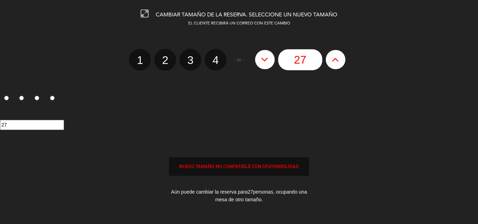
type input "28"
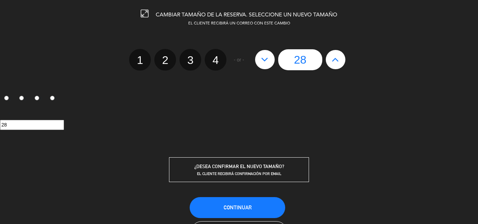
click at [339, 62] on icon at bounding box center [335, 59] width 7 height 11
type input "29"
click at [339, 62] on icon at bounding box center [335, 59] width 7 height 11
type input "30"
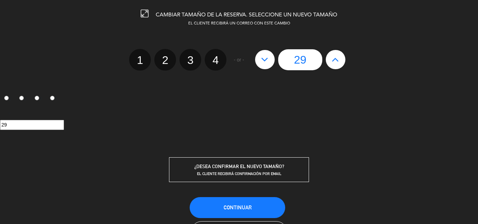
type input "30"
click at [246, 206] on span "Continuar" at bounding box center [238, 208] width 28 height 6
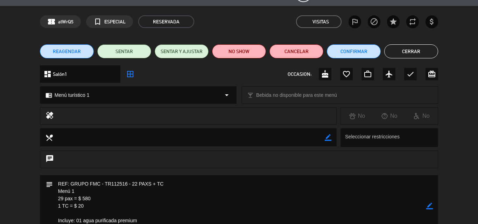
scroll to position [105, 0]
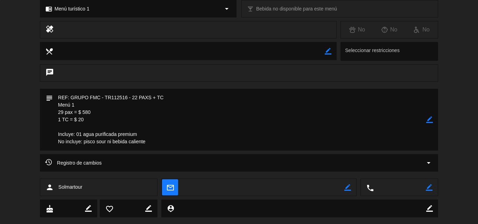
drag, startPoint x: 183, startPoint y: 80, endPoint x: 134, endPoint y: 13, distance: 83.6
click at [183, 80] on div "chat" at bounding box center [239, 72] width 398 height 17
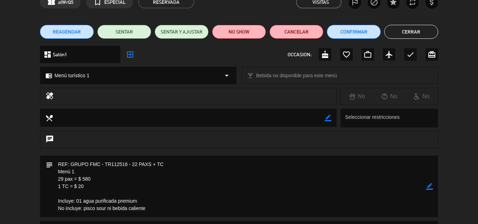
scroll to position [0, 0]
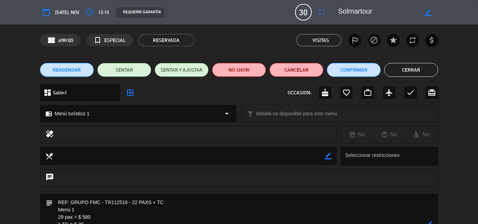
click at [411, 69] on button "Cerrar" at bounding box center [411, 70] width 54 height 14
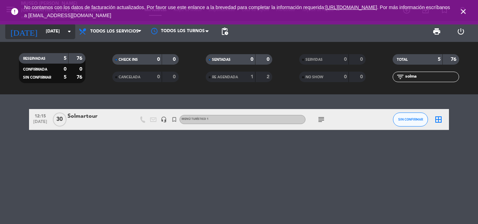
click at [57, 33] on input "mar. 11 nov." at bounding box center [71, 32] width 59 height 12
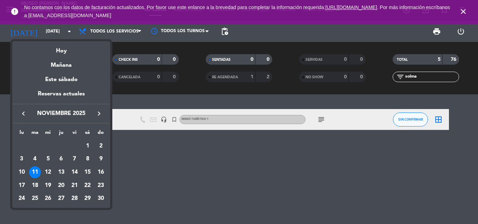
click at [25, 112] on icon "keyboard_arrow_left" at bounding box center [23, 113] width 8 height 8
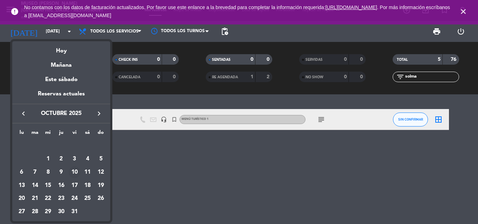
click at [76, 171] on div "10" at bounding box center [75, 173] width 12 height 12
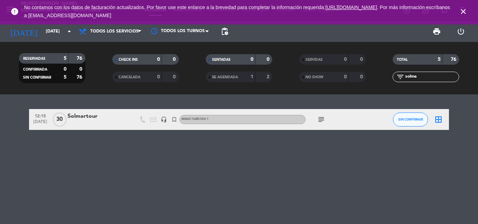
type input "vie. 10 oct."
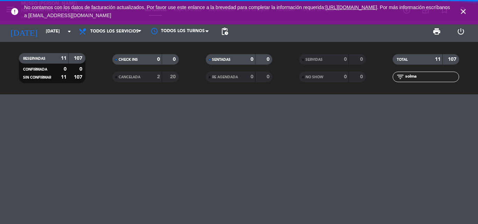
drag, startPoint x: 424, startPoint y: 79, endPoint x: 346, endPoint y: 79, distance: 78.0
click at [346, 79] on div "RESERVADAS 11 107 CONFIRMADA 0 0 SIN CONFIRMAR 11 107 CHECK INS 0 0 CANCELADA 2…" at bounding box center [239, 68] width 478 height 38
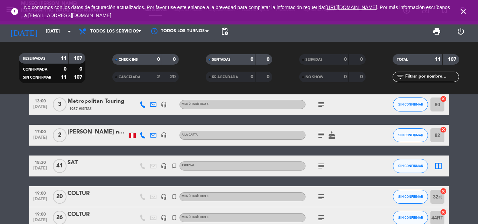
scroll to position [70, 0]
